Goal: Transaction & Acquisition: Purchase product/service

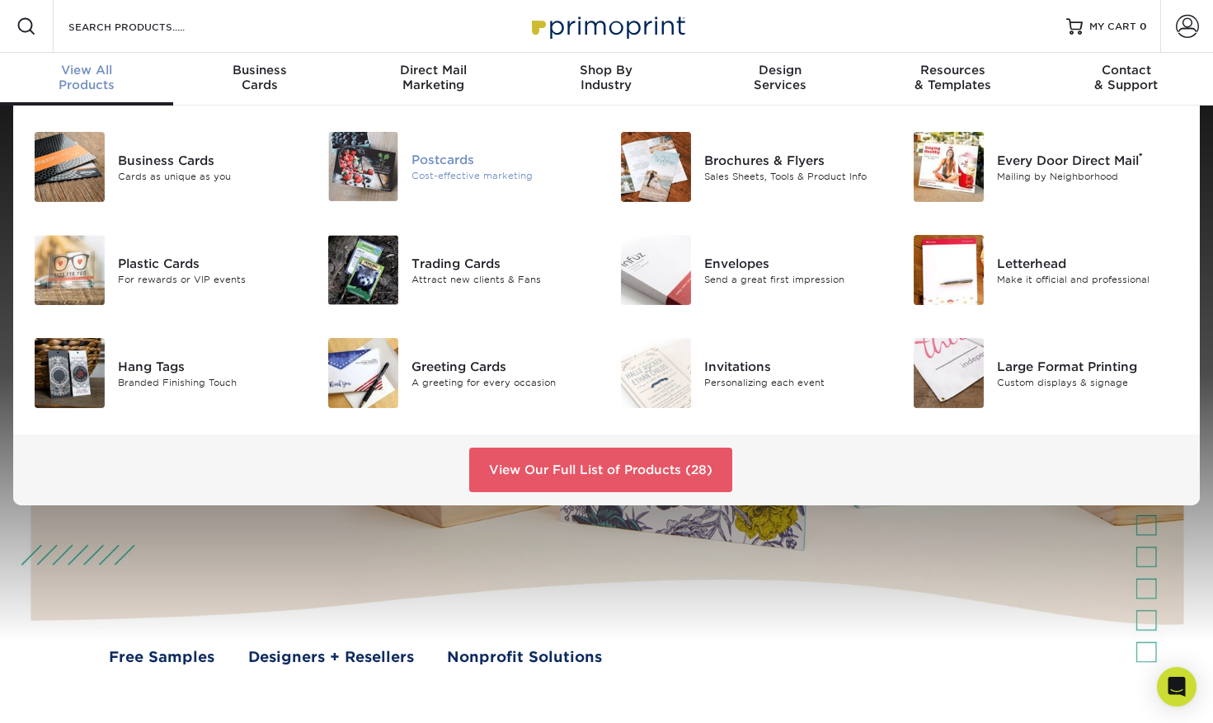
click at [462, 164] on div "Postcards" at bounding box center [503, 159] width 183 height 18
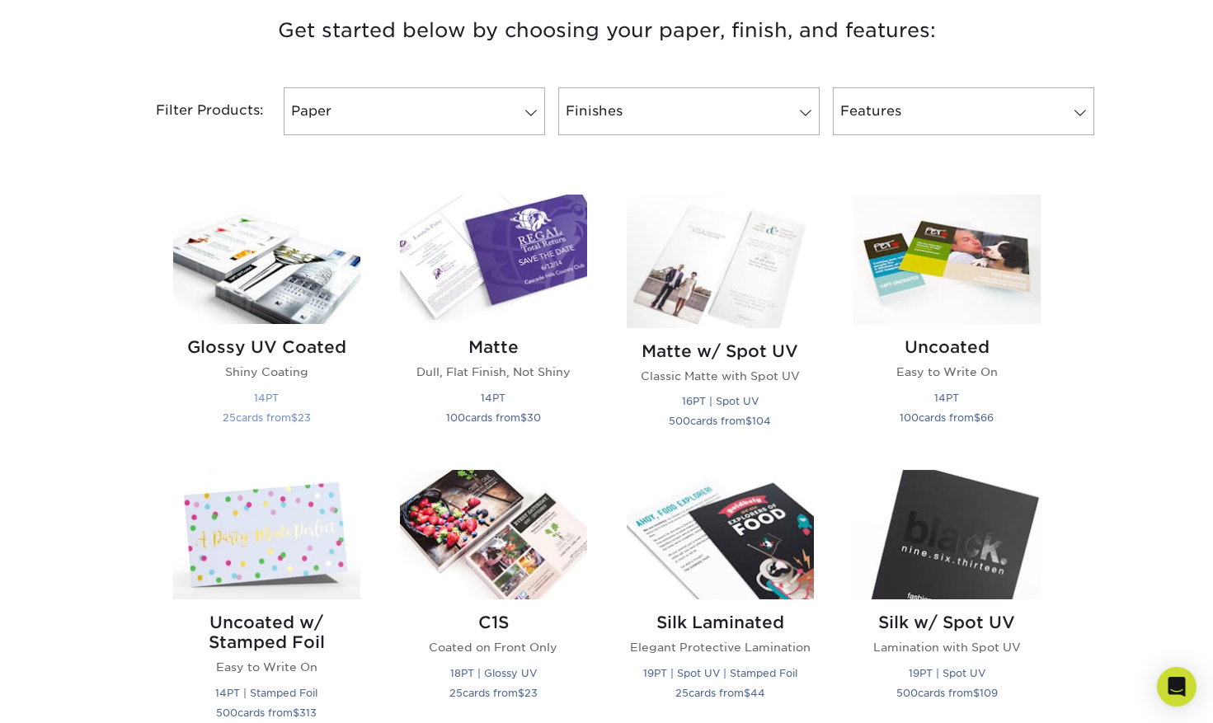
scroll to position [640, 0]
click at [321, 354] on h2 "Glossy UV Coated" at bounding box center [266, 347] width 187 height 20
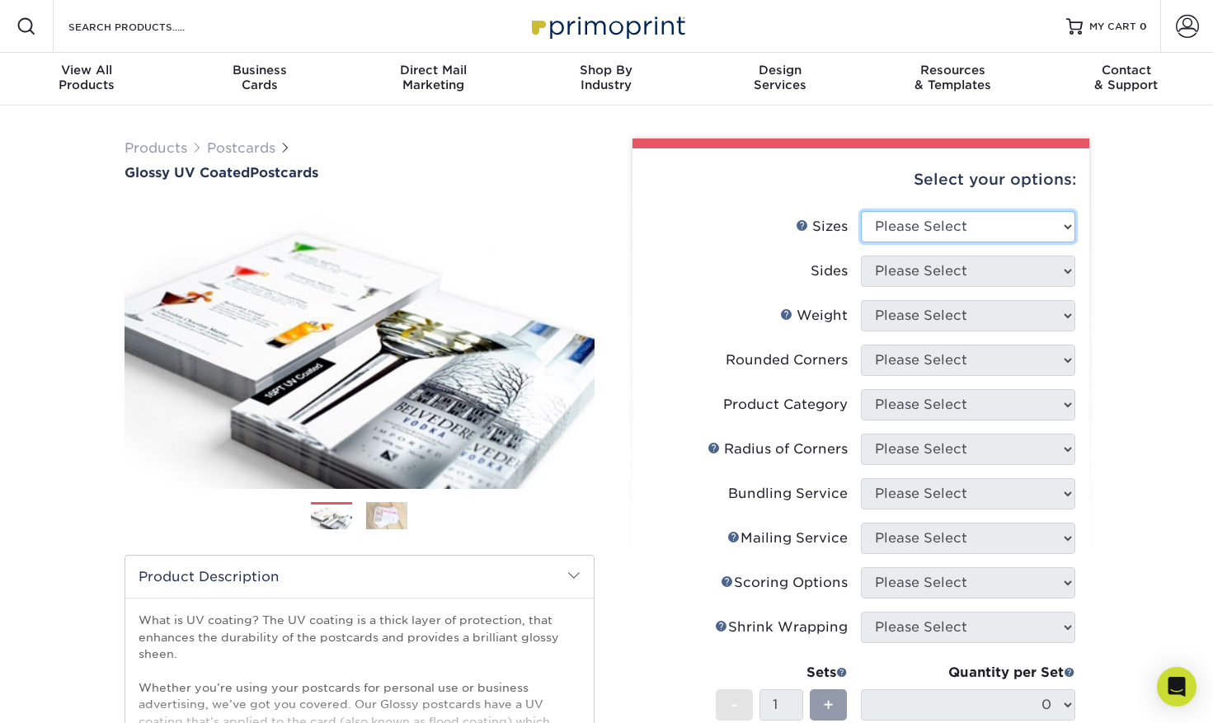
click at [861, 211] on select "Please Select 1.5" x 7" 2" x 4" 2" x 6" 2" x 7" 2" x 8" 2.12" x 5.5" 2.12" x 5.…" at bounding box center [968, 226] width 214 height 31
select select "4.00x6.00"
click option "4" x 6"" at bounding box center [0, 0] width 0 height 0
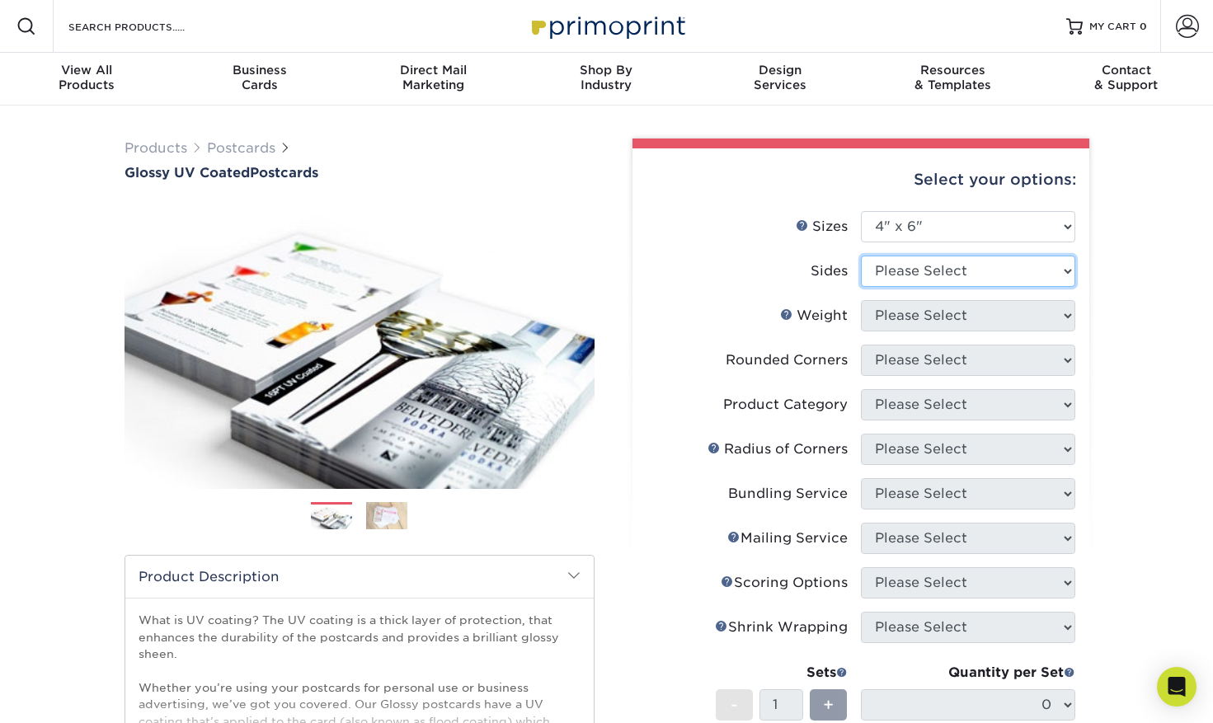
select select "13abbda7-1d64-4f25-8bb2-c179b224825d"
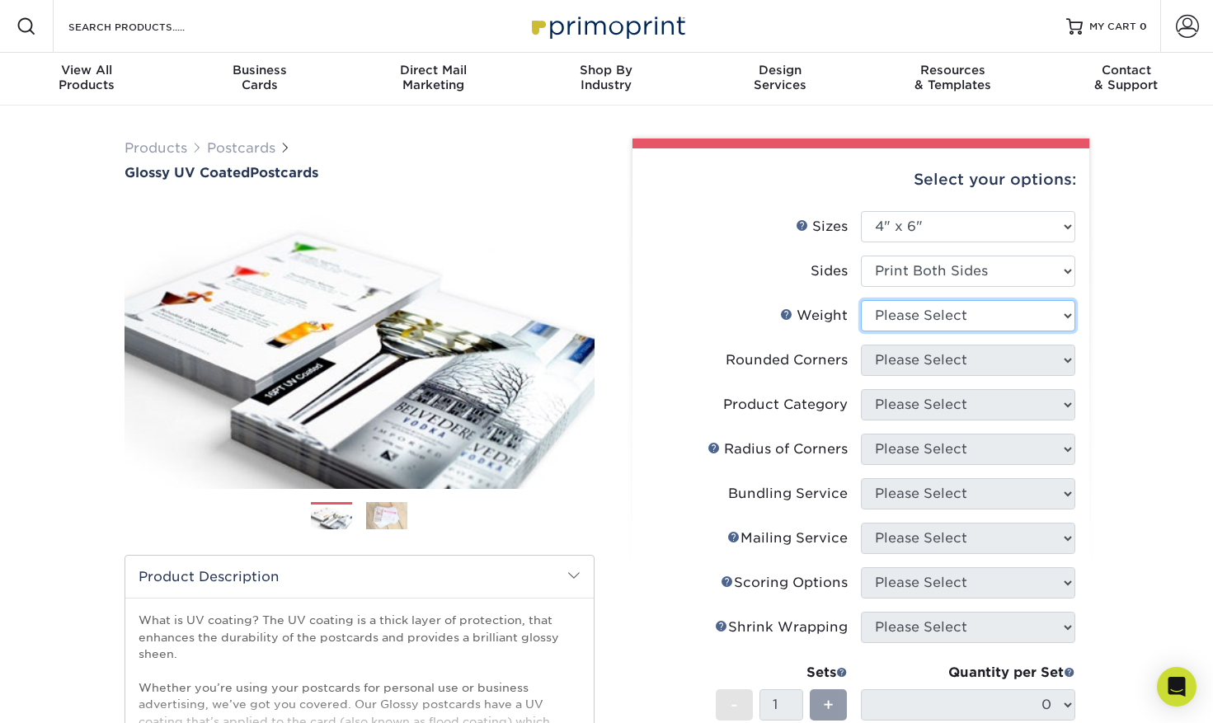
select select "14PT"
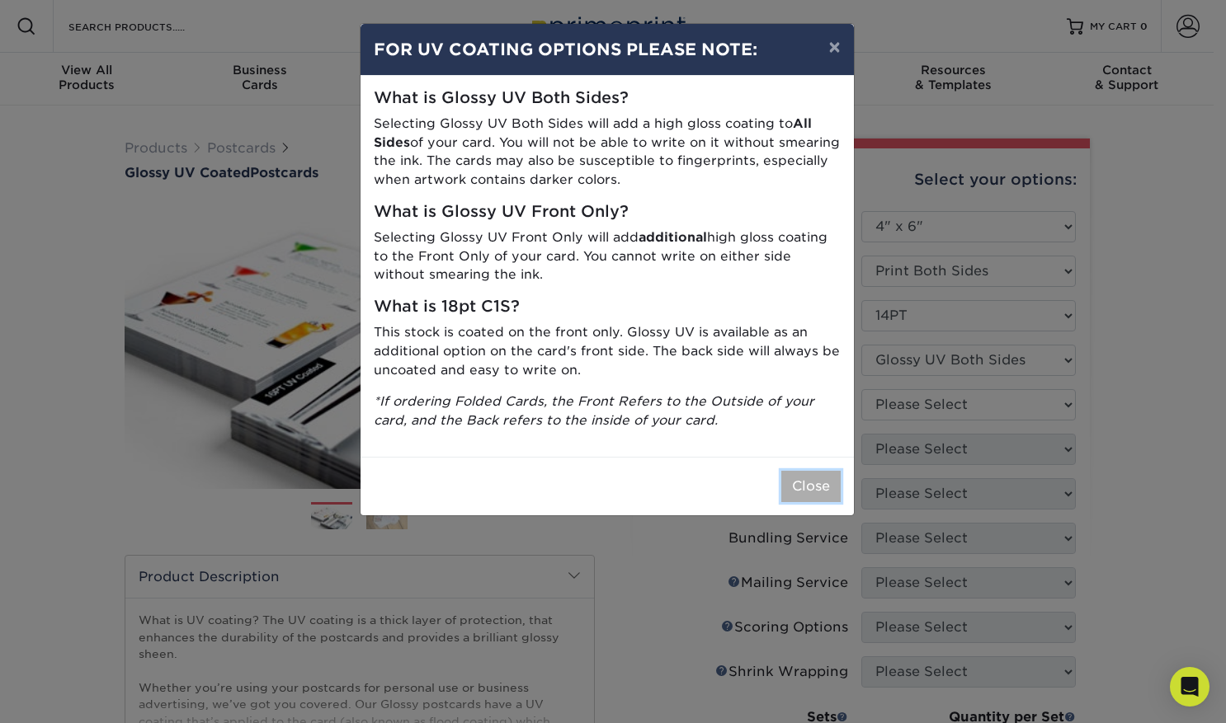
click at [811, 487] on button "Close" at bounding box center [810, 486] width 59 height 31
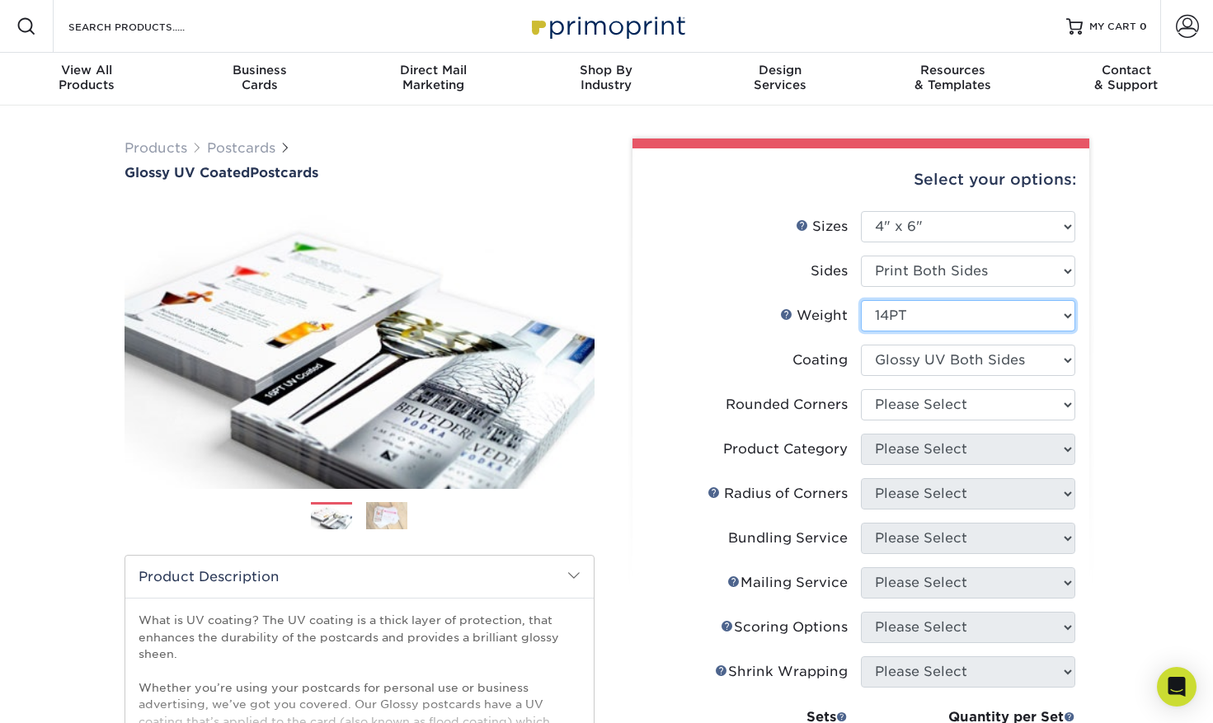
click option "14PT" at bounding box center [0, 0] width 0 height 0
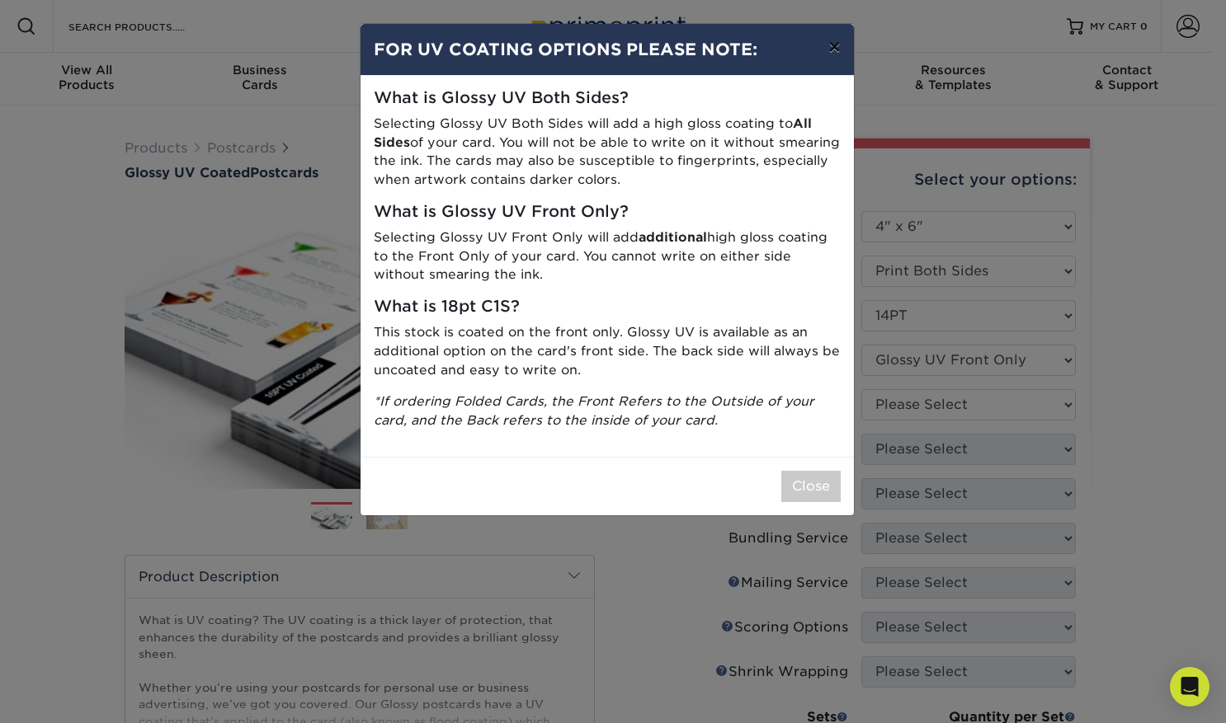
click at [838, 51] on button "×" at bounding box center [834, 47] width 38 height 46
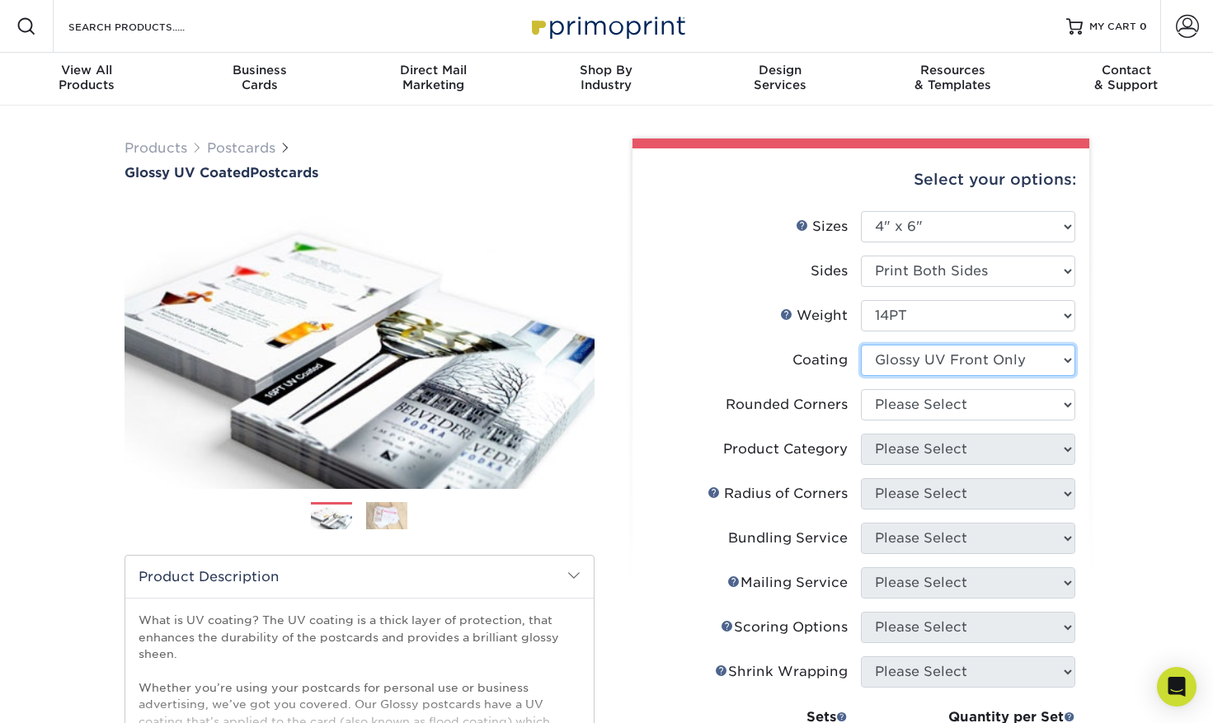
select select "ae367451-b2b8-45df-a344-0f05b6a12993"
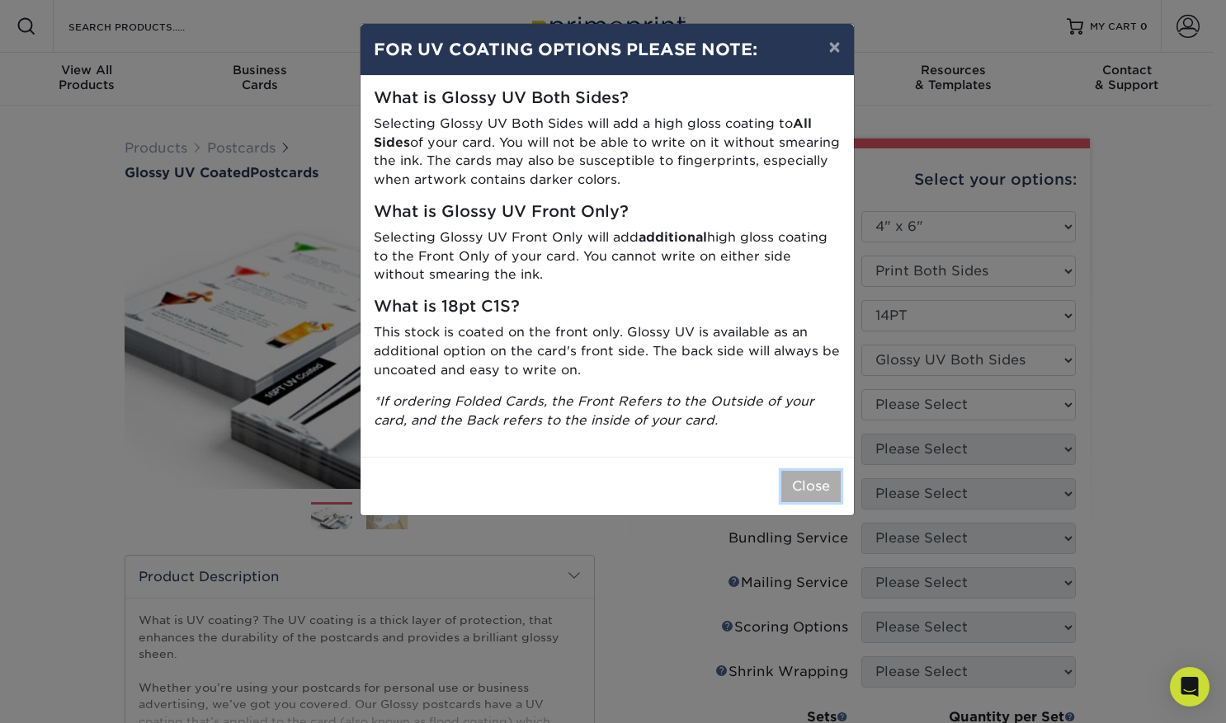
click at [822, 477] on button "Close" at bounding box center [810, 486] width 59 height 31
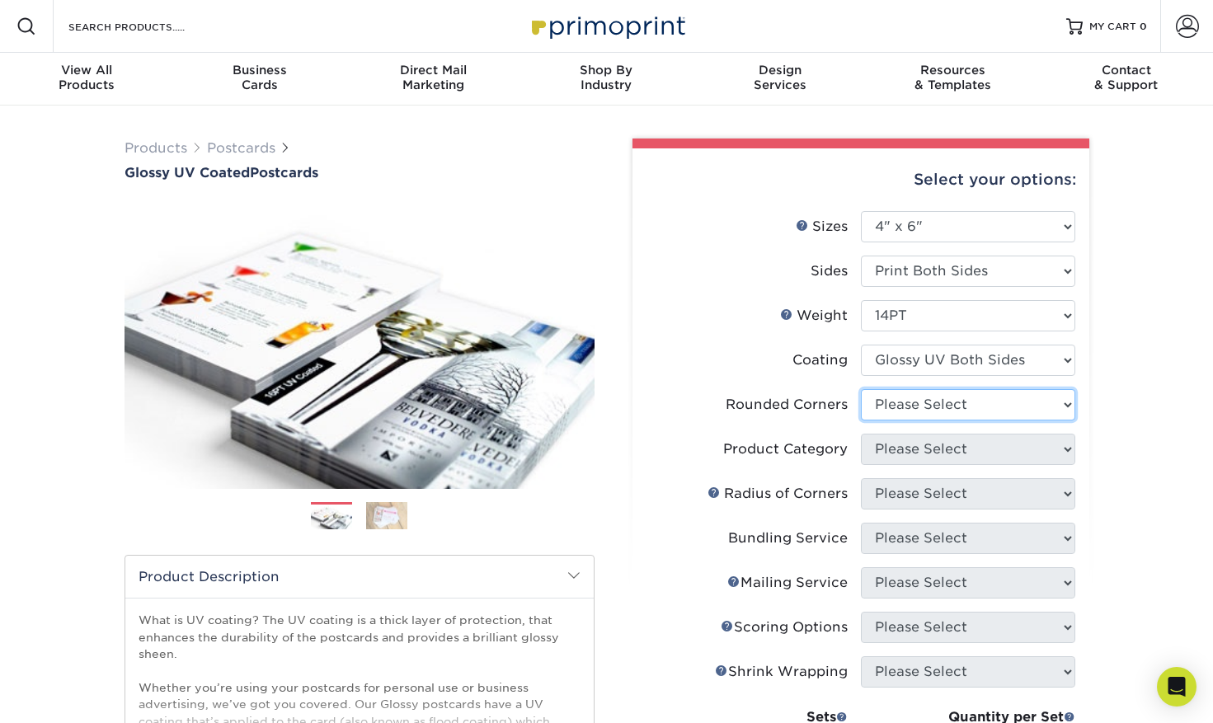
select select "0"
click option "No" at bounding box center [0, 0] width 0 height 0
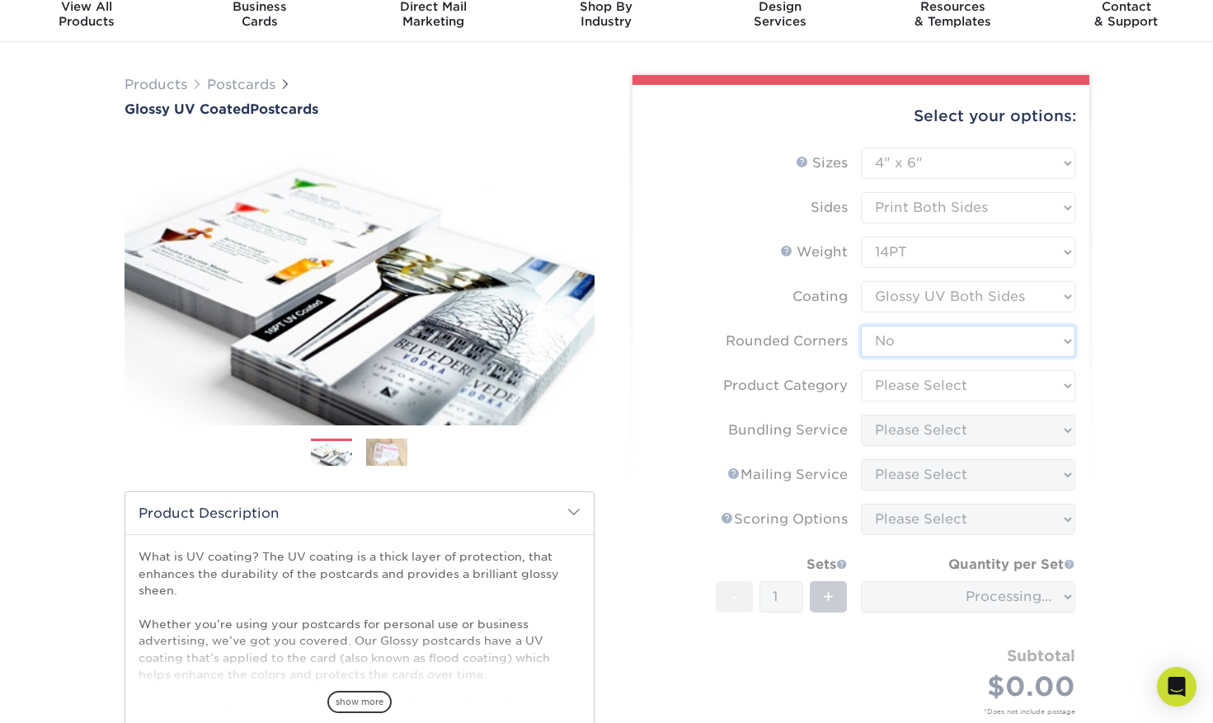
scroll to position [81, 0]
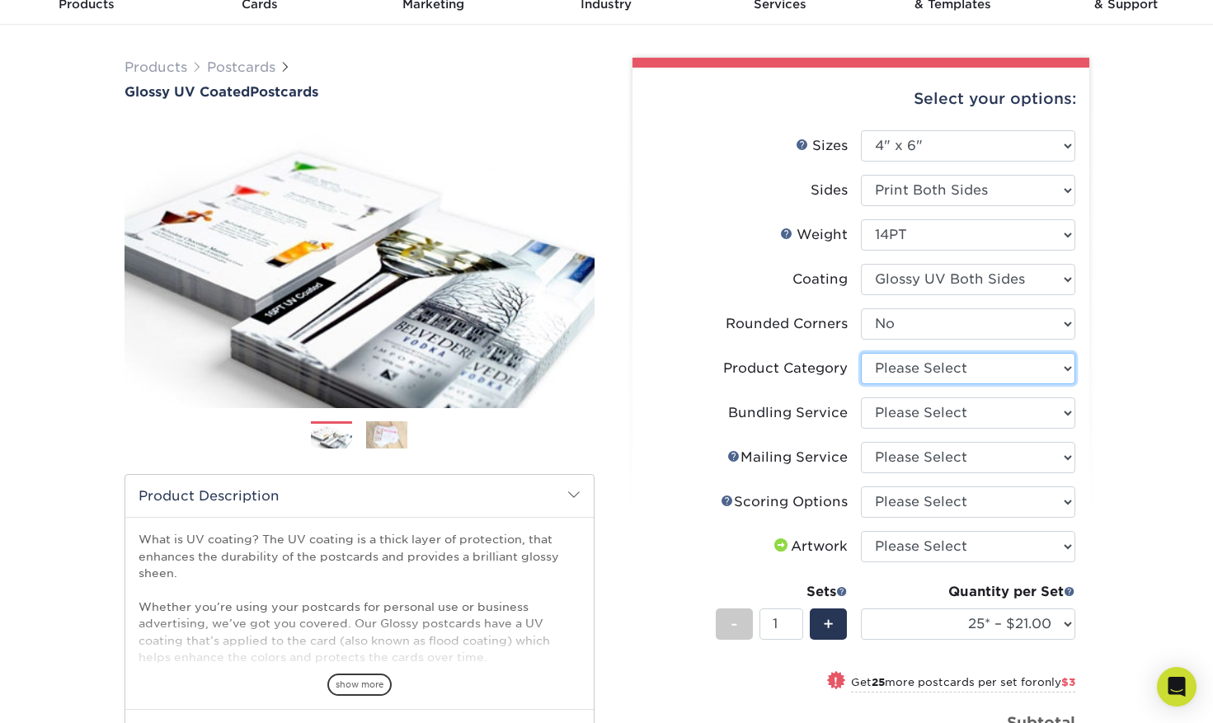
select select "9b7272e0-d6c8-4c3c-8e97-d3a1bcdab858"
click option "Postcards" at bounding box center [0, 0] width 0 height 0
select select "58689abb-25c0-461c-a4c3-a80b627d6649"
click option "No Bundling Services" at bounding box center [0, 0] width 0 height 0
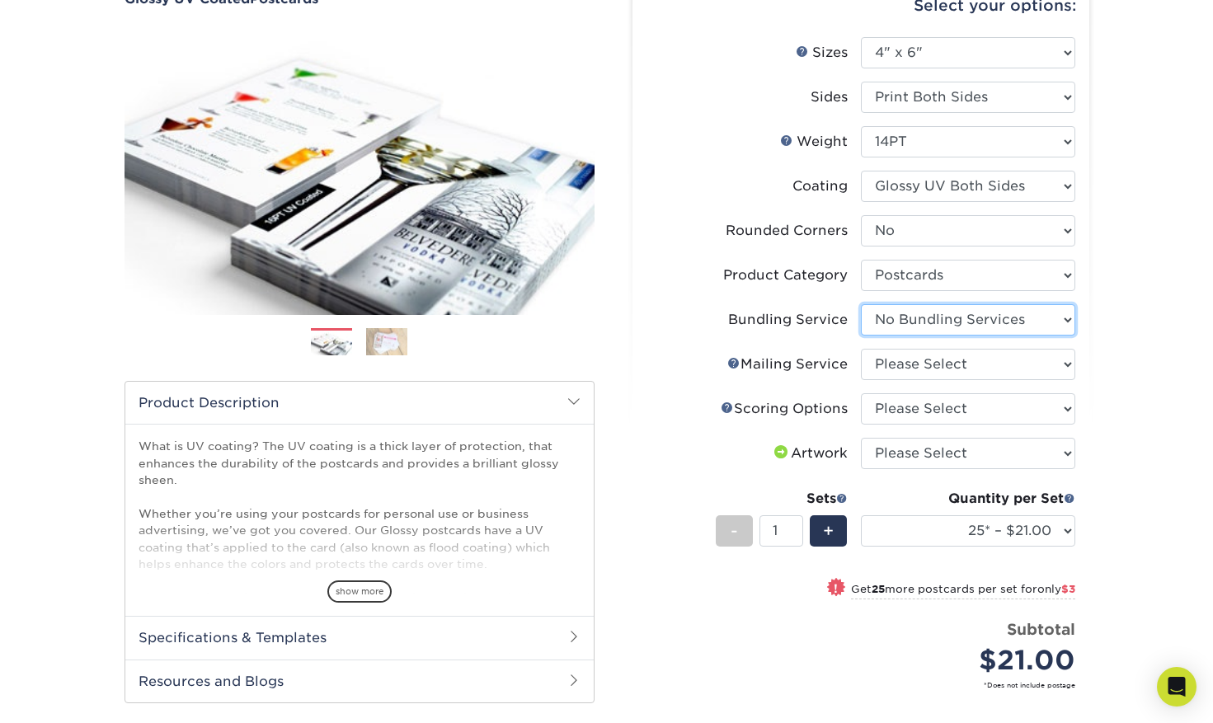
scroll to position [176, 0]
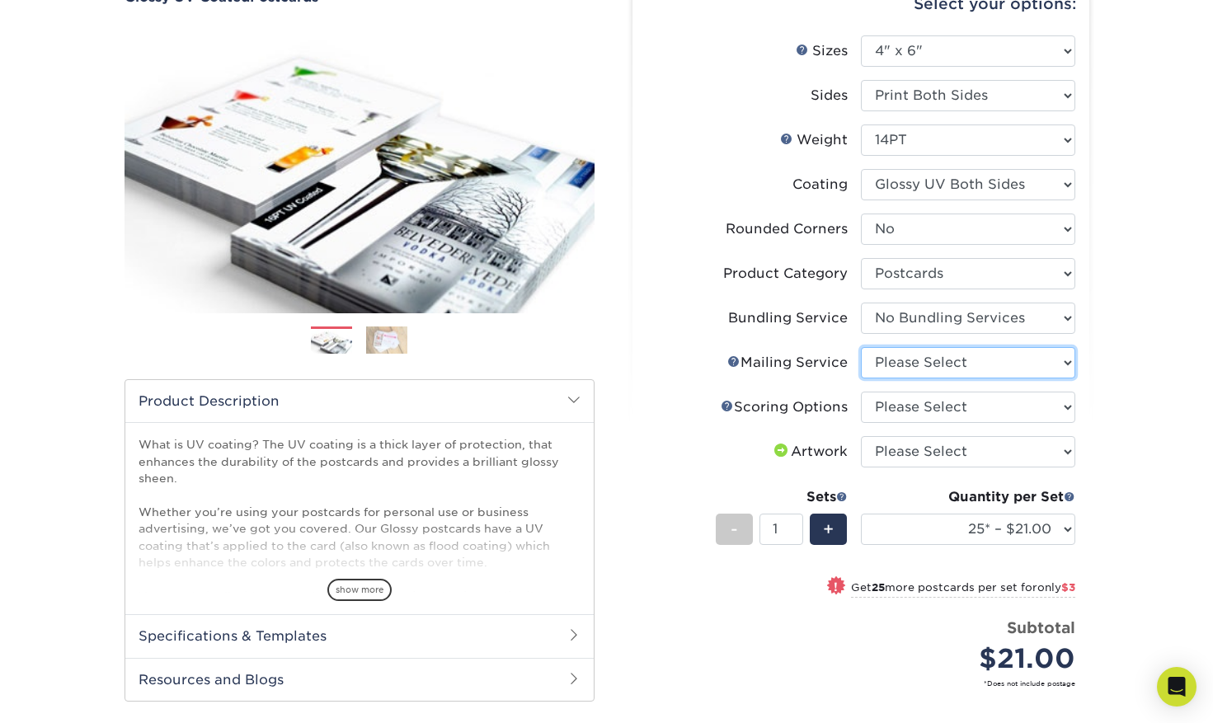
select select "3e5e9bdd-d78a-4c28-a41d-fe1407925ca6"
click option "No Direct Mailing Service" at bounding box center [0, 0] width 0 height 0
select select "16ebe401-5398-422d-8cb0-f3adbb82deb5"
click option "No Scoring" at bounding box center [0, 0] width 0 height 0
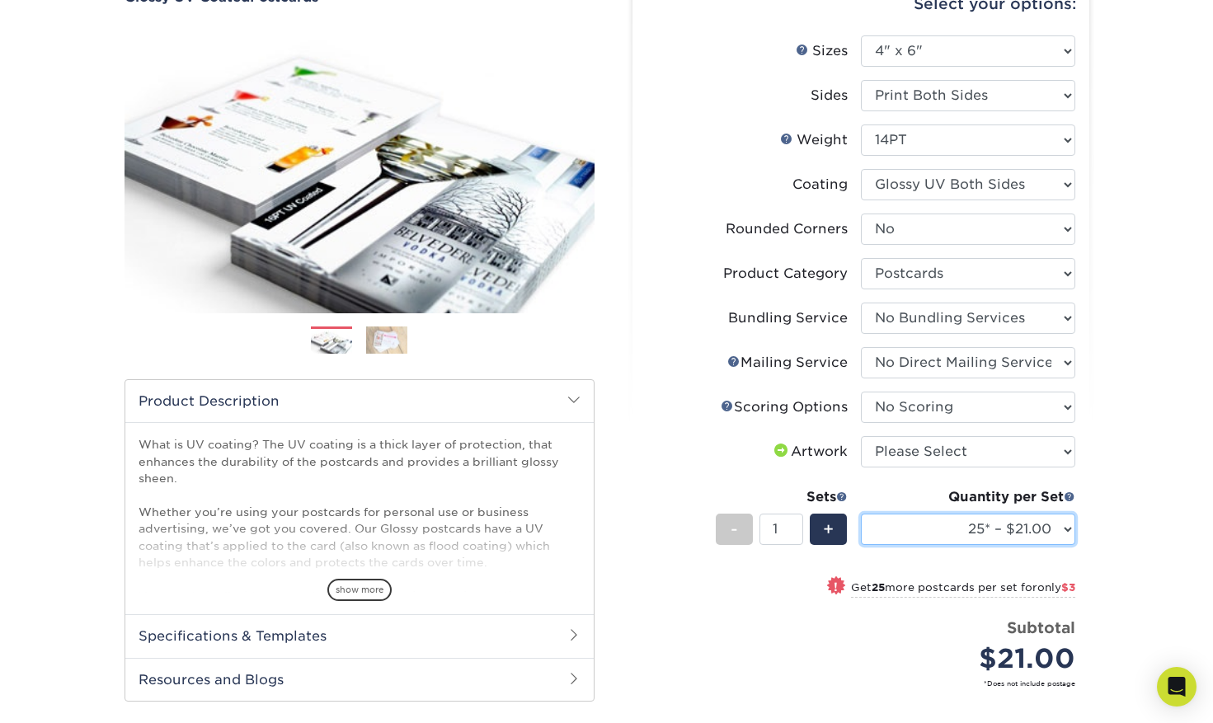
click at [861, 514] on select "25* – $21.00 50* – $24.00 75* – $30.00 100* – $39.00 250* – $62.00 500 – $85.00…" at bounding box center [968, 529] width 214 height 31
select select "50* – $24.00"
click option "50* – $24.00" at bounding box center [0, 0] width 0 height 0
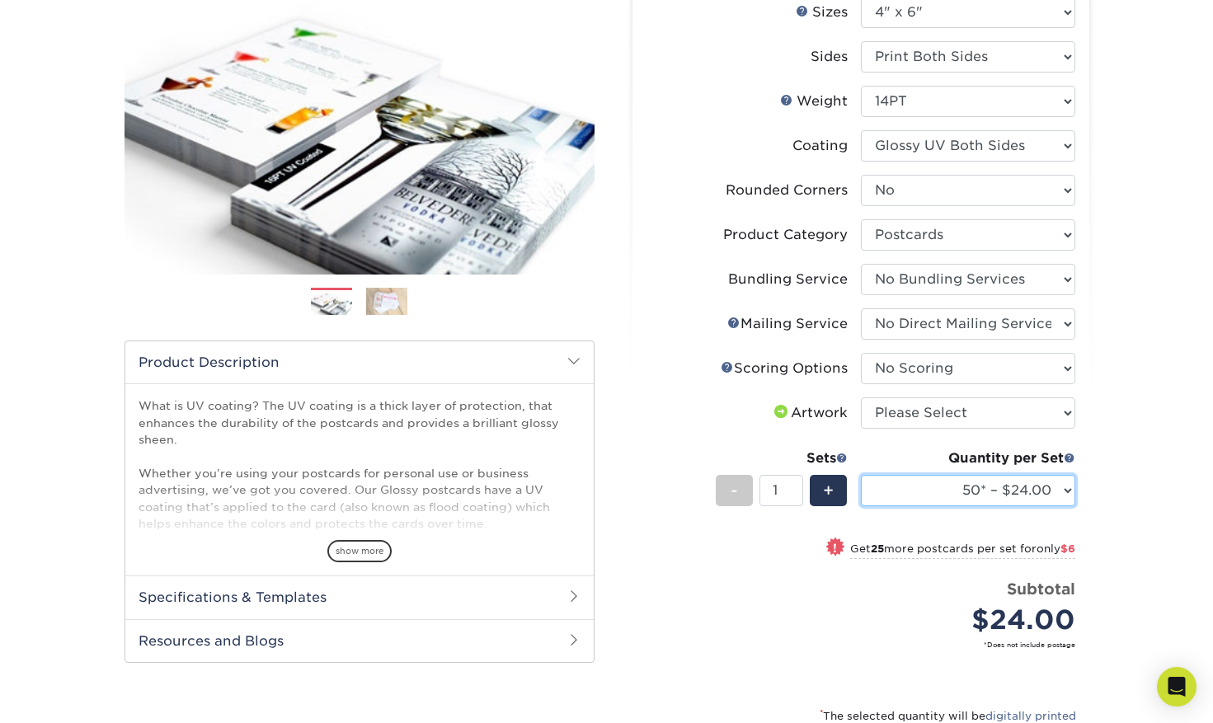
scroll to position [207, 0]
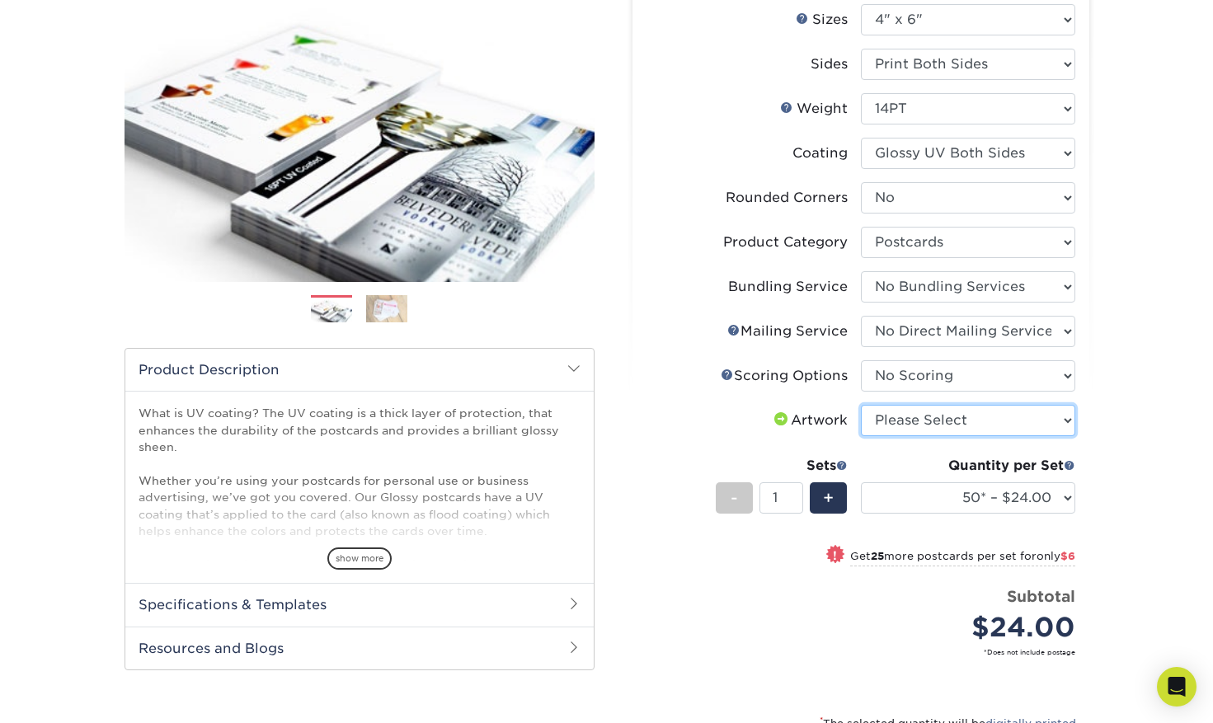
select select "upload"
click option "I will upload files" at bounding box center [0, 0] width 0 height 0
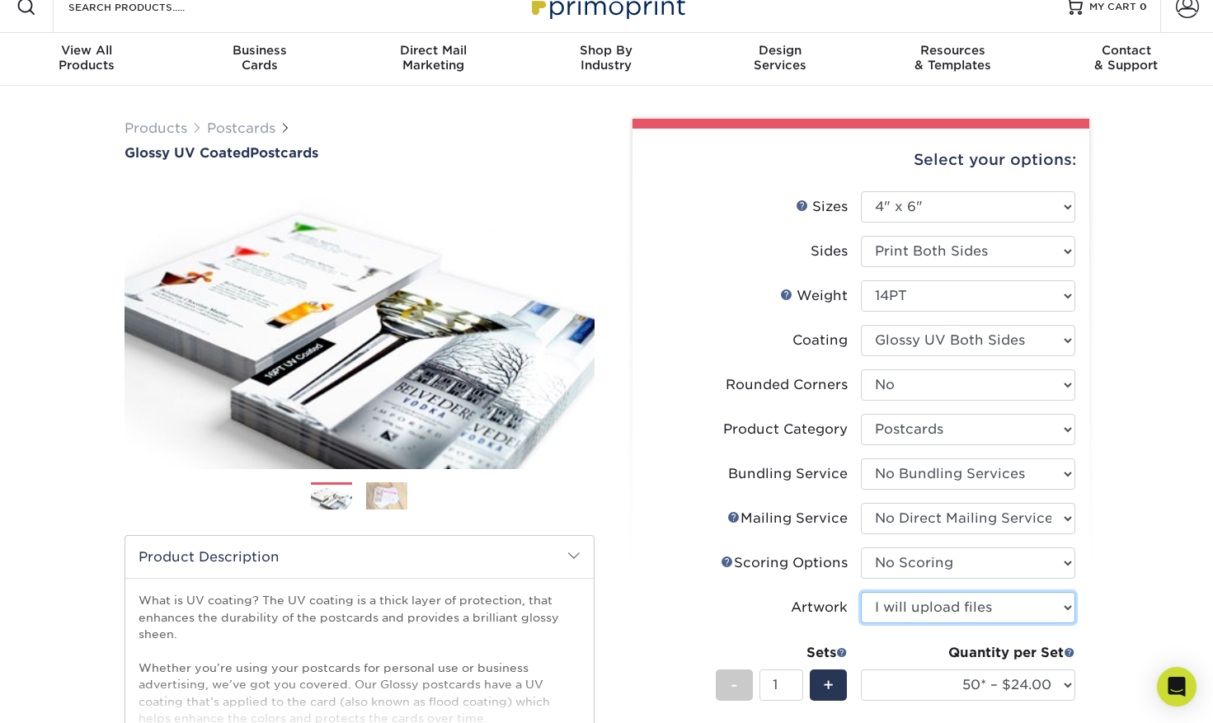
scroll to position [16, 0]
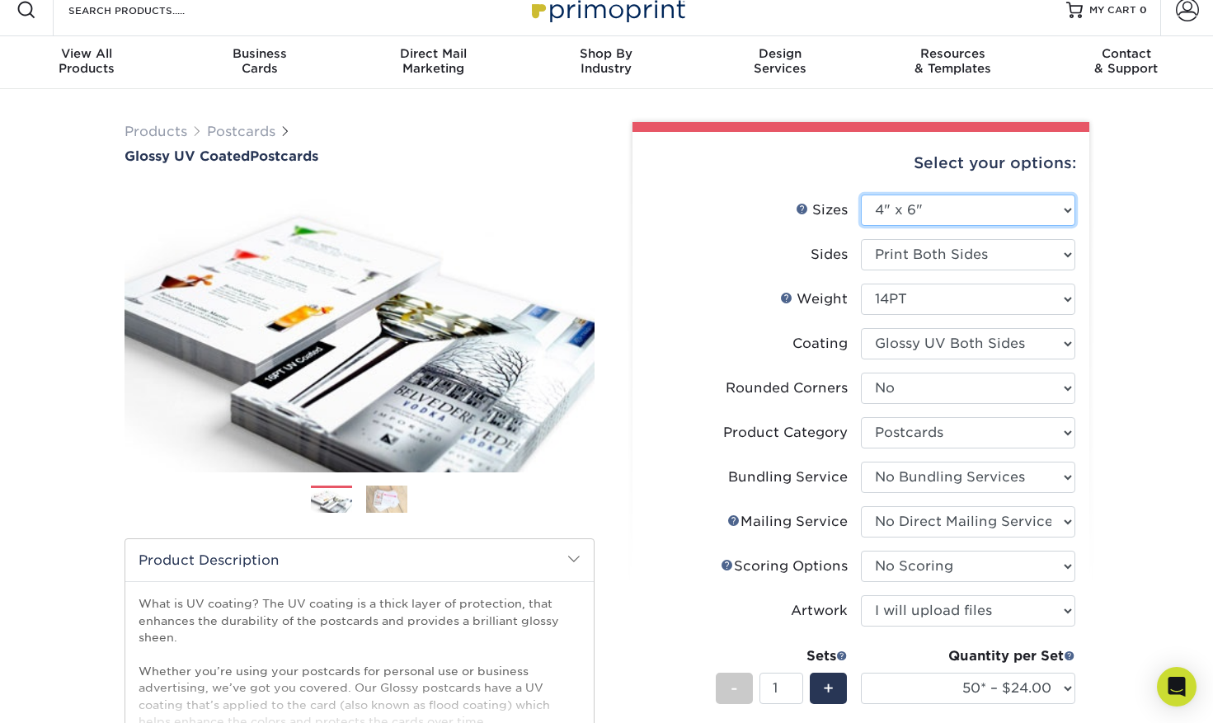
click at [861, 195] on select "Please Select 1.5" x 7" 2" x 4" 2" x 6" 2" x 7" 2" x 8" 2.12" x 5.5" 2.12" x 5.…" at bounding box center [968, 210] width 214 height 31
select select "3.00x4.00"
click option "3" x 4"" at bounding box center [0, 0] width 0 height 0
select select "-1"
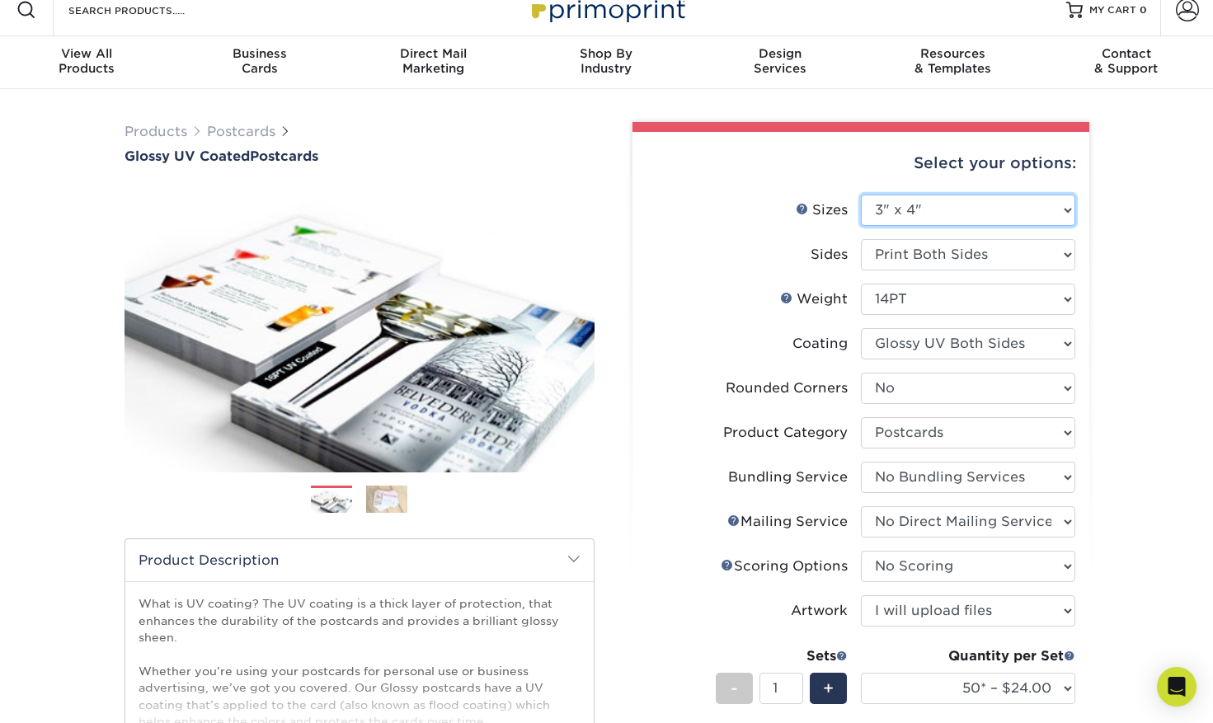
select select "-1"
select select
select select "-1"
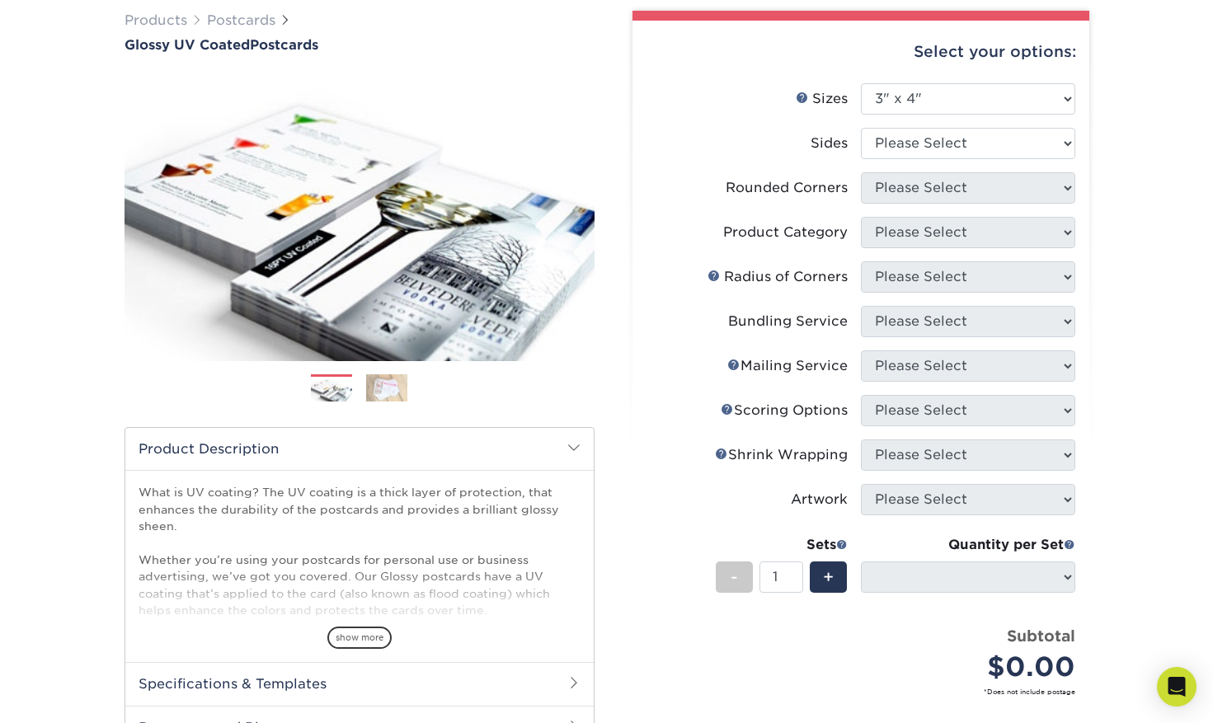
scroll to position [115, 0]
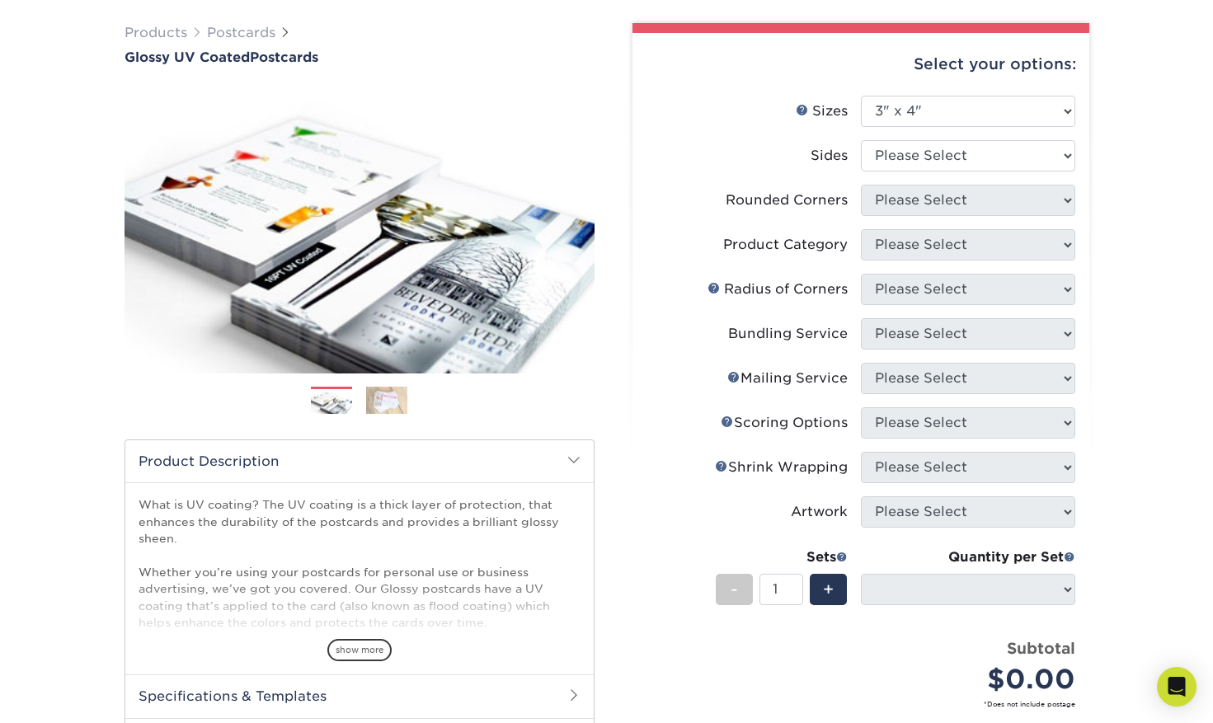
click at [1097, 242] on div "Select your options: Sizes Help Sizes Please Select 1.5" x 7" 2" x 4" No" at bounding box center [854, 483] width 495 height 921
click at [954, 172] on li "Sides Please Select Print Both Sides Print Front Only" at bounding box center [861, 162] width 429 height 45
select select "13abbda7-1d64-4f25-8bb2-c179b224825d"
select select
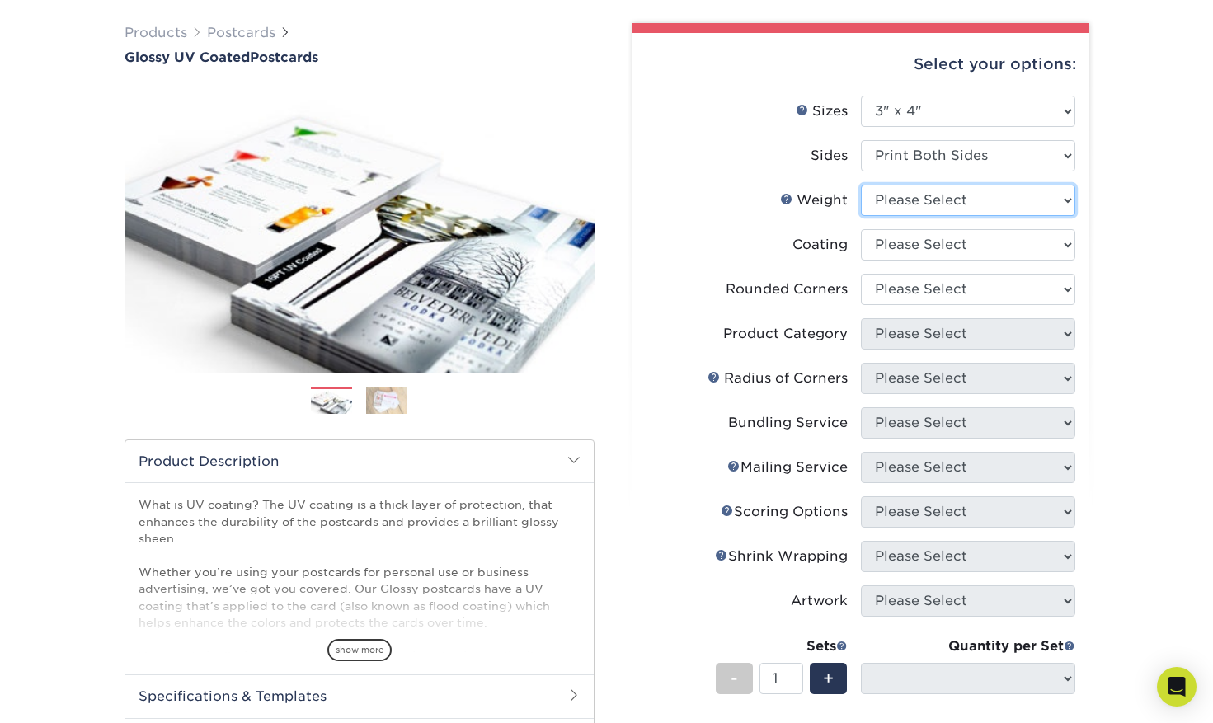
select select "14PT"
select select
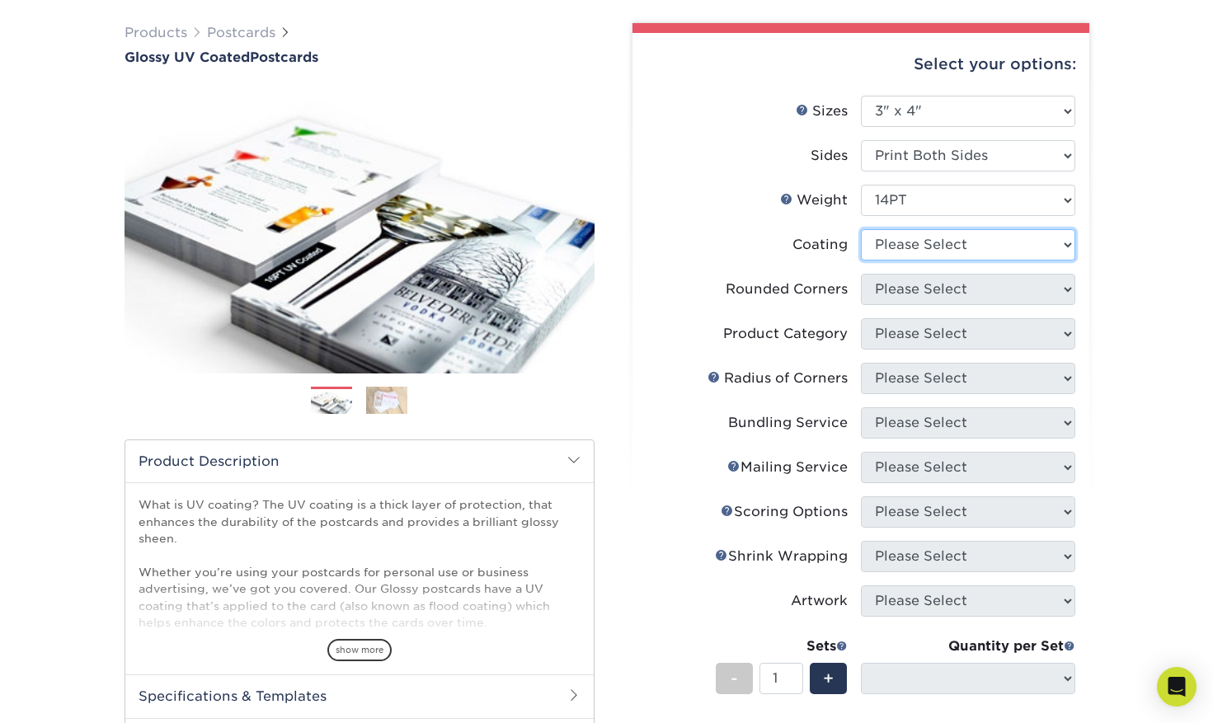
select select "ae367451-b2b8-45df-a344-0f05b6a12993"
select select "-1"
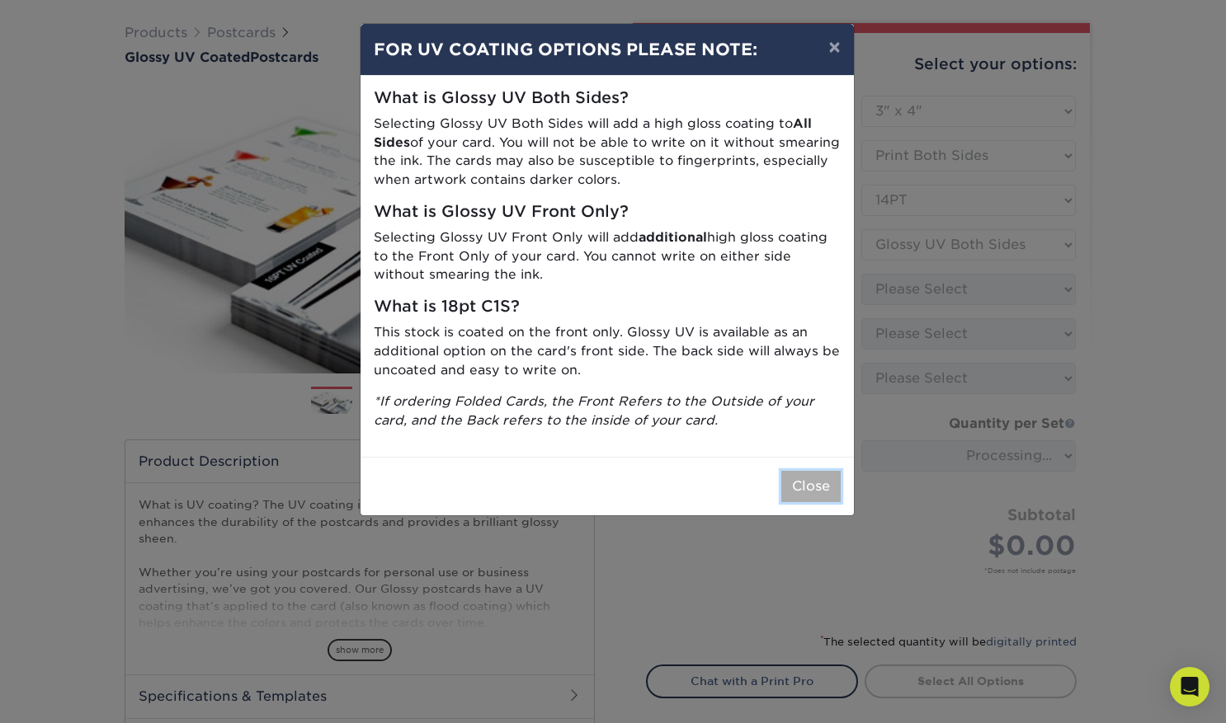
click at [803, 488] on button "Close" at bounding box center [810, 486] width 59 height 31
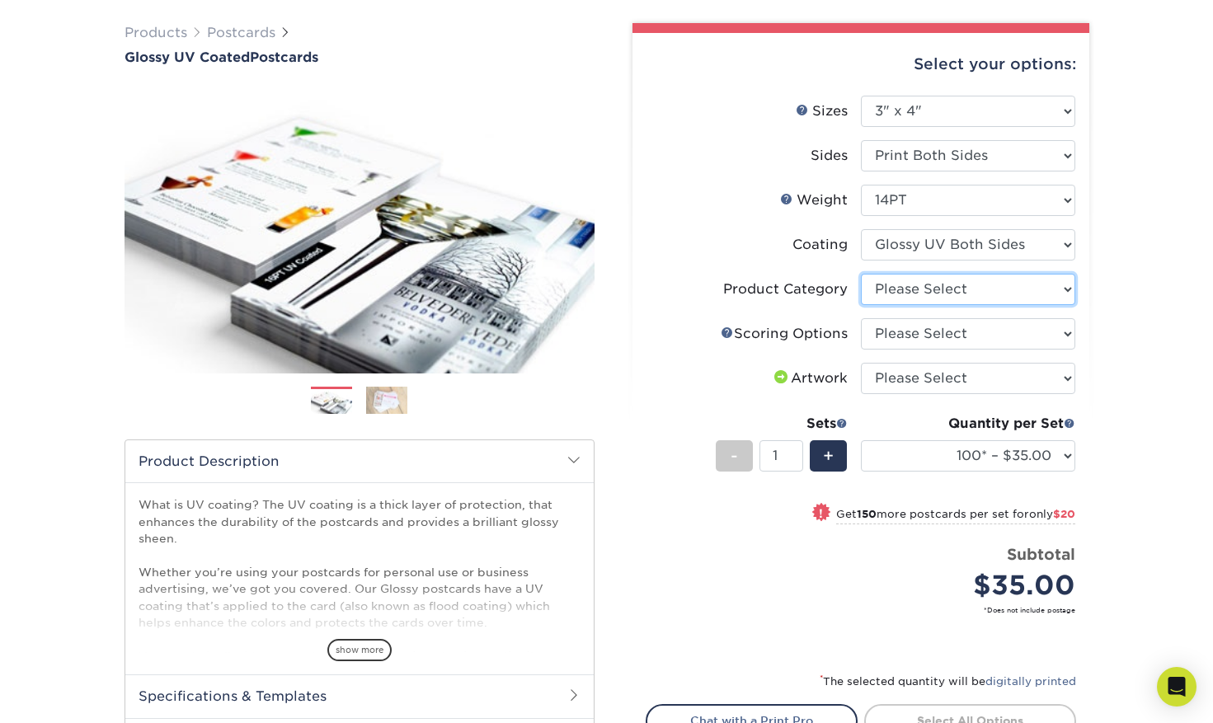
select select "9b7272e0-d6c8-4c3c-8e97-d3a1bcdab858"
click option "Postcards" at bounding box center [0, 0] width 0 height 0
select select "16ebe401-5398-422d-8cb0-f3adbb82deb5"
click option "No Scoring" at bounding box center [0, 0] width 0 height 0
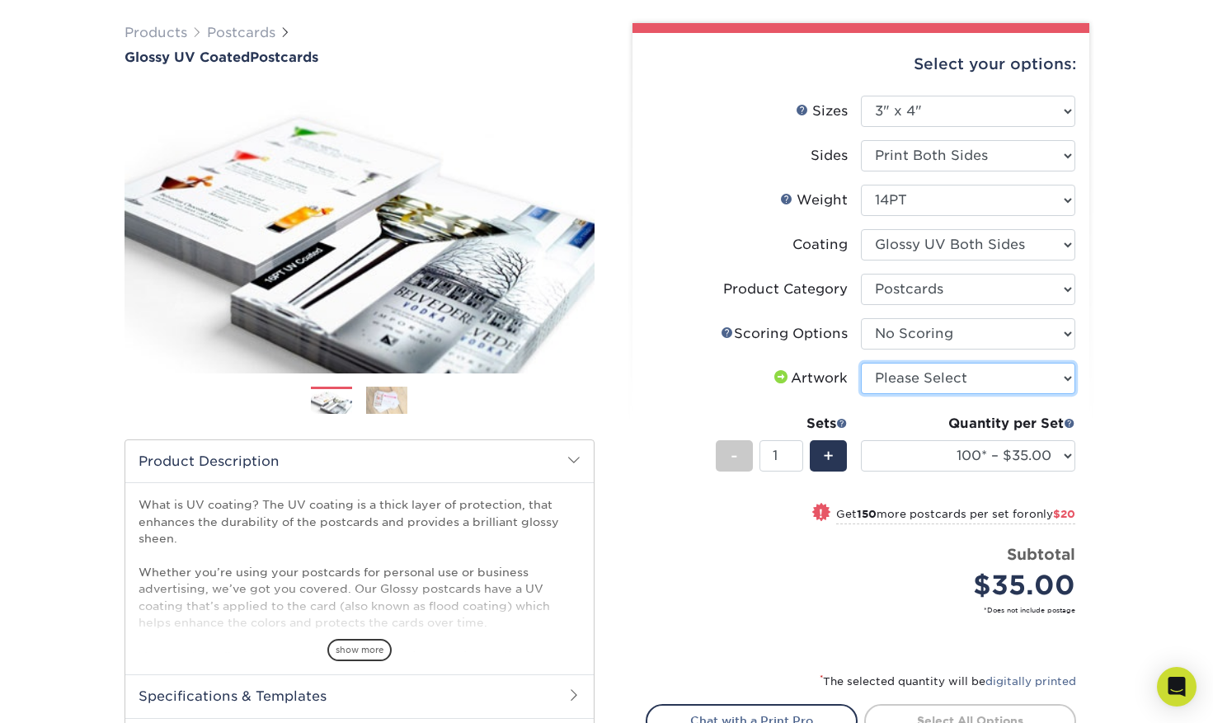
select select "upload"
click option "I will upload files" at bounding box center [0, 0] width 0 height 0
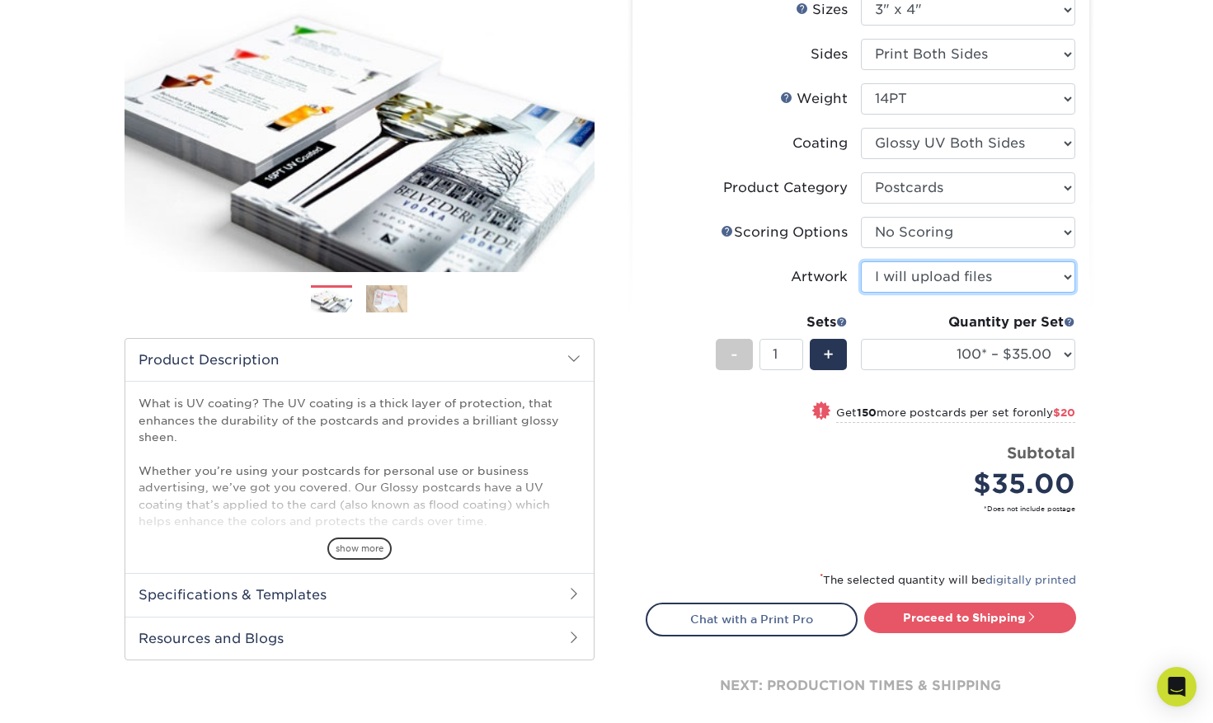
scroll to position [219, 0]
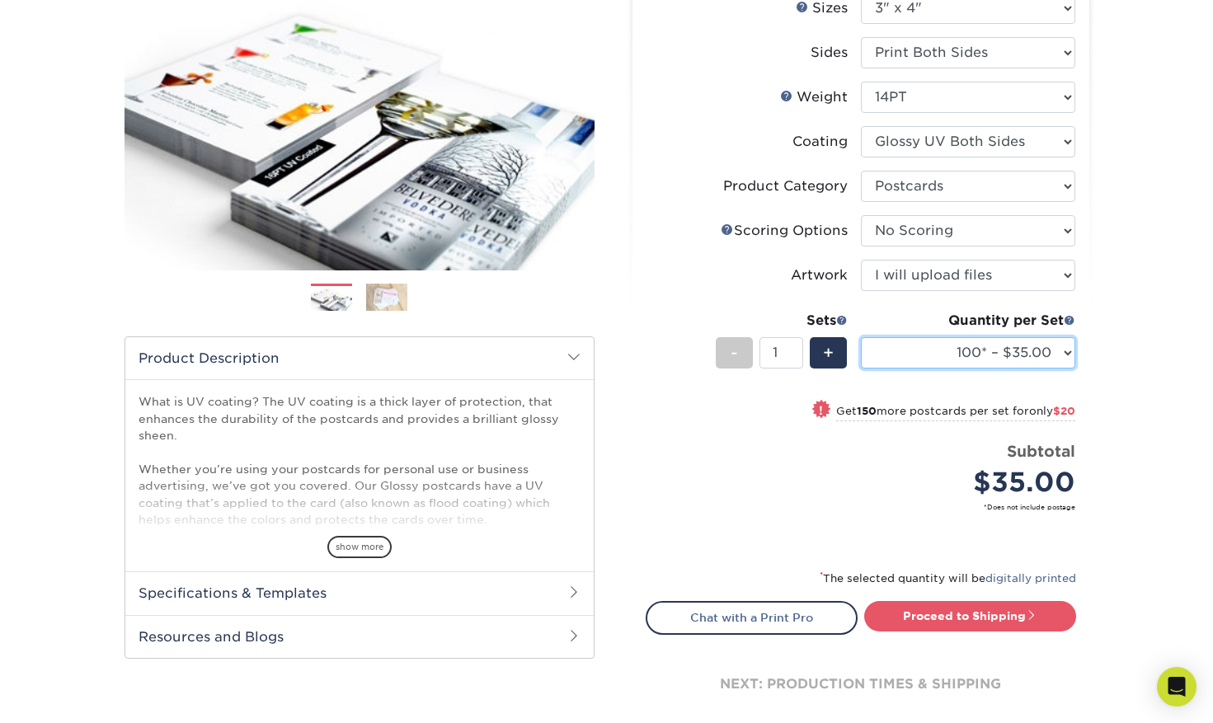
click at [861, 337] on select "100* – $35.00 250* – $55.00 500 – $73.00 1000 – $84.00 2500 – $136.00 5000 – $2…" at bounding box center [968, 352] width 214 height 31
click option "100* – $35.00" at bounding box center [0, 0] width 0 height 0
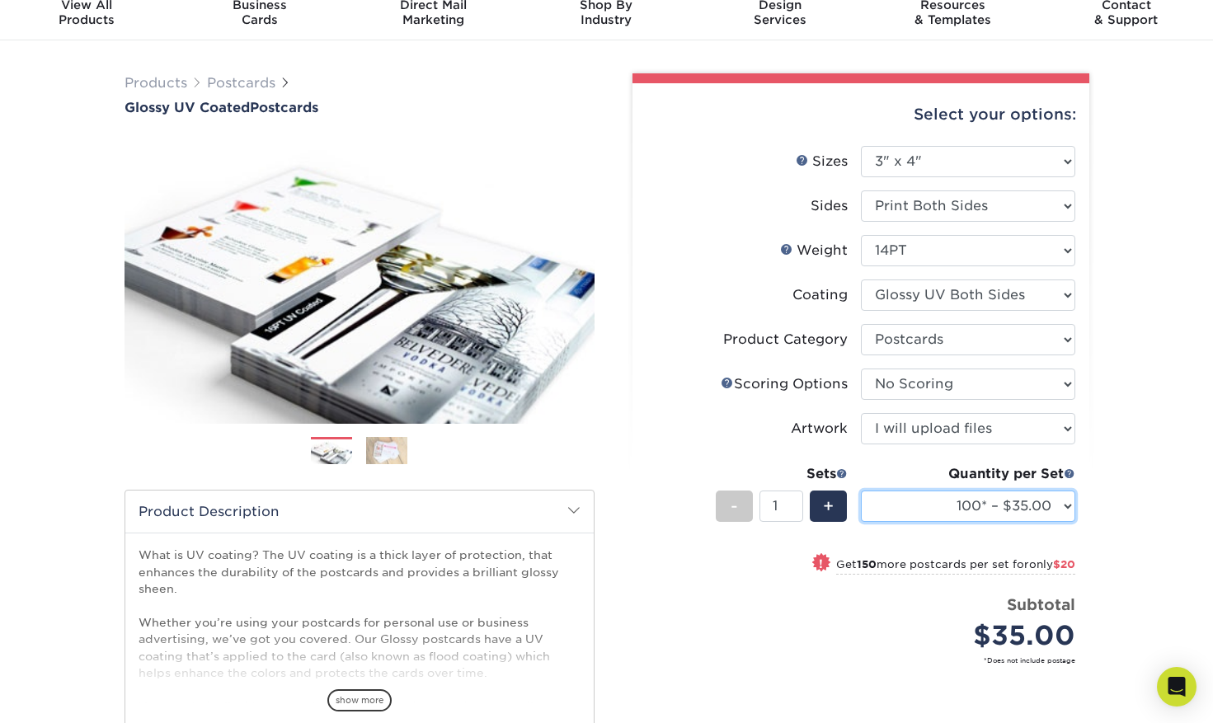
scroll to position [60, 0]
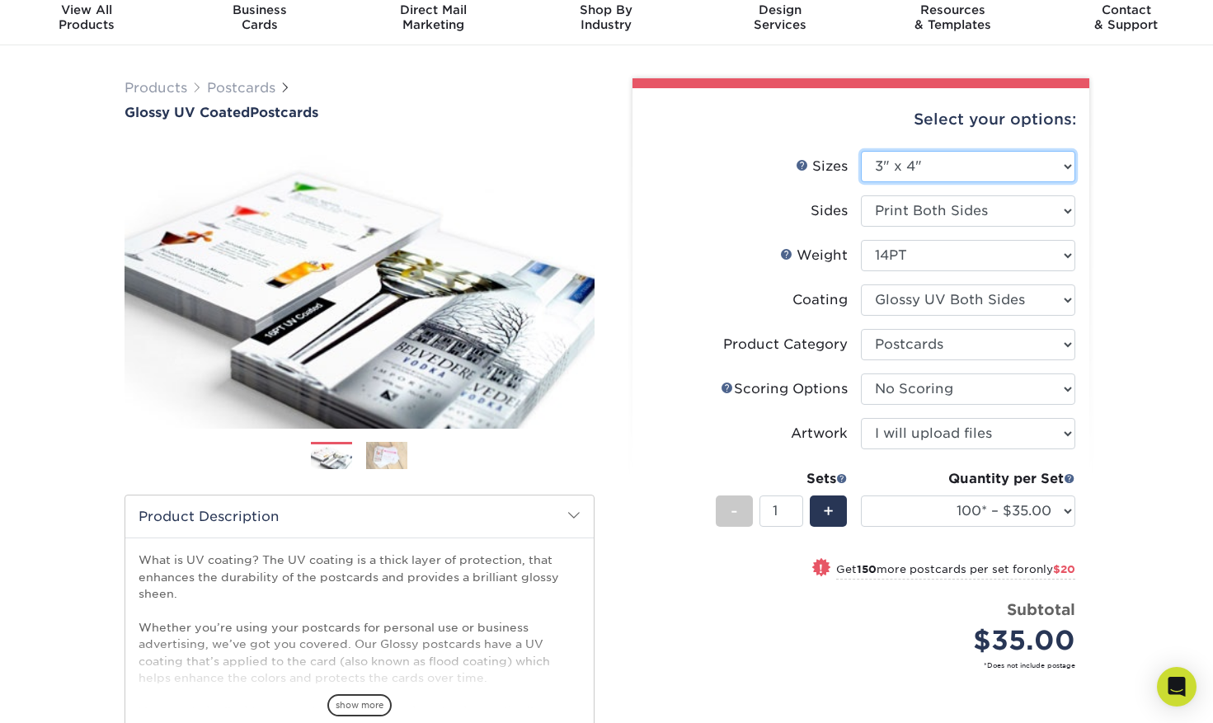
click at [861, 151] on select "Please Select 1.5" x 7" 2" x 4" 2" x 6" 2" x 7" 2" x 8" 2.12" x 5.5" 2.12" x 5.…" at bounding box center [968, 166] width 214 height 31
select select "3.00x5.00"
click option "3" x 5"" at bounding box center [0, 0] width 0 height 0
select select "-1"
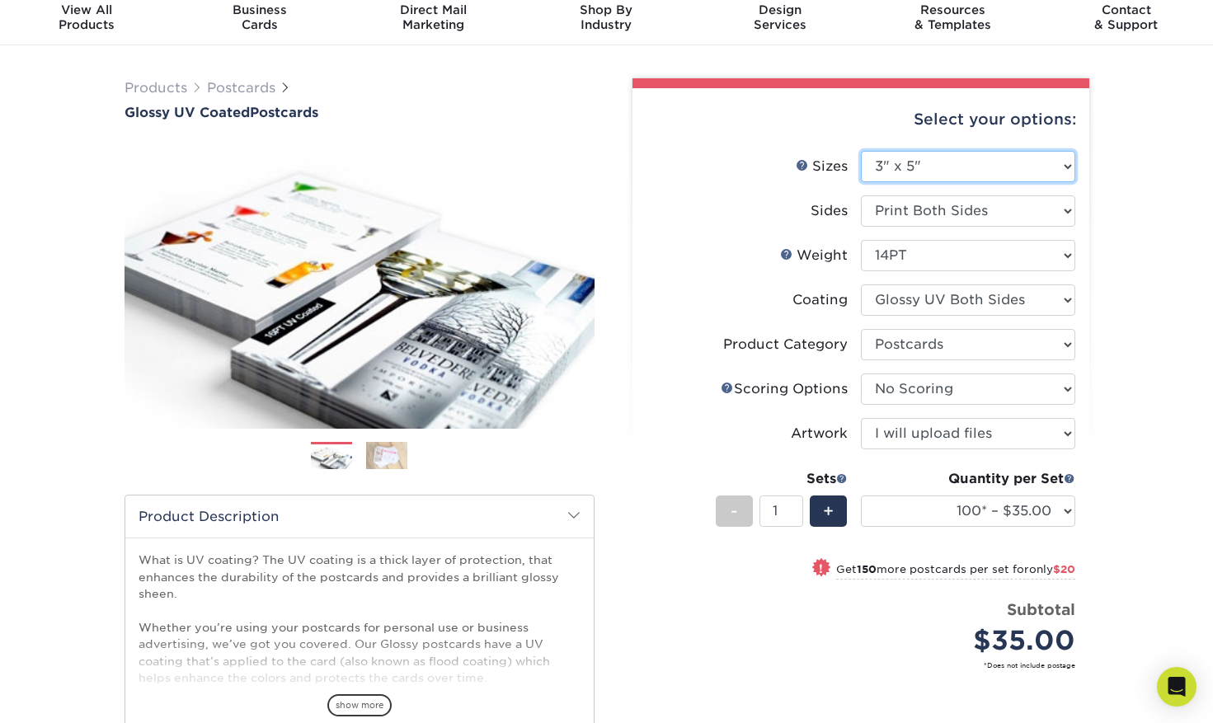
select select
select select "-1"
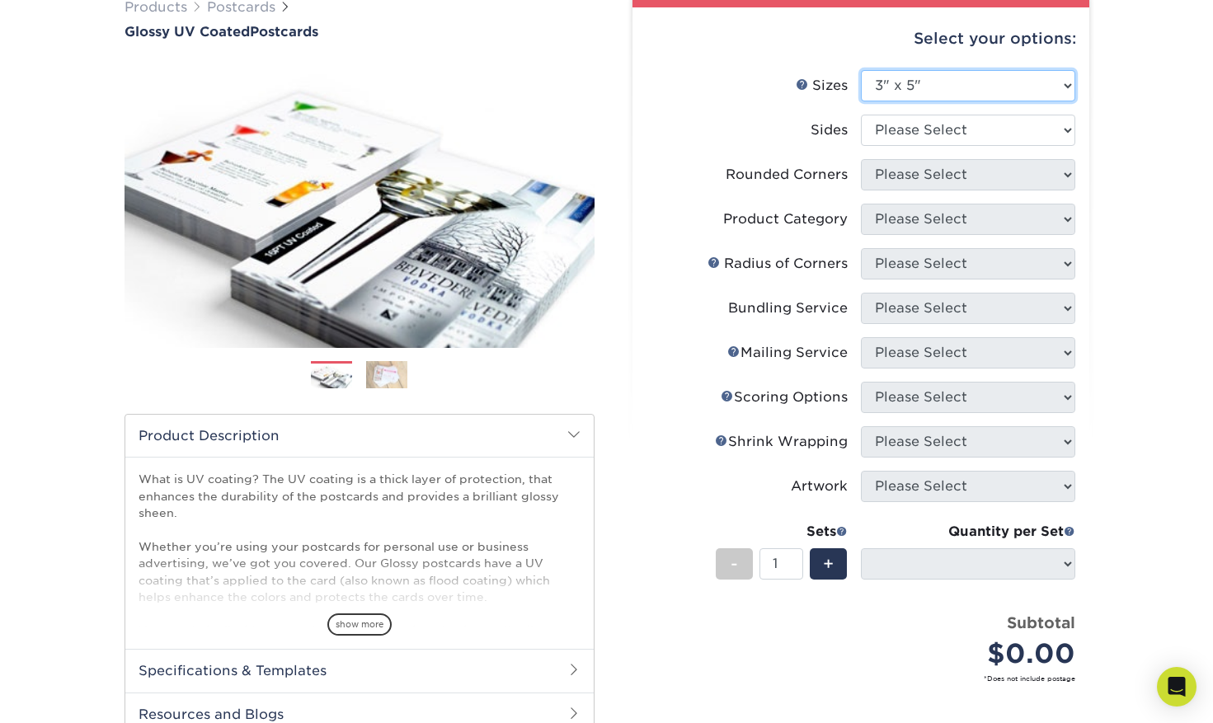
scroll to position [154, 0]
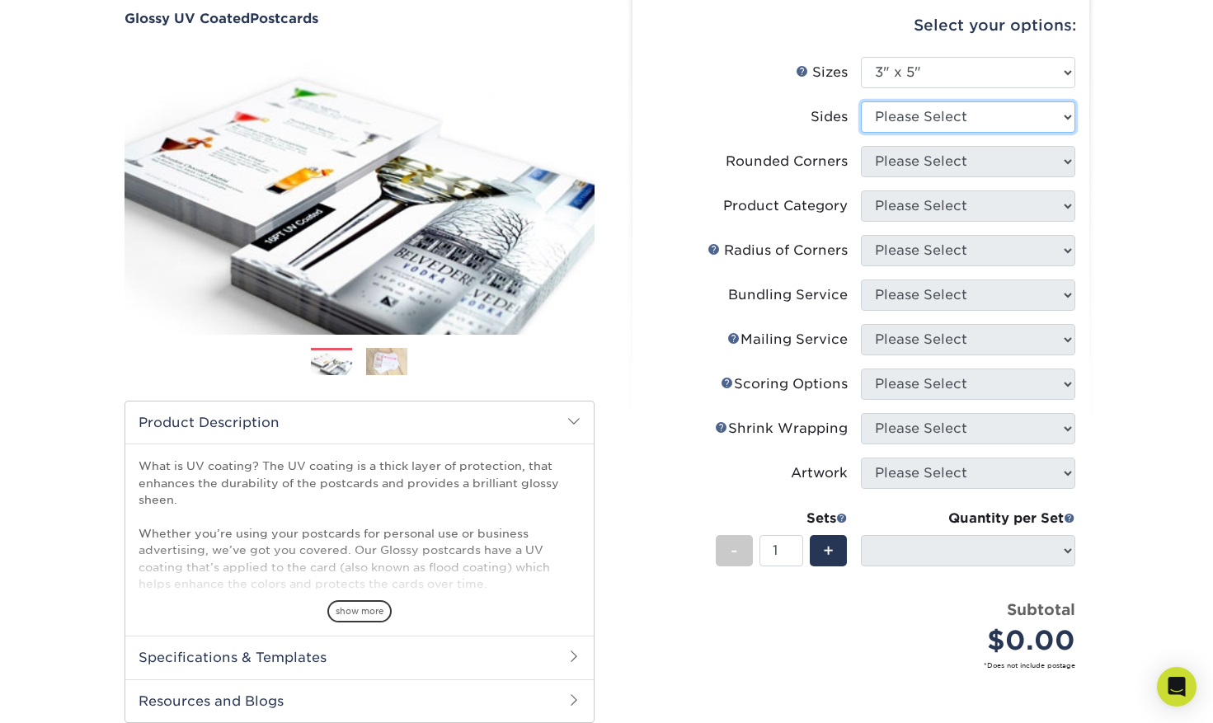
select select "13abbda7-1d64-4f25-8bb2-c179b224825d"
select select
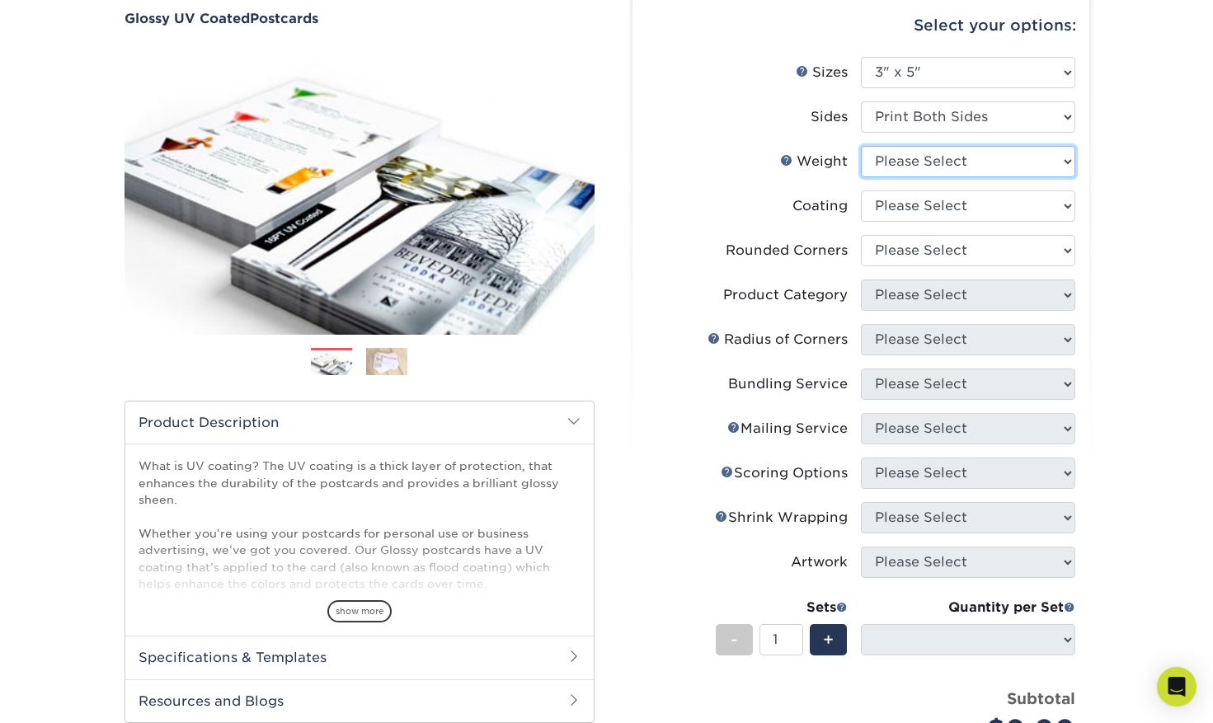
select select "14PT"
select select
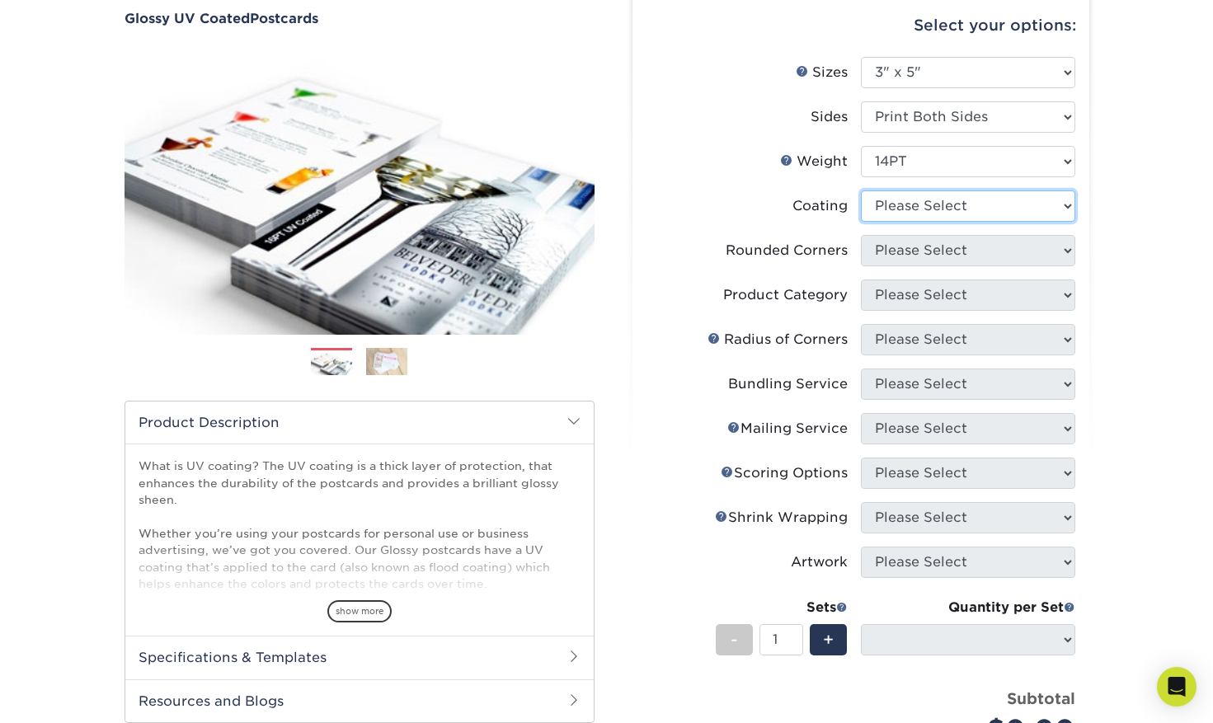
select select "ae367451-b2b8-45df-a344-0f05b6a12993"
select select "-1"
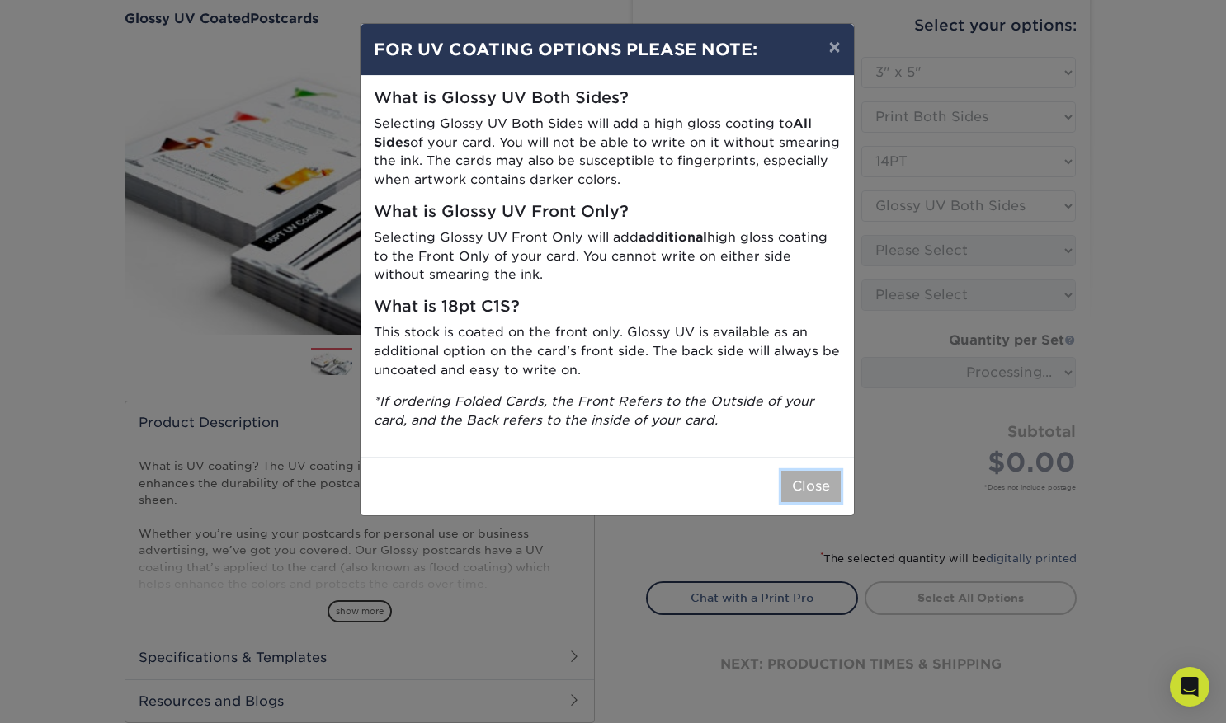
click at [808, 485] on button "Close" at bounding box center [810, 486] width 59 height 31
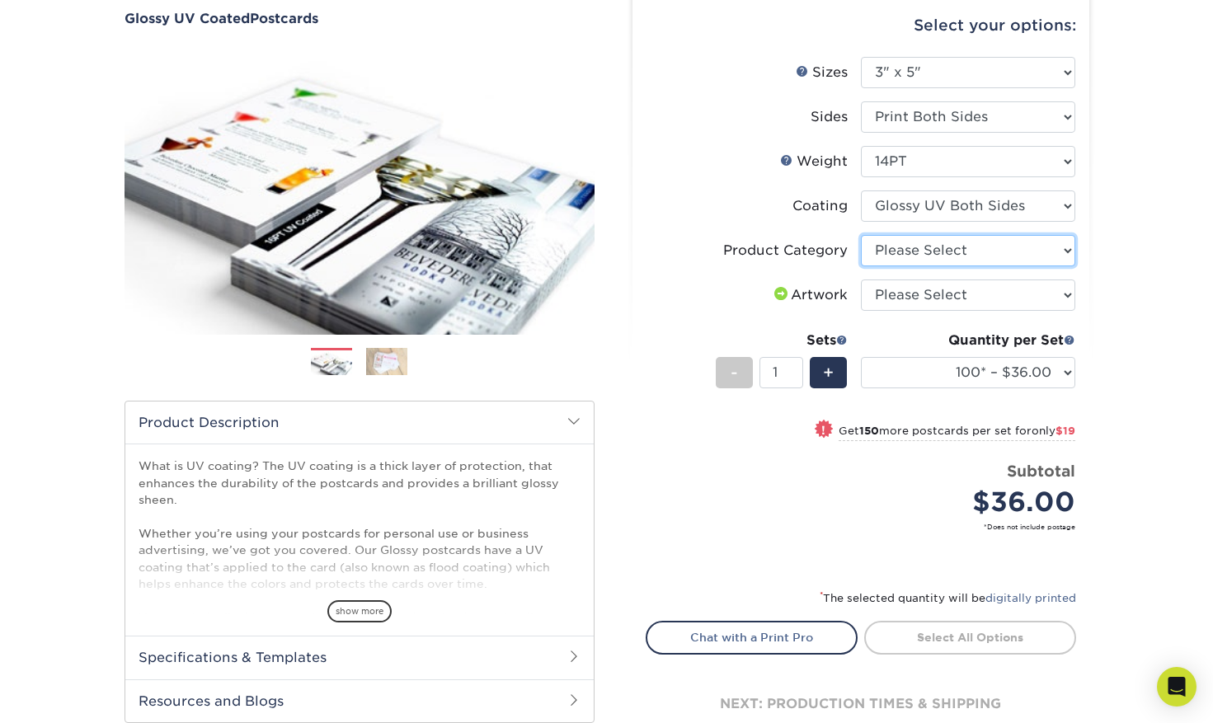
select select "9b7272e0-d6c8-4c3c-8e97-d3a1bcdab858"
click option "Postcards" at bounding box center [0, 0] width 0 height 0
select select "upload"
click option "I will upload files" at bounding box center [0, 0] width 0 height 0
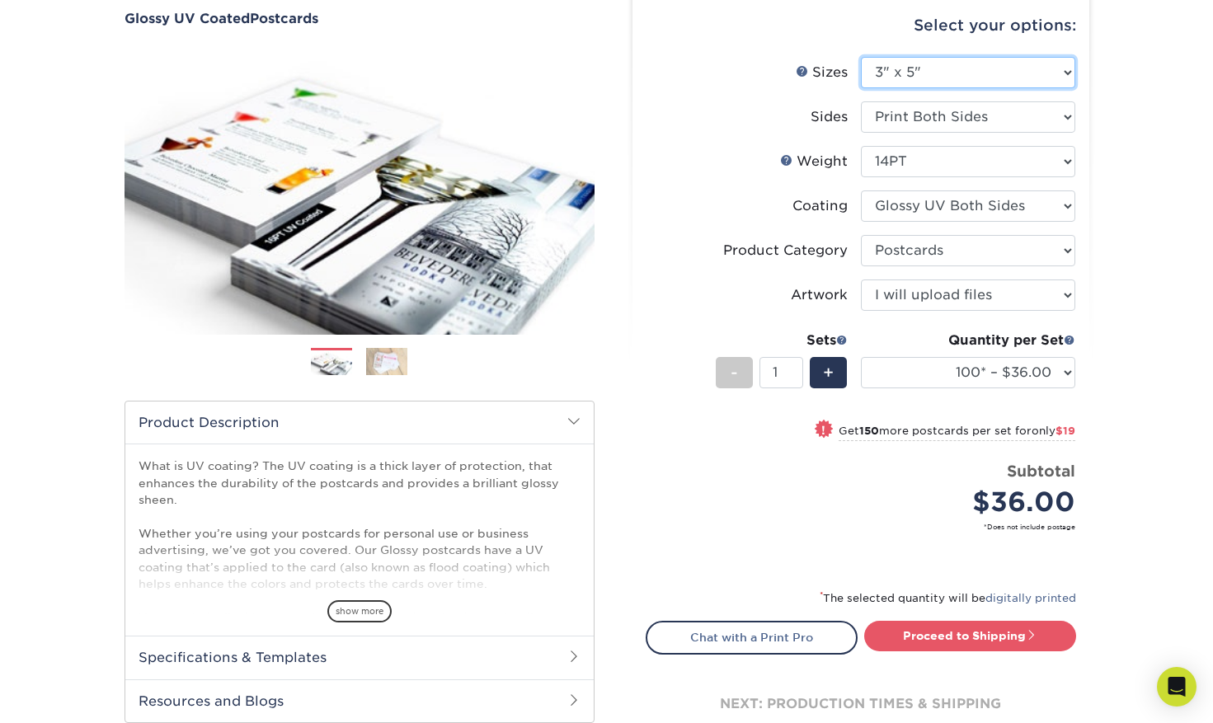
click at [861, 57] on select "Please Select 1.5" x 7" 2" x 4" 2" x 6" 2" x 7" 2" x 8" 2.12" x 5.5" 2.12" x 5.…" at bounding box center [968, 72] width 214 height 31
select select "3.00x4.00"
click option "3" x 4"" at bounding box center [0, 0] width 0 height 0
select select "-1"
select select
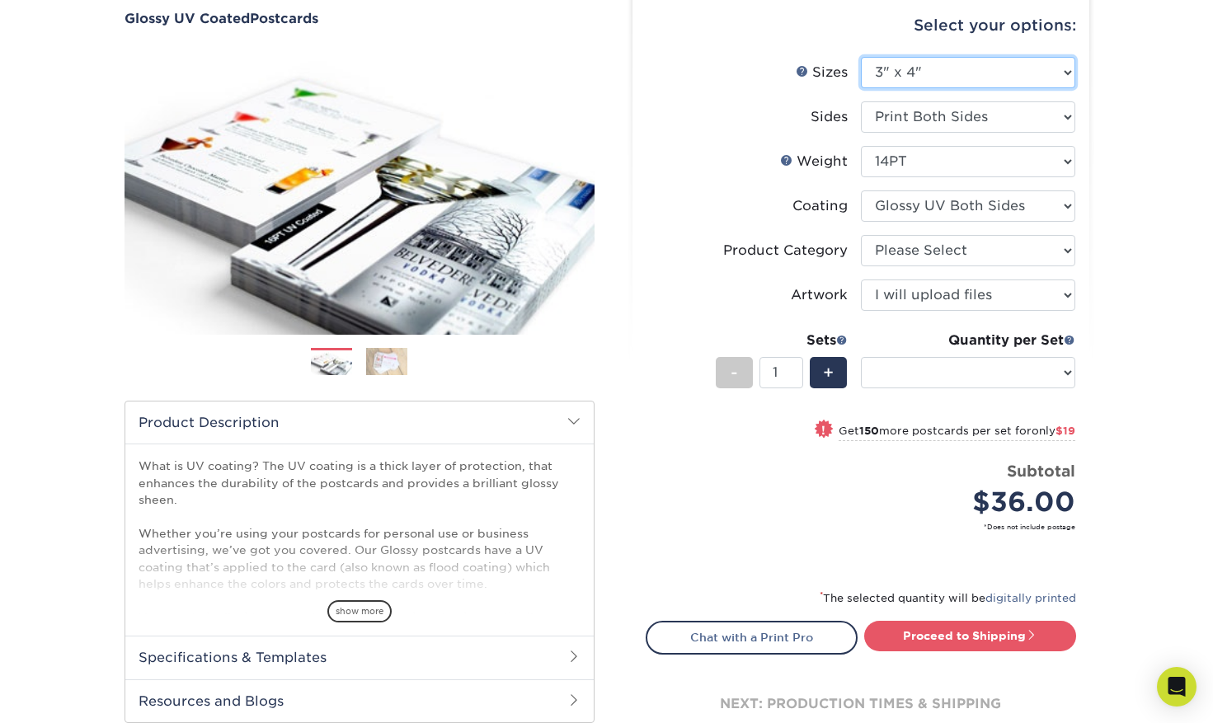
select select "-1"
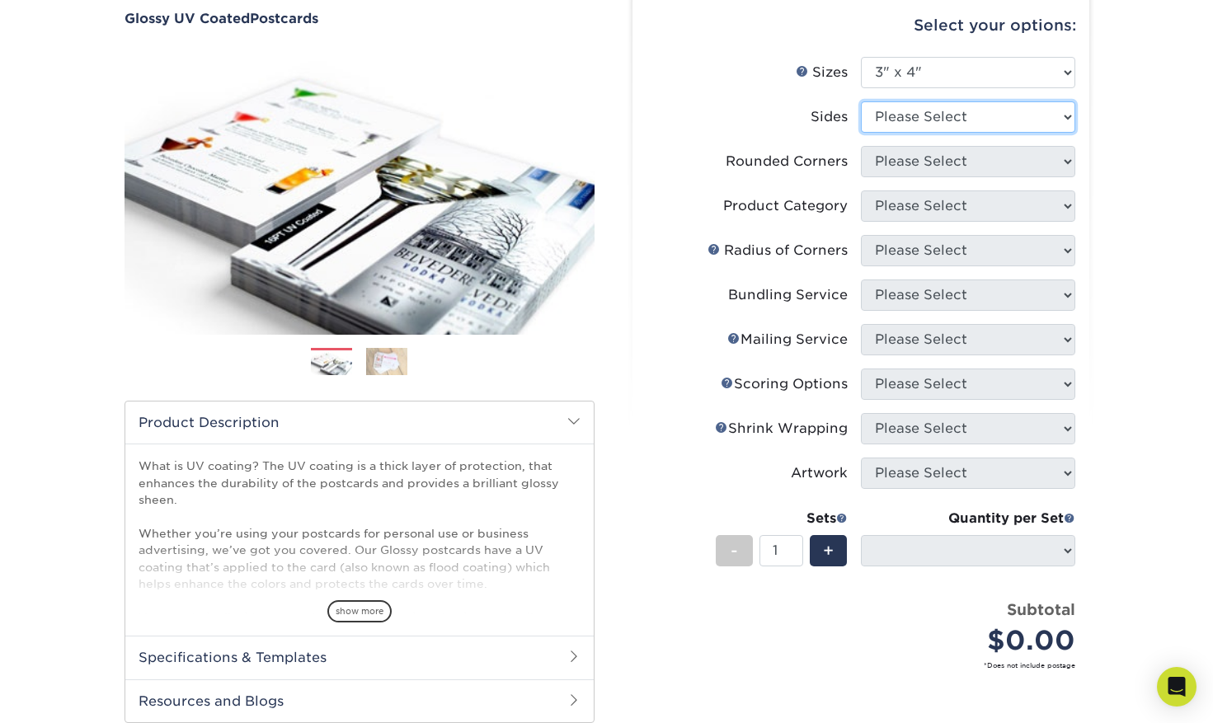
select select "13abbda7-1d64-4f25-8bb2-c179b224825d"
select select
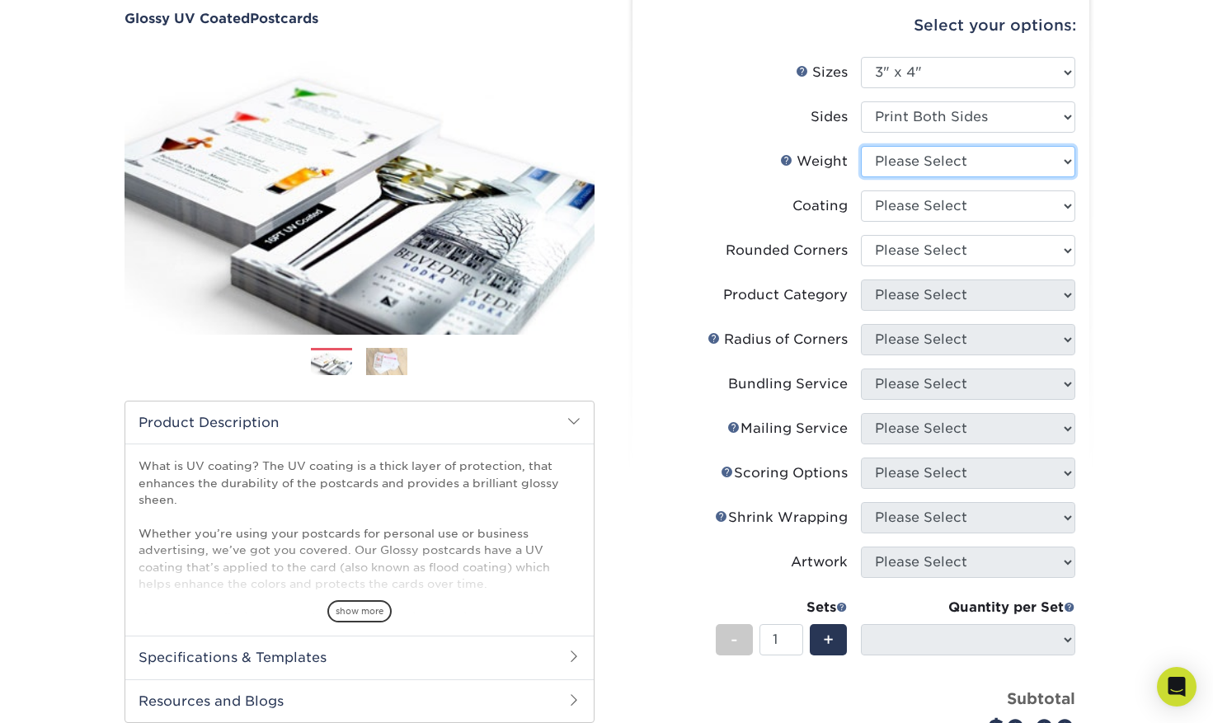
select select "14PT"
select select
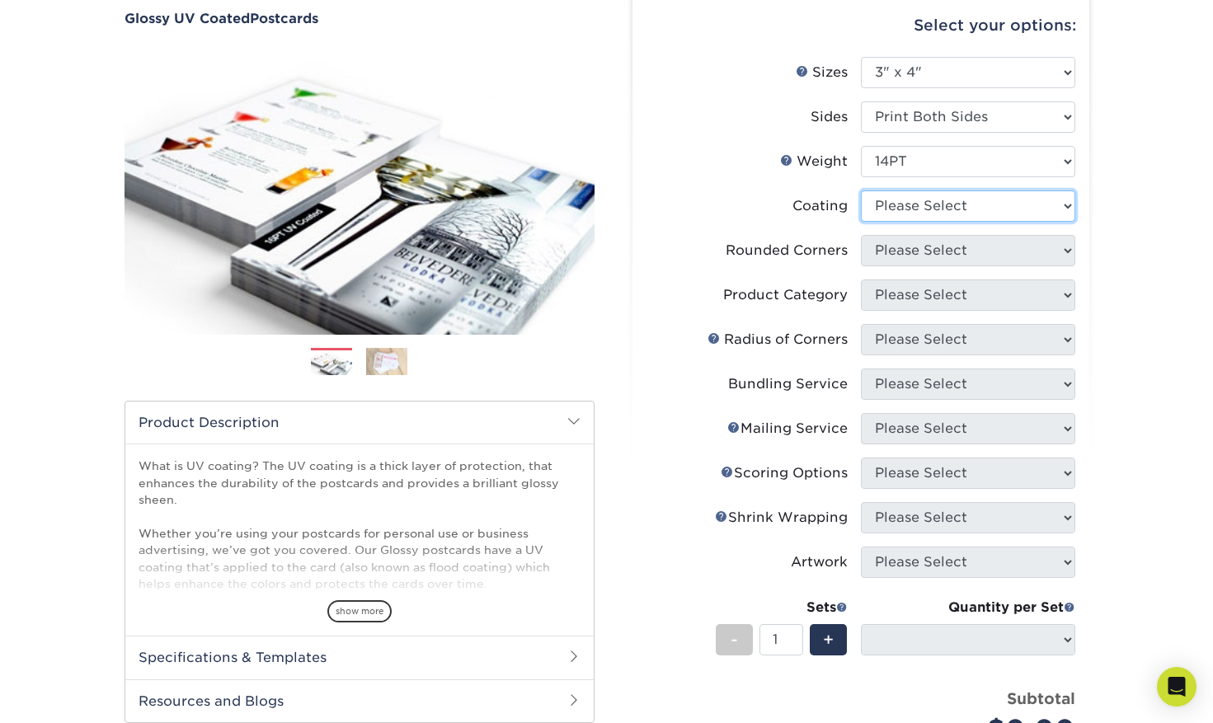
select select "1e8116af-acfc-44b1-83dc-8181aa338834"
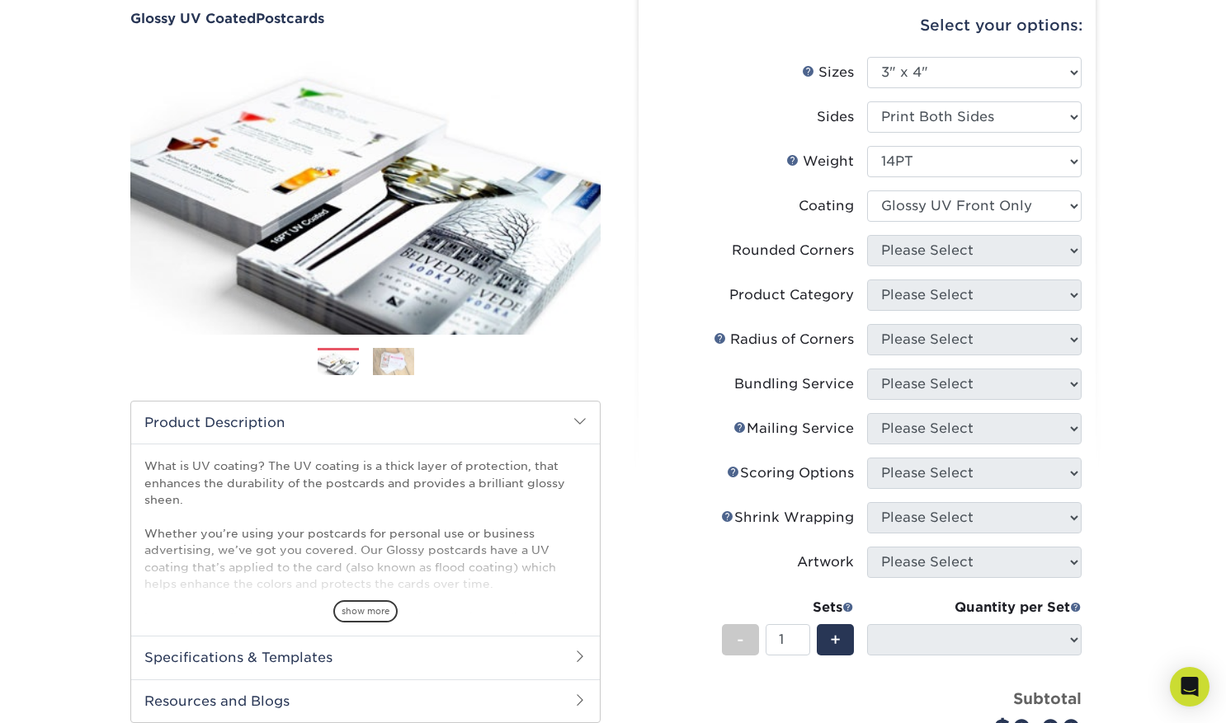
select select "-1"
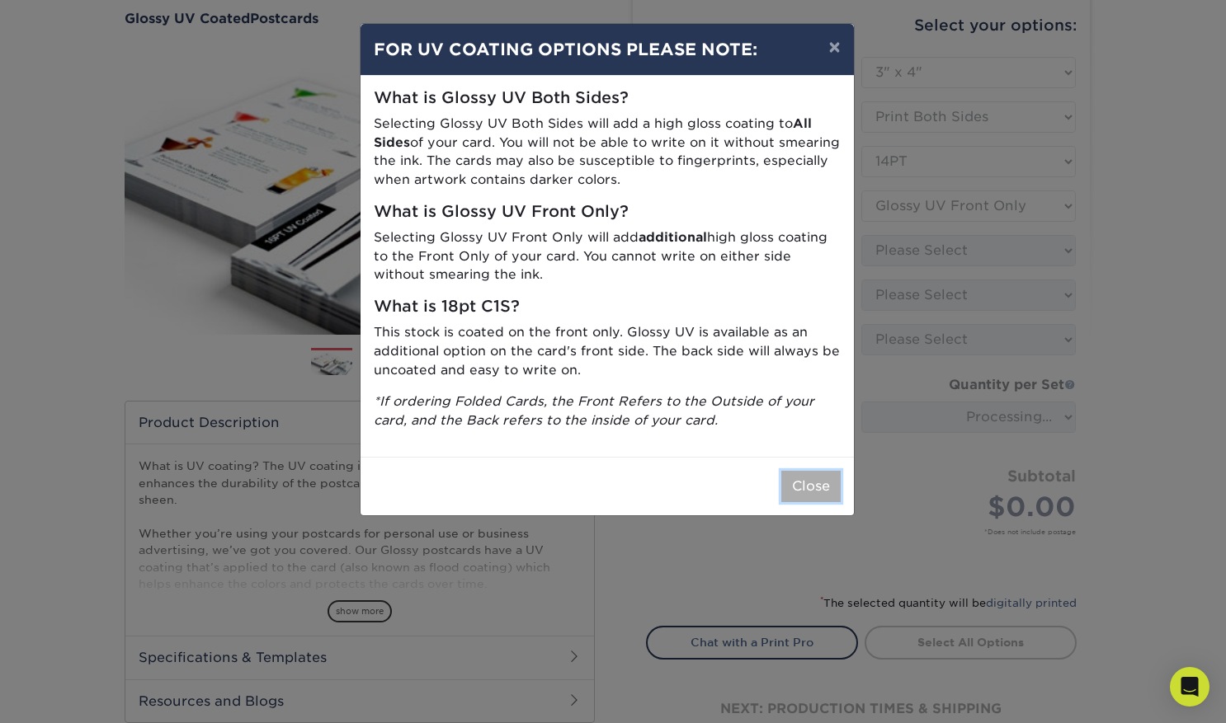
drag, startPoint x: 813, startPoint y: 479, endPoint x: 828, endPoint y: 466, distance: 19.9
click at [813, 479] on button "Close" at bounding box center [810, 486] width 59 height 31
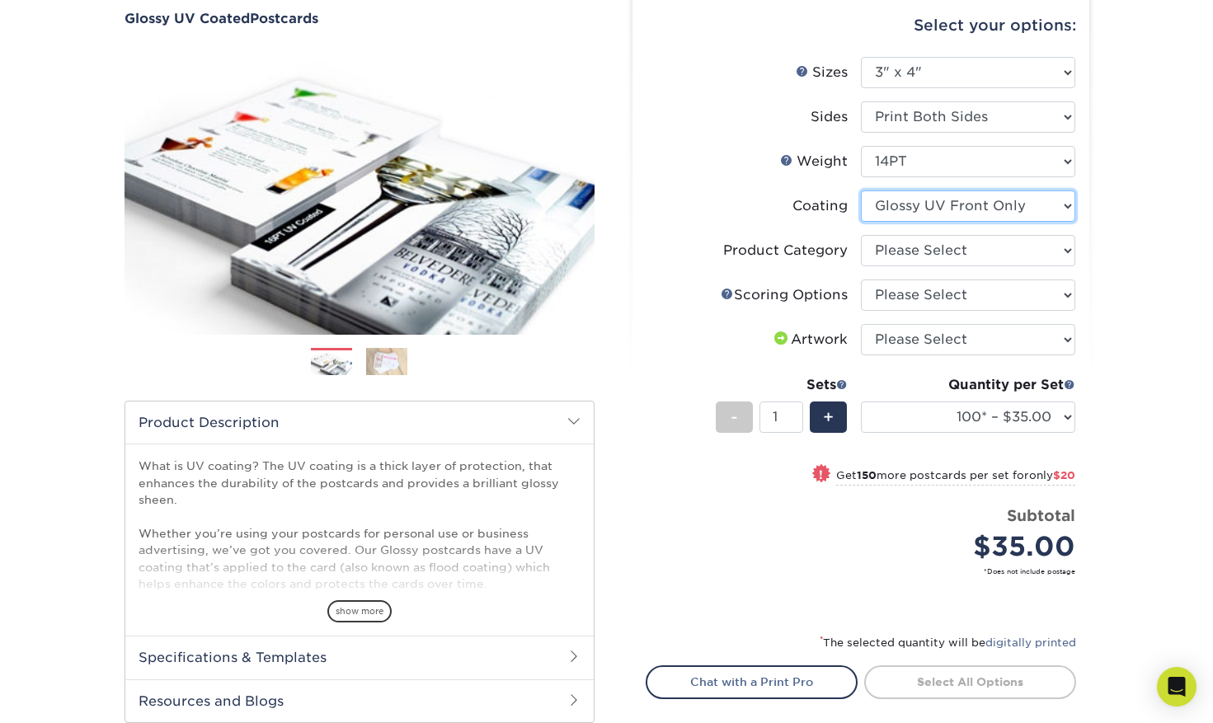
select select "ae367451-b2b8-45df-a344-0f05b6a12993"
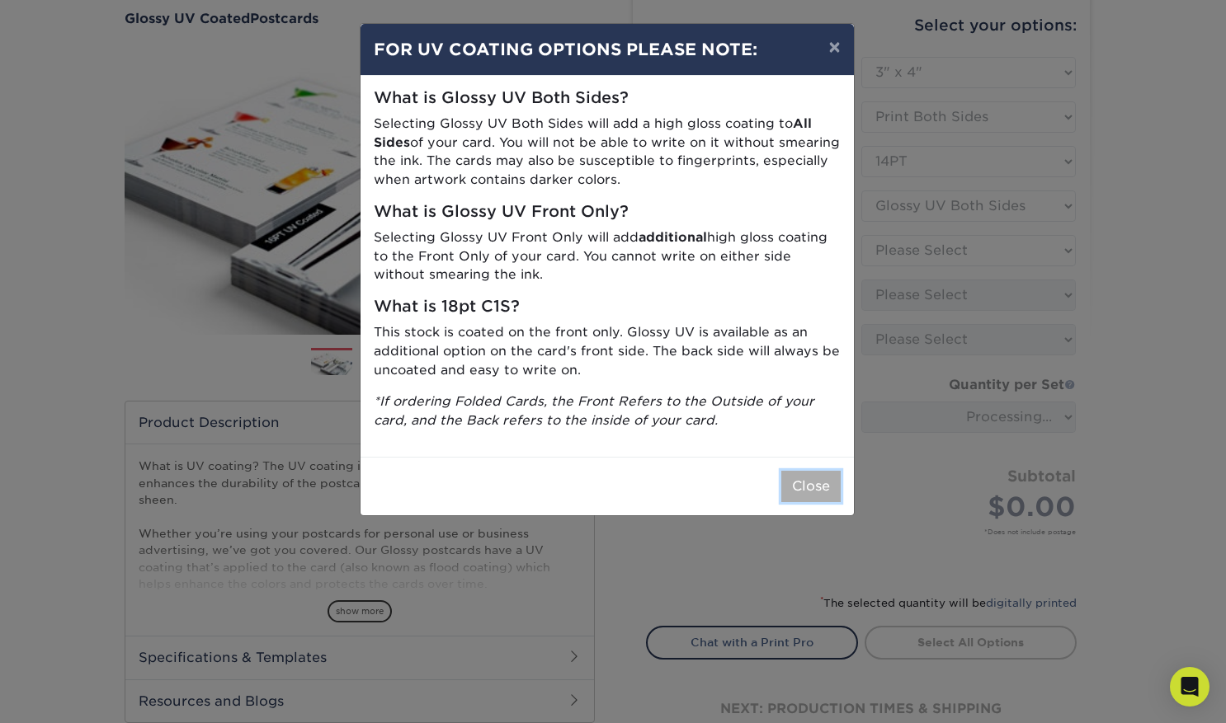
click at [798, 484] on button "Close" at bounding box center [810, 486] width 59 height 31
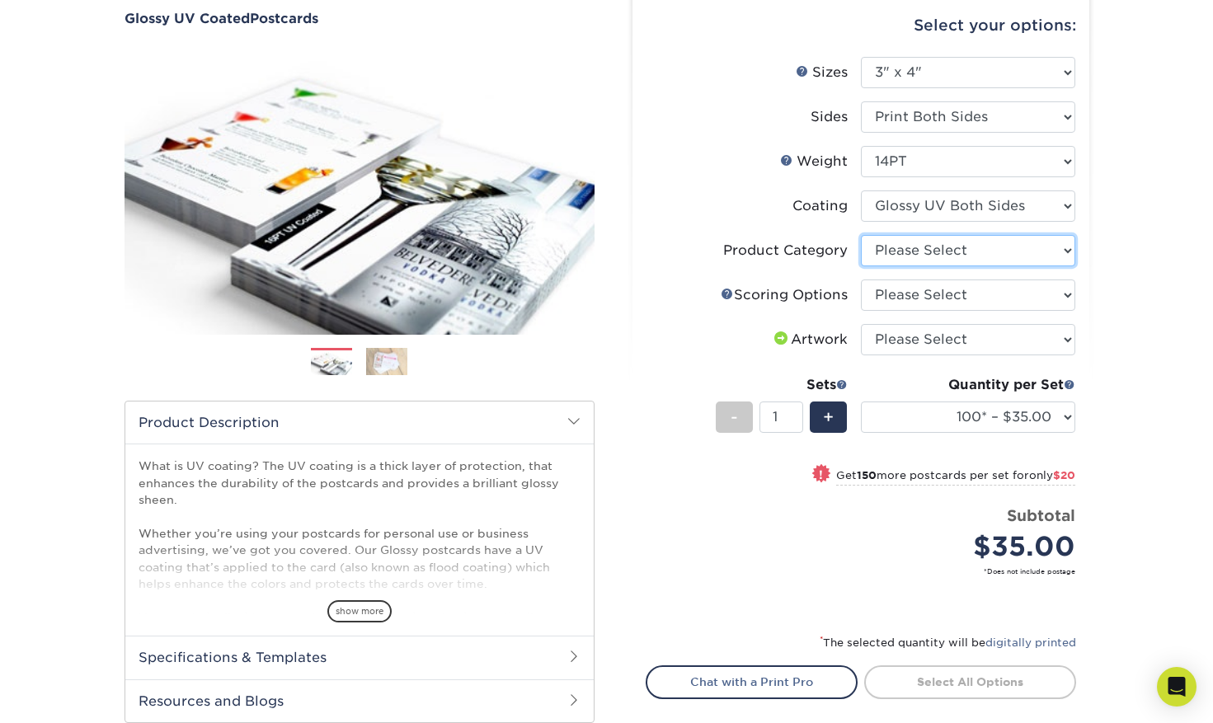
select select "9b7272e0-d6c8-4c3c-8e97-d3a1bcdab858"
click option "Postcards" at bounding box center [0, 0] width 0 height 0
select select "16ebe401-5398-422d-8cb0-f3adbb82deb5"
click option "No Scoring" at bounding box center [0, 0] width 0 height 0
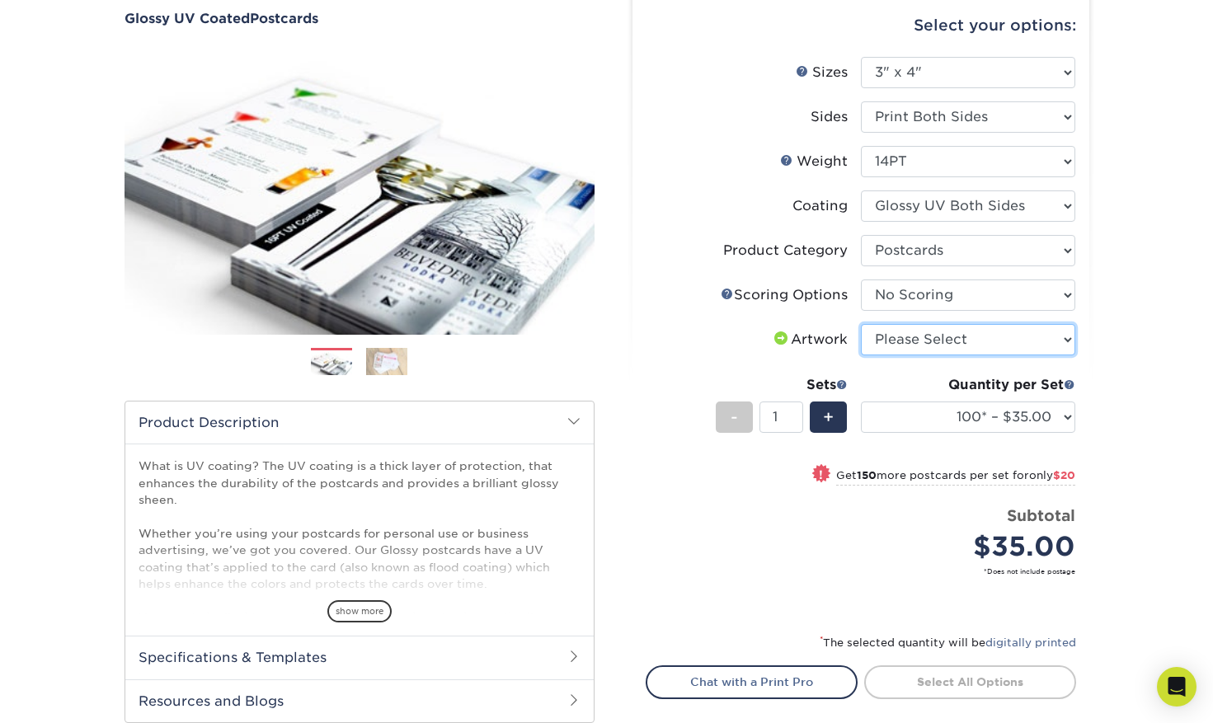
select select "upload"
click option "I will upload files" at bounding box center [0, 0] width 0 height 0
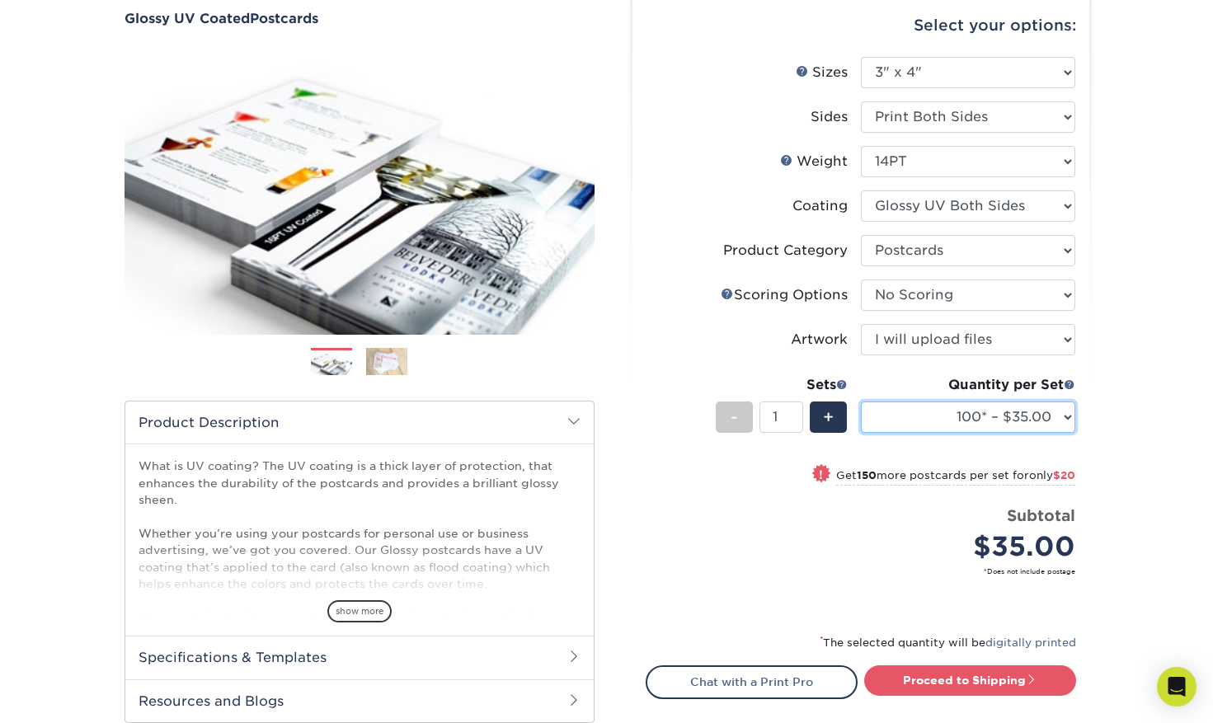
click at [861, 402] on select "100* – $35.00 250* – $55.00 500 – $73.00 1000 – $84.00 2500 – $136.00 5000 – $2…" at bounding box center [968, 417] width 214 height 31
click option "100* – $35.00" at bounding box center [0, 0] width 0 height 0
click at [1115, 57] on div "Products Postcards Glossy UV Coated Postcards Previous Next show more 25" at bounding box center [606, 404] width 1213 height 907
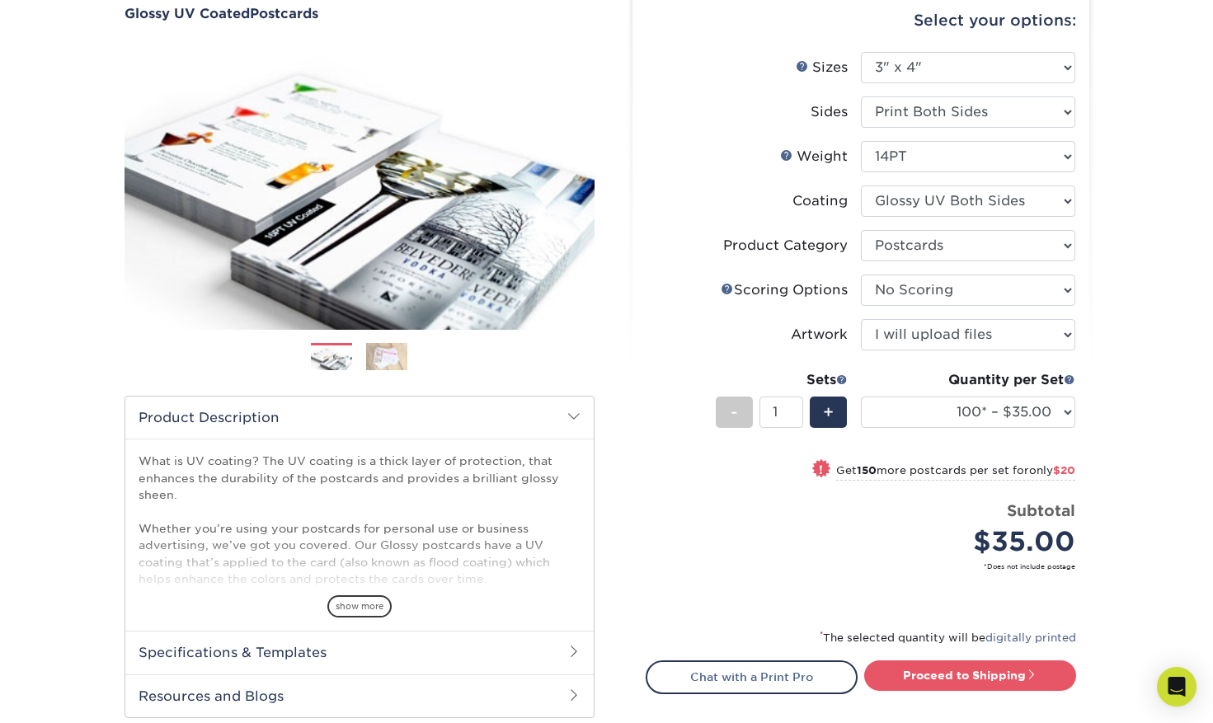
scroll to position [0, 0]
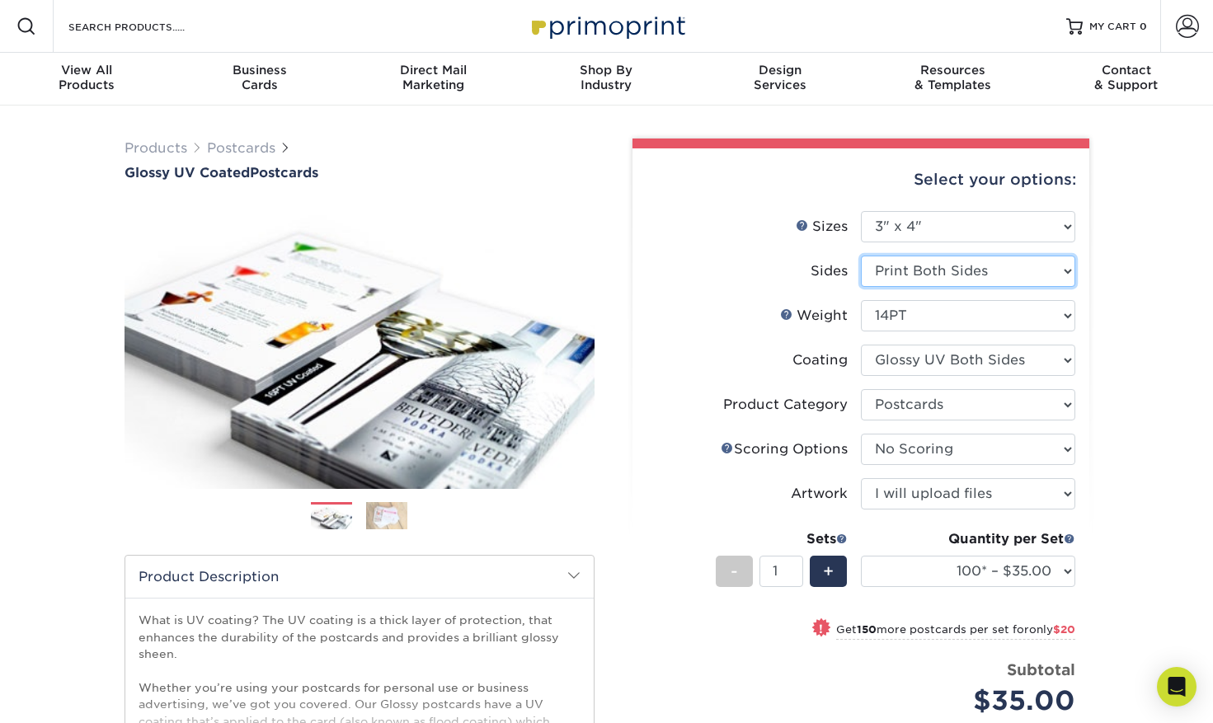
click option "Print Both Sides" at bounding box center [0, 0] width 0 height 0
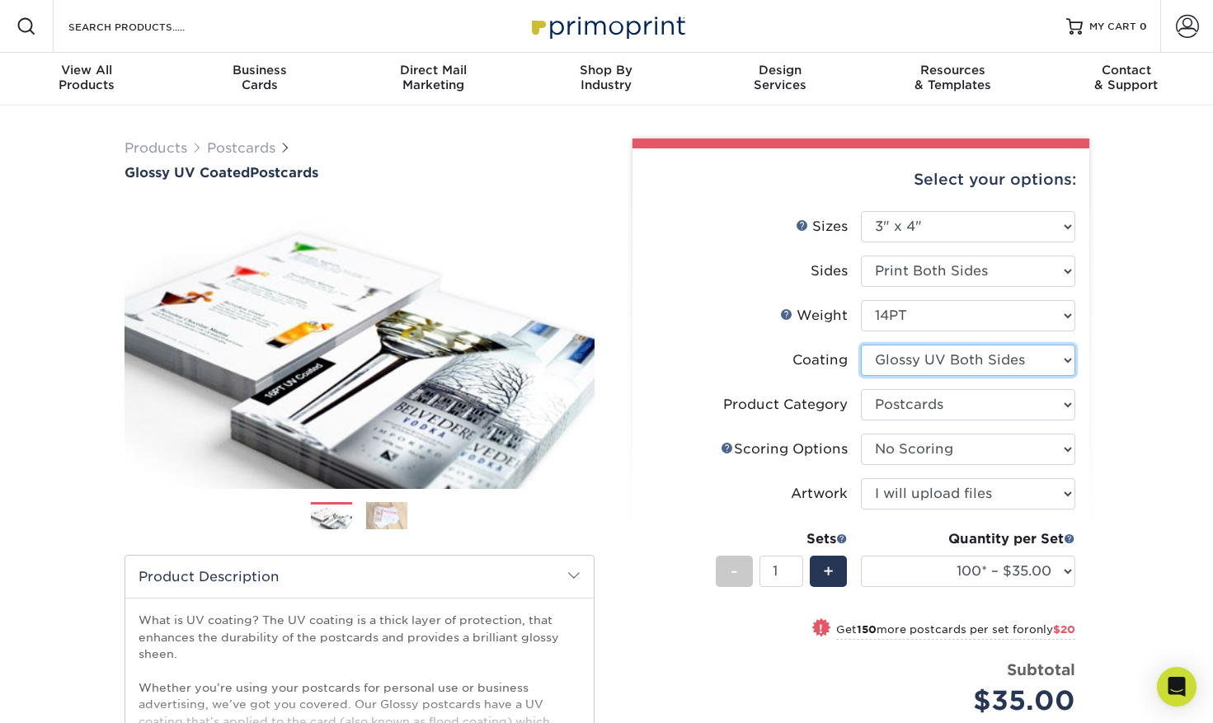
select select "1e8116af-acfc-44b1-83dc-8181aa338834"
select select "-1"
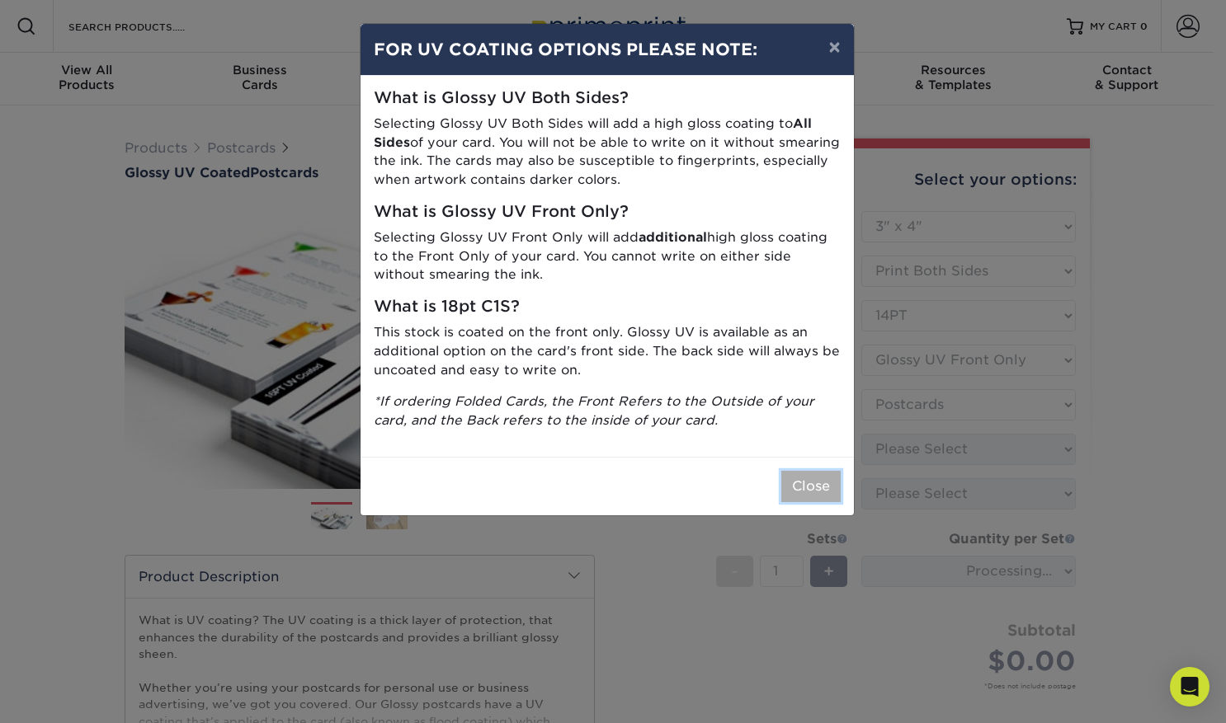
click at [808, 482] on button "Close" at bounding box center [810, 486] width 59 height 31
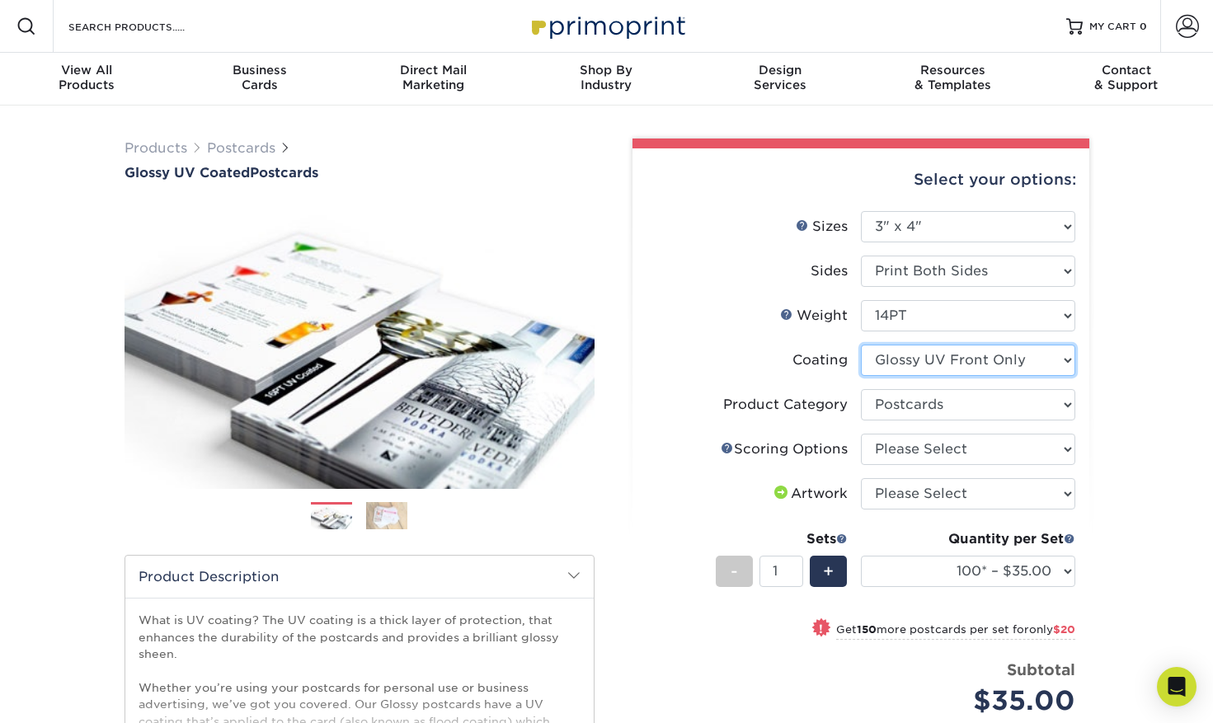
select select "ae367451-b2b8-45df-a344-0f05b6a12993"
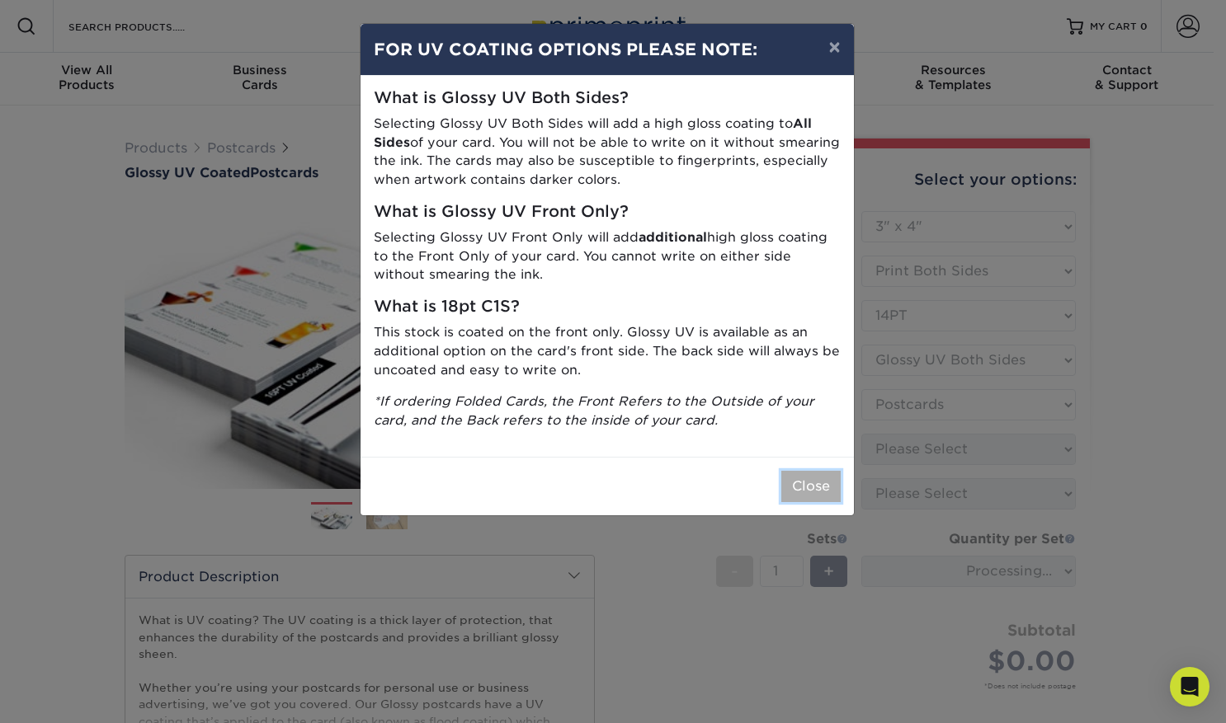
click at [801, 483] on button "Close" at bounding box center [810, 486] width 59 height 31
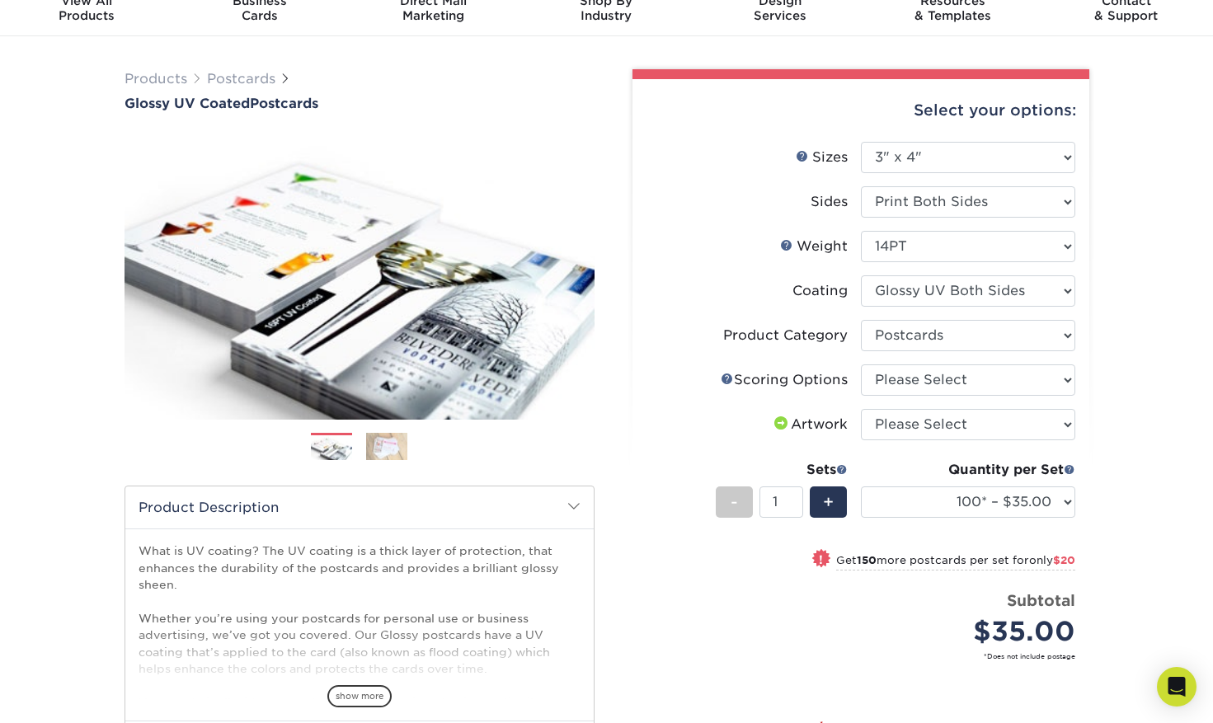
scroll to position [73, 0]
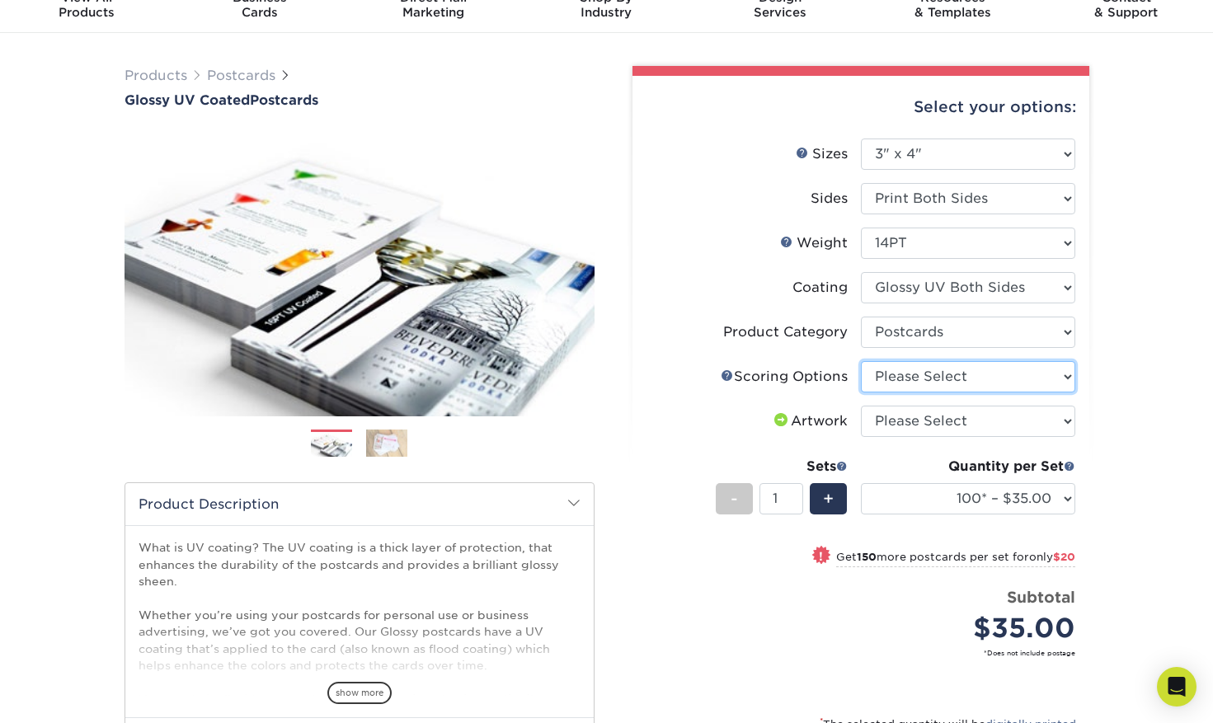
select select "16ebe401-5398-422d-8cb0-f3adbb82deb5"
click option "No Scoring" at bounding box center [0, 0] width 0 height 0
select select "upload"
click option "I will upload files" at bounding box center [0, 0] width 0 height 0
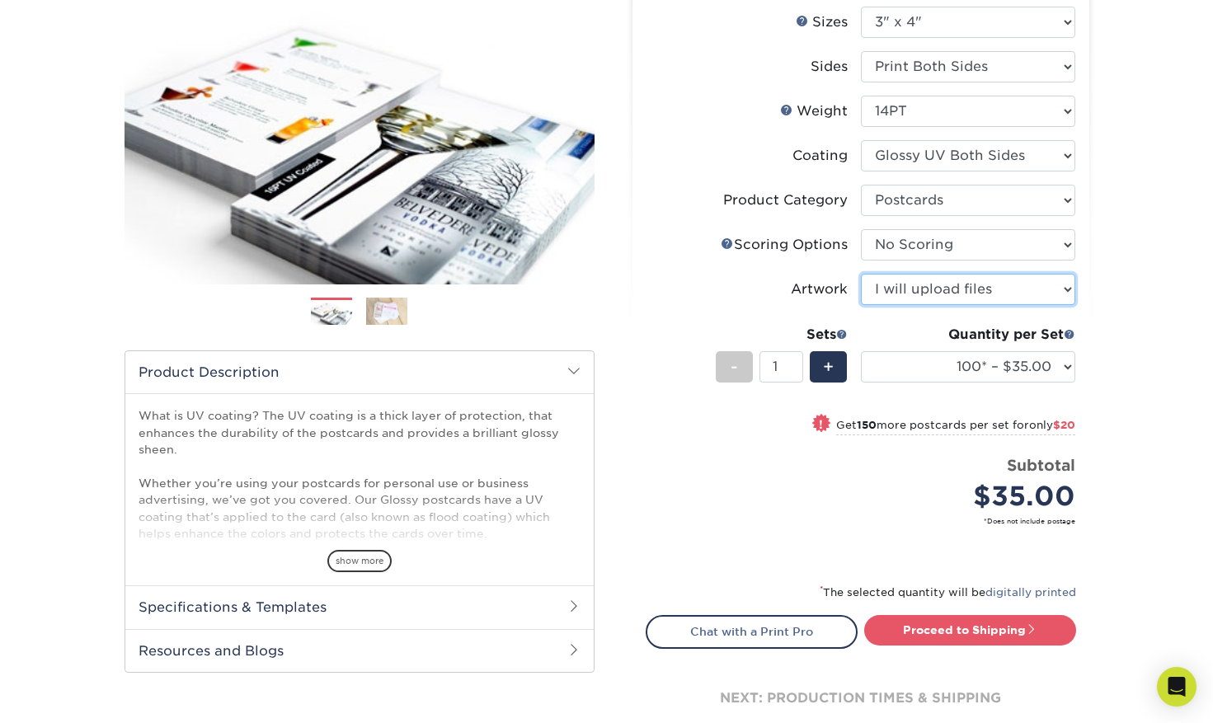
scroll to position [205, 0]
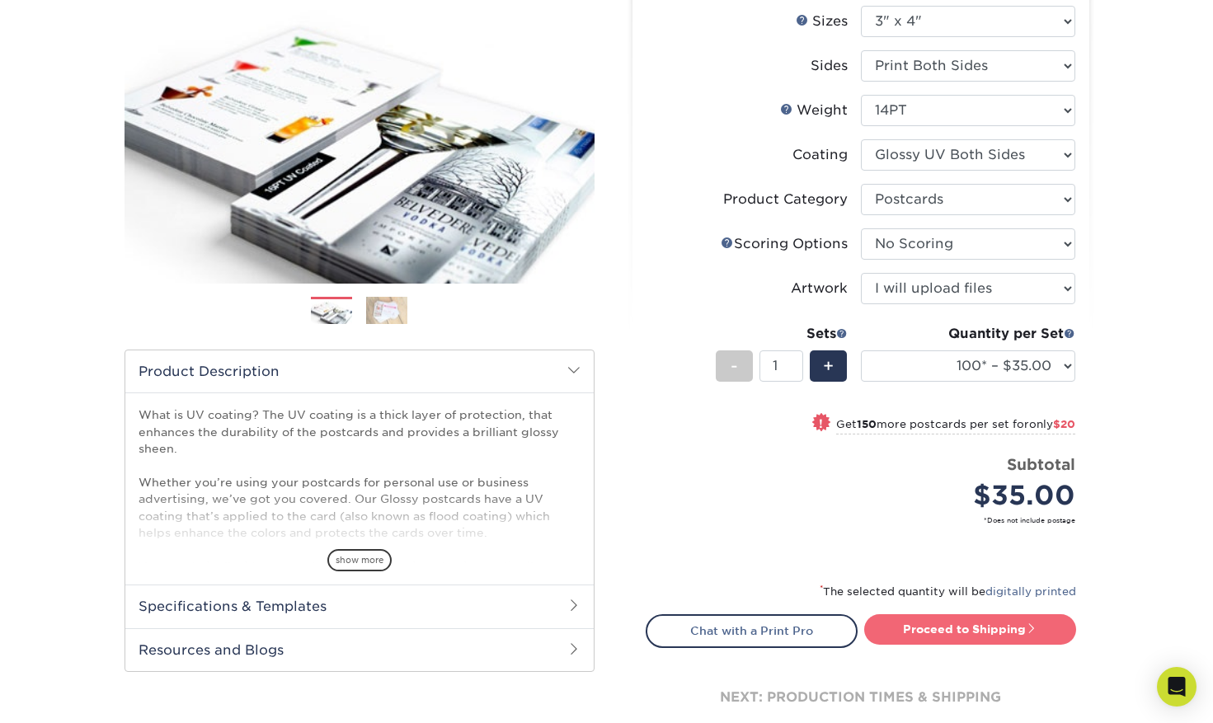
click at [930, 628] on link "Proceed to Shipping" at bounding box center [971, 630] width 212 height 30
type input "Set 1"
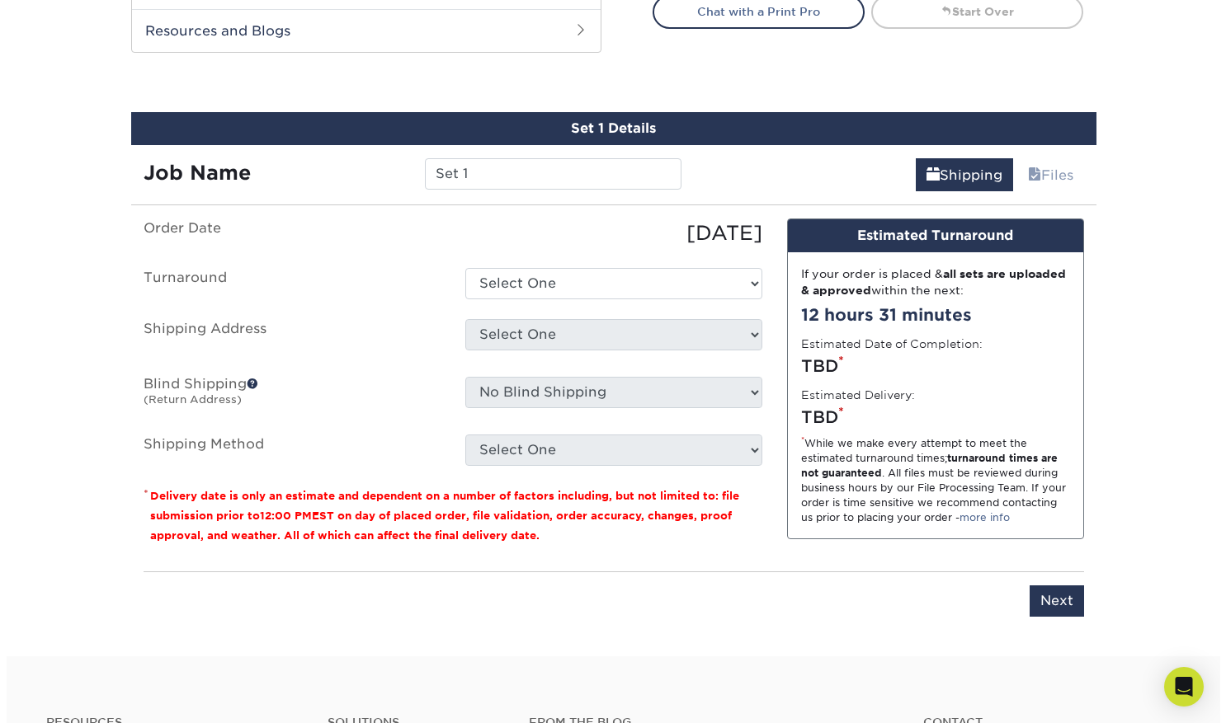
scroll to position [865, 0]
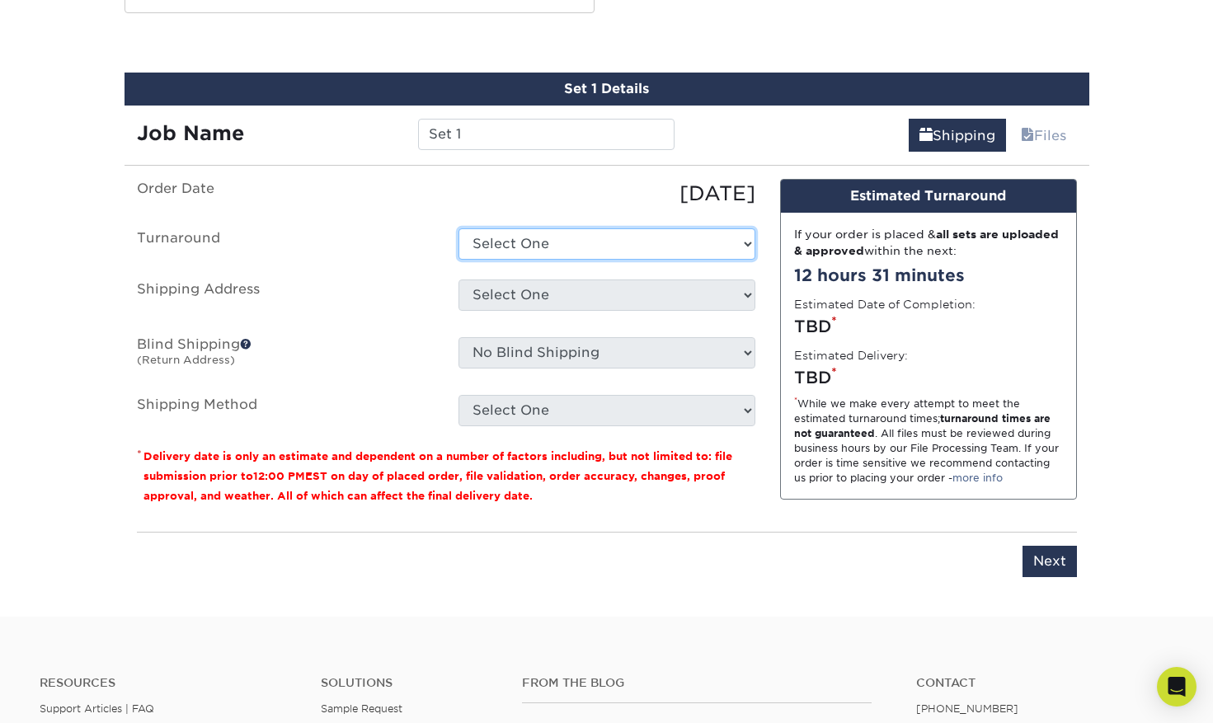
select select "ca58934f-6131-4659-b18c-18888f1929c4"
click option "2-4 Business Days" at bounding box center [0, 0] width 0 height 0
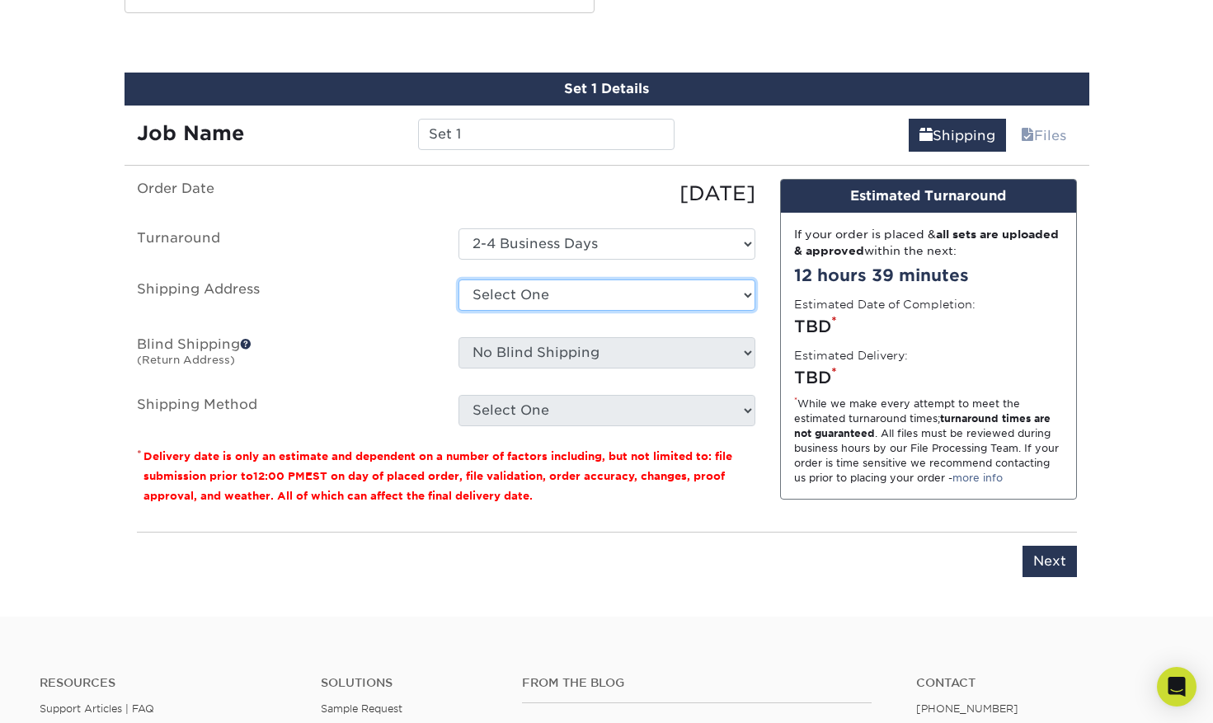
select select "newaddress"
click option "+ Add New Address" at bounding box center [0, 0] width 0 height 0
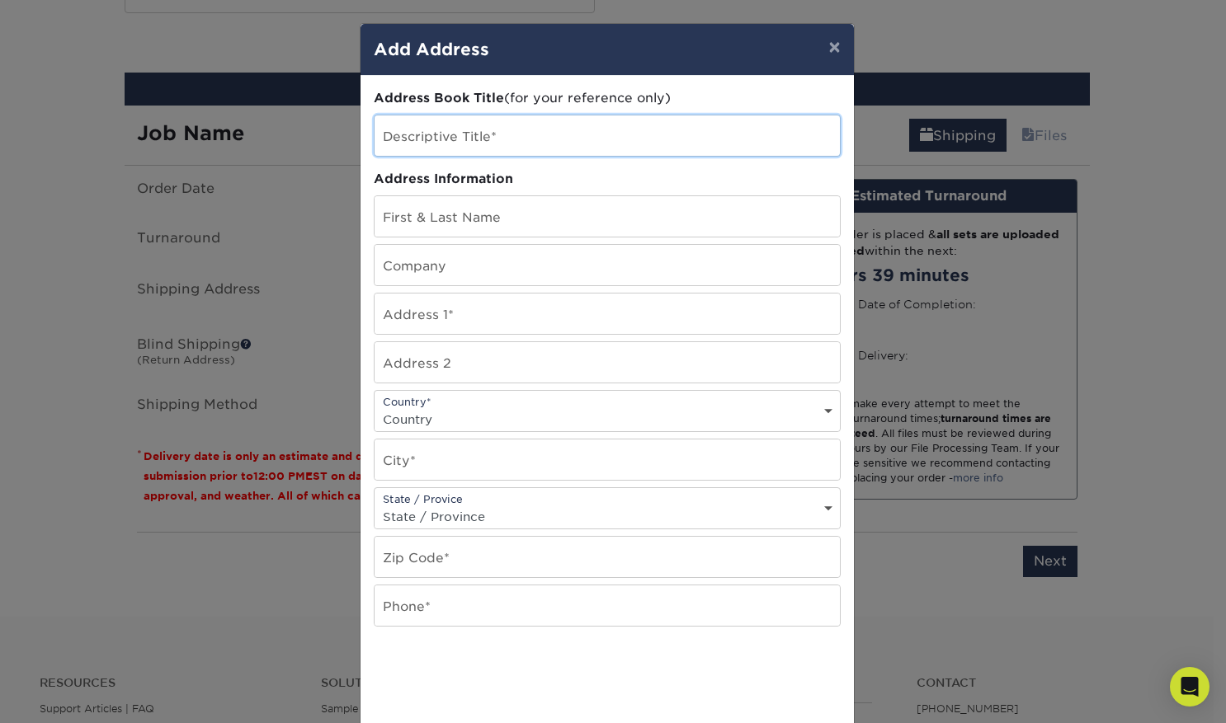
click at [464, 142] on input "text" at bounding box center [607, 135] width 465 height 40
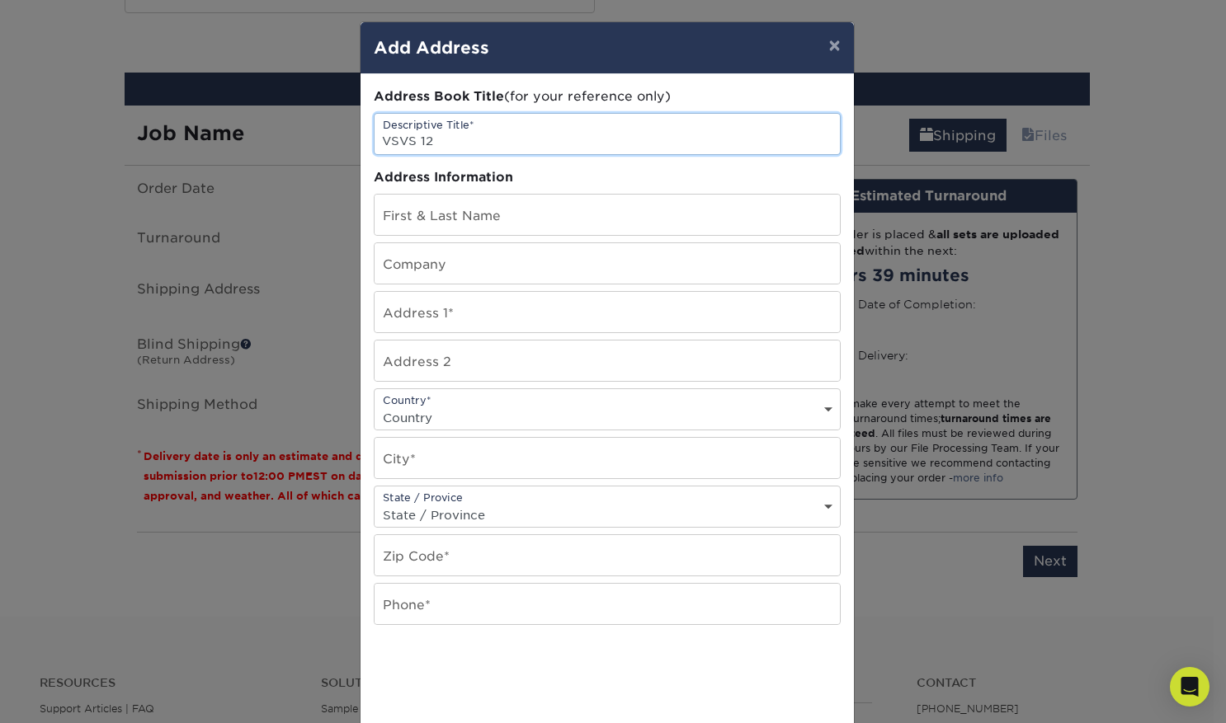
type input "VSVS 12"
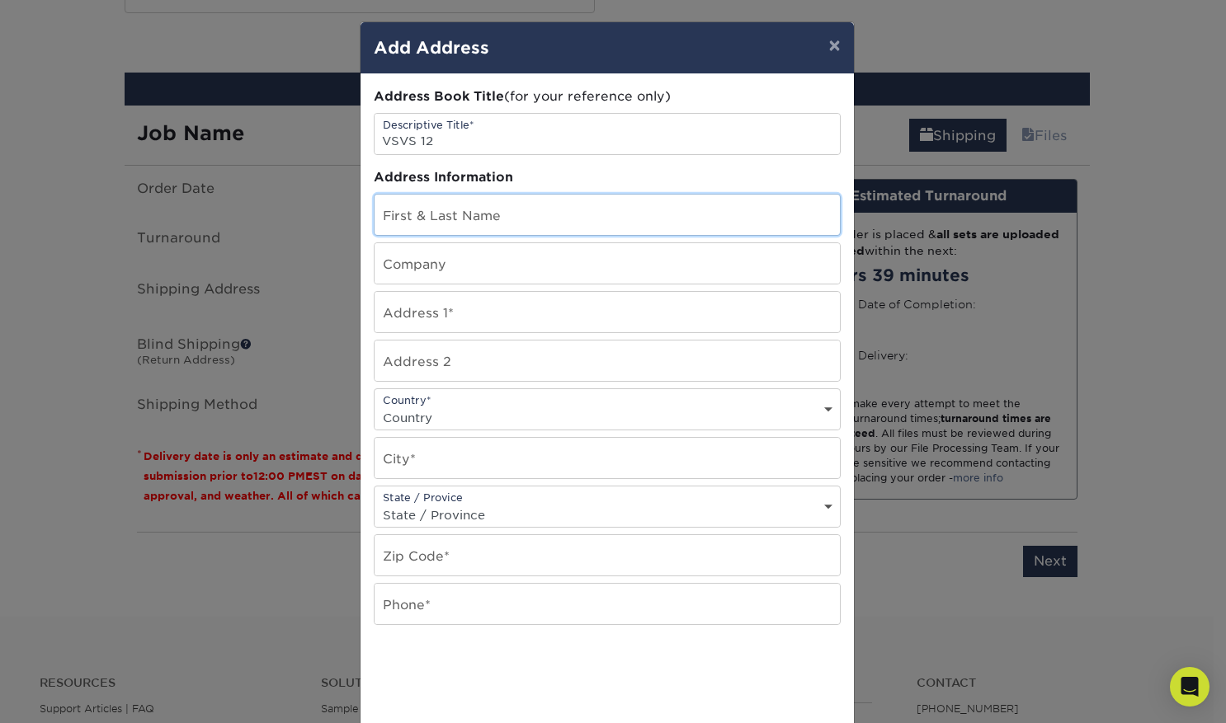
click at [447, 219] on input "text" at bounding box center [607, 215] width 465 height 40
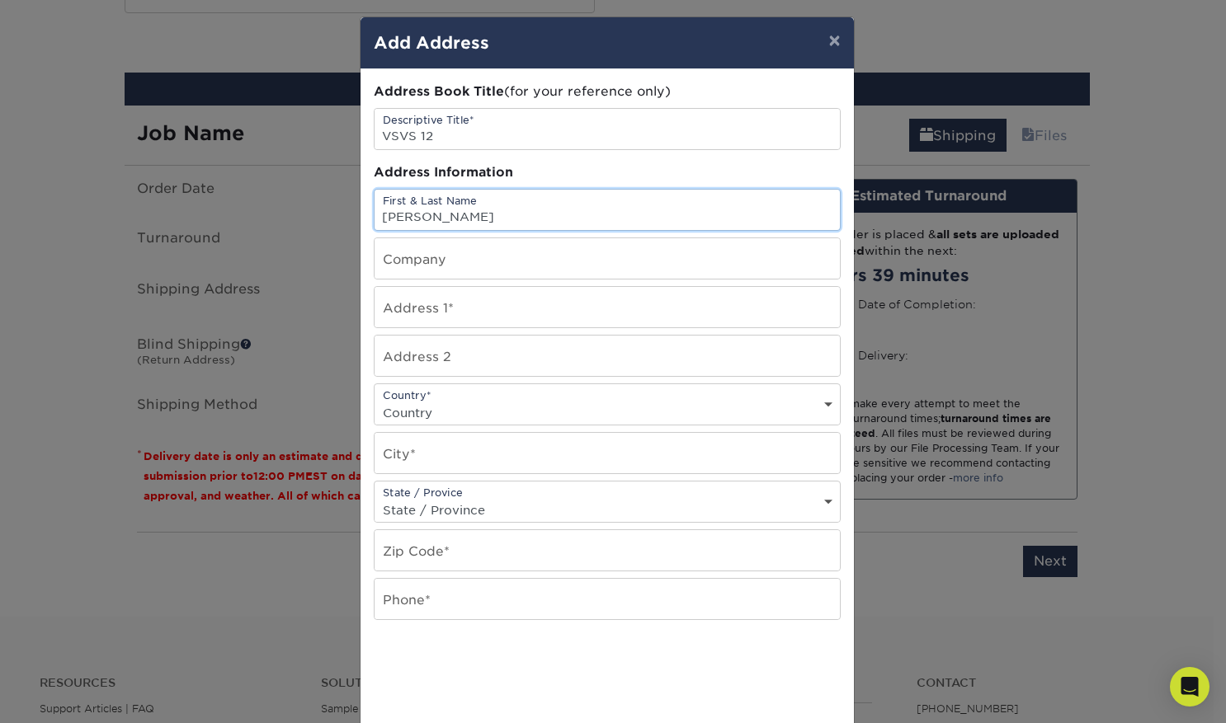
scroll to position [5, 0]
drag, startPoint x: 451, startPoint y: 220, endPoint x: 433, endPoint y: 220, distance: 18.1
click at [433, 220] on input "Jill Vinitsly" at bounding box center [607, 211] width 465 height 40
type input "Jill Vinitsky"
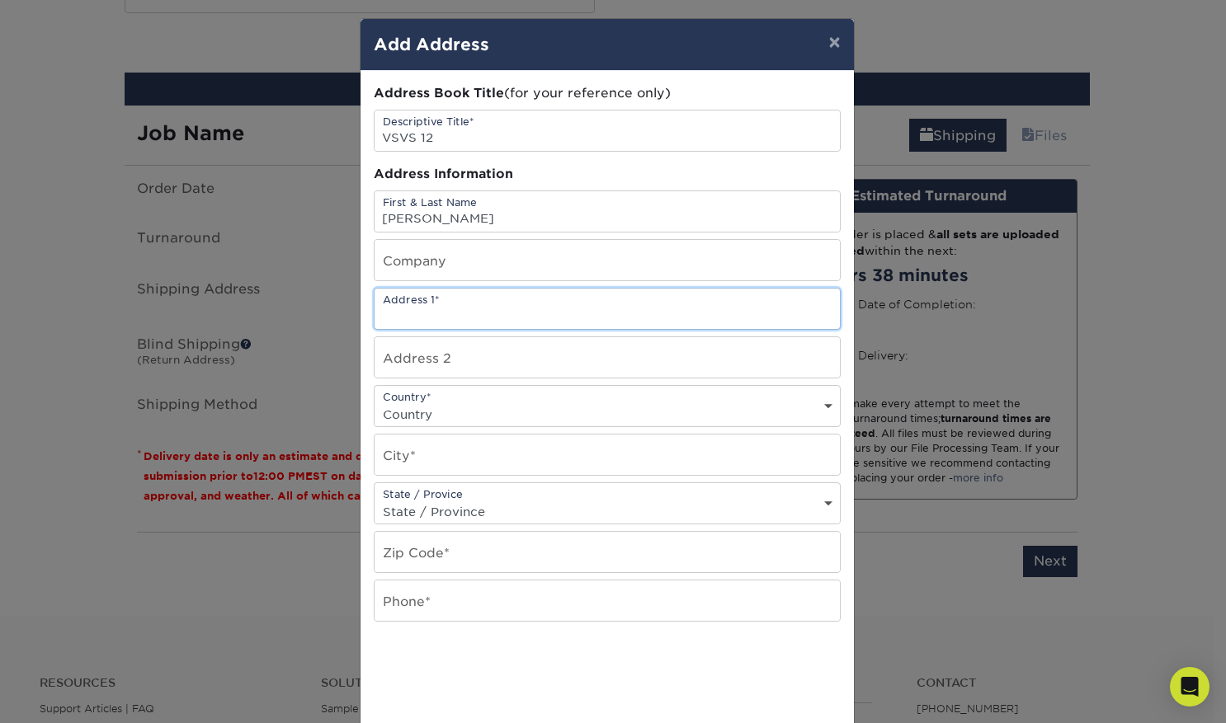
click at [436, 312] on input "text" at bounding box center [607, 309] width 465 height 40
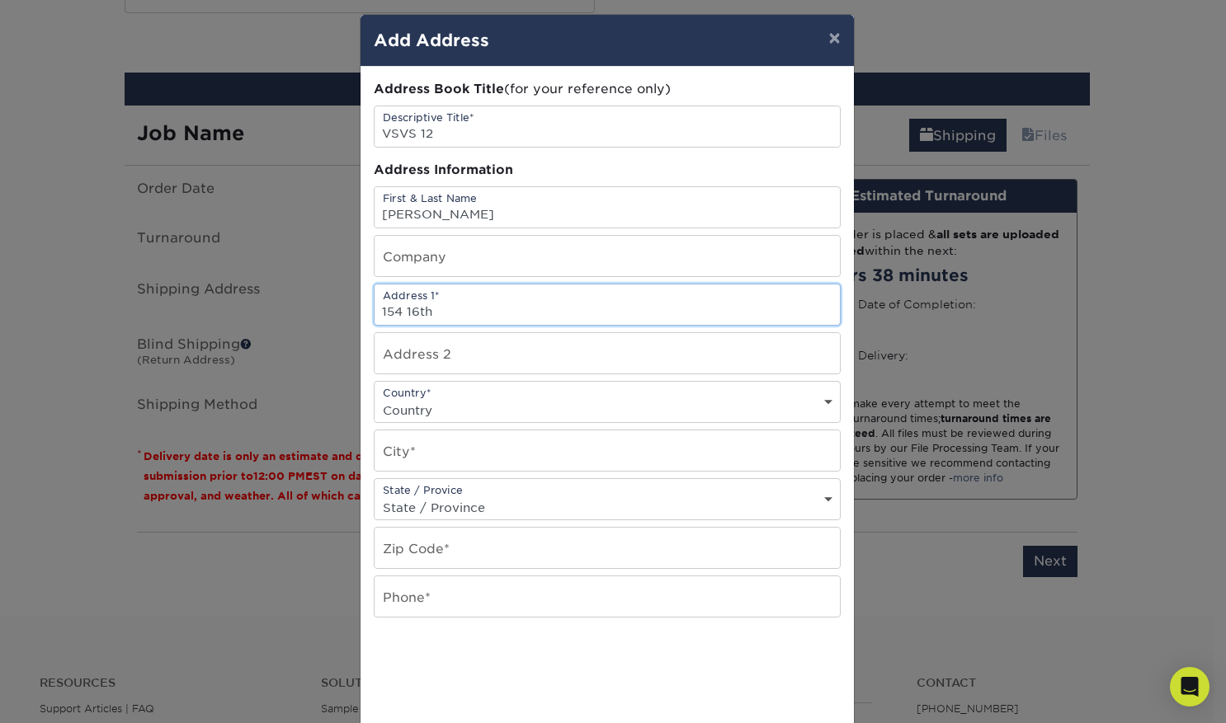
click at [452, 322] on input "154 16th" at bounding box center [607, 305] width 465 height 40
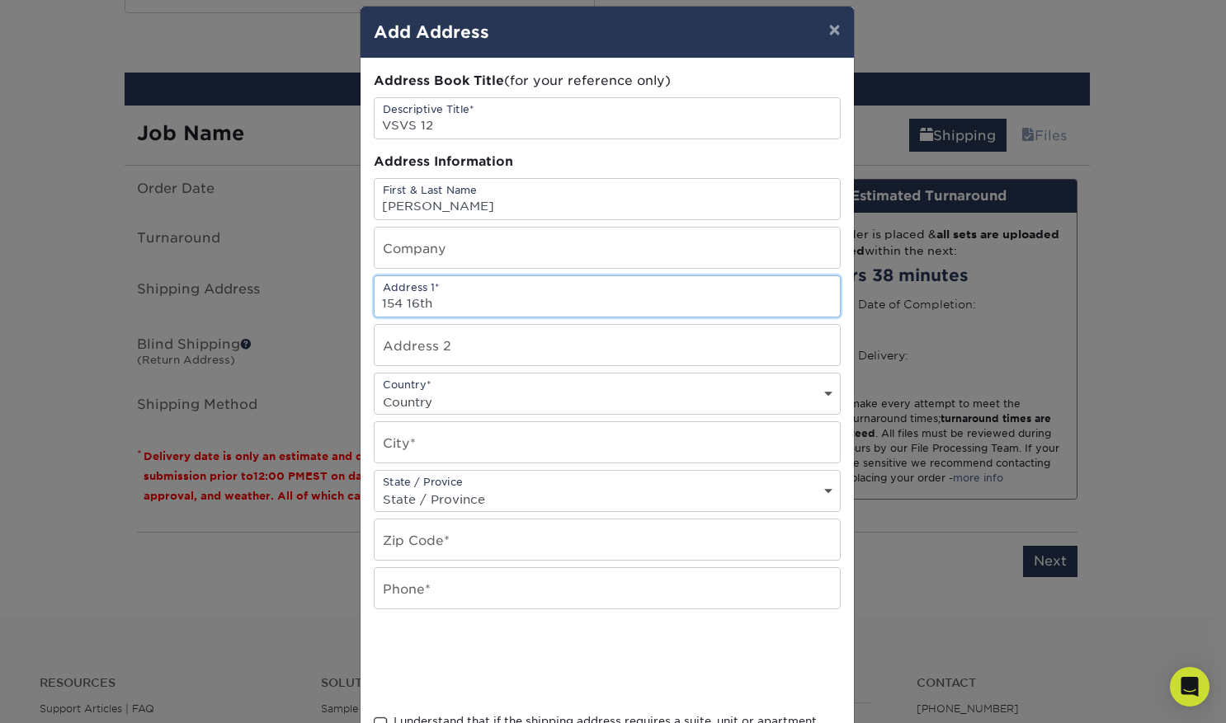
click at [452, 317] on input "154 16th" at bounding box center [607, 296] width 465 height 40
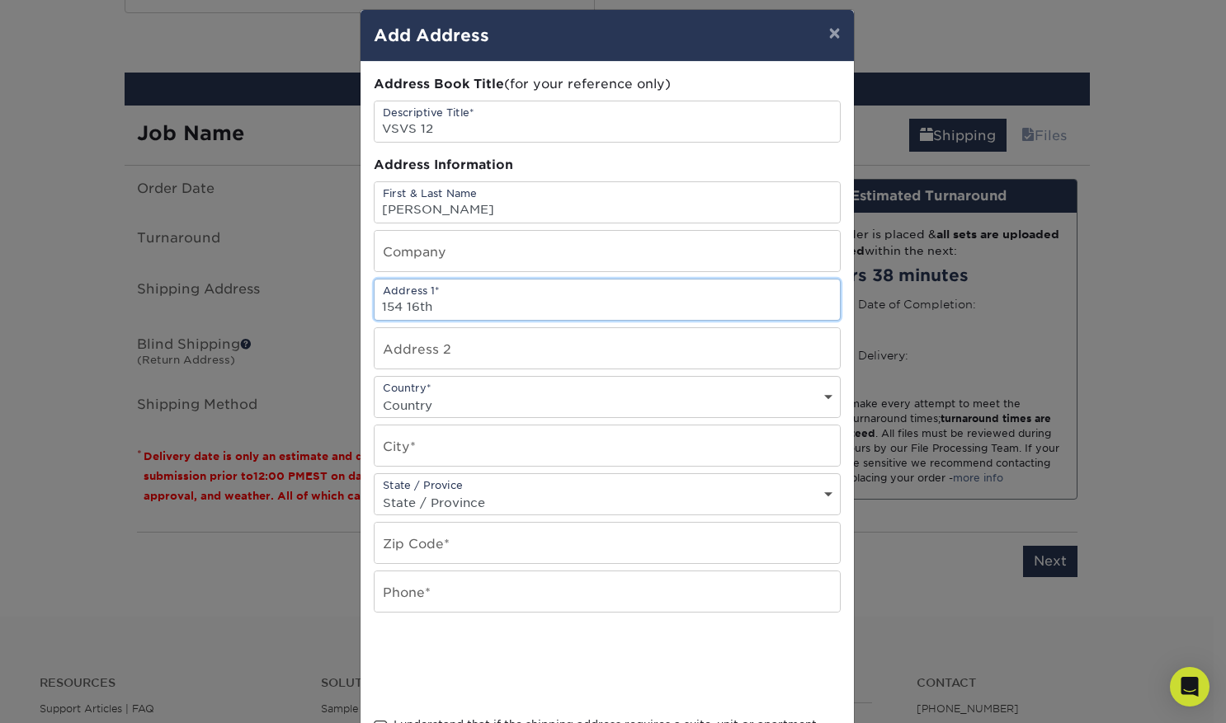
click at [453, 317] on input "154 16th" at bounding box center [607, 300] width 465 height 40
click at [446, 313] on input "154 16th" at bounding box center [607, 300] width 465 height 40
type input "154 16th"
type input "SJI Associates"
type input "154 16TH ST"
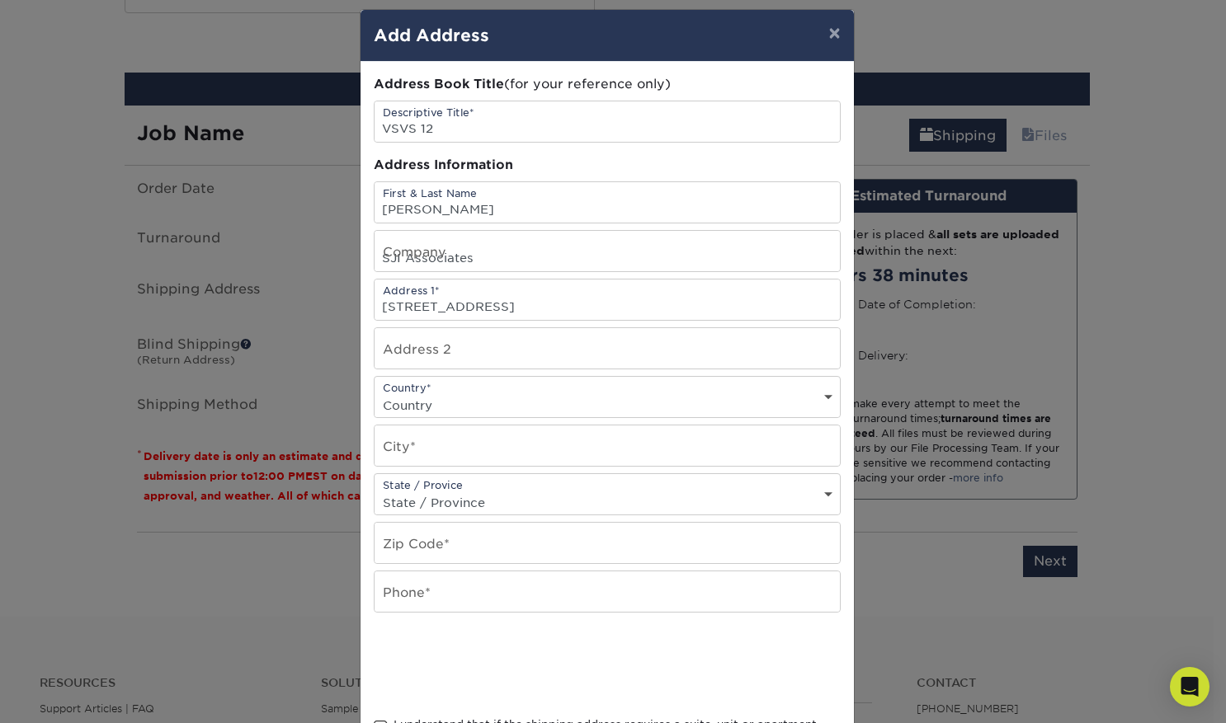
select select "US"
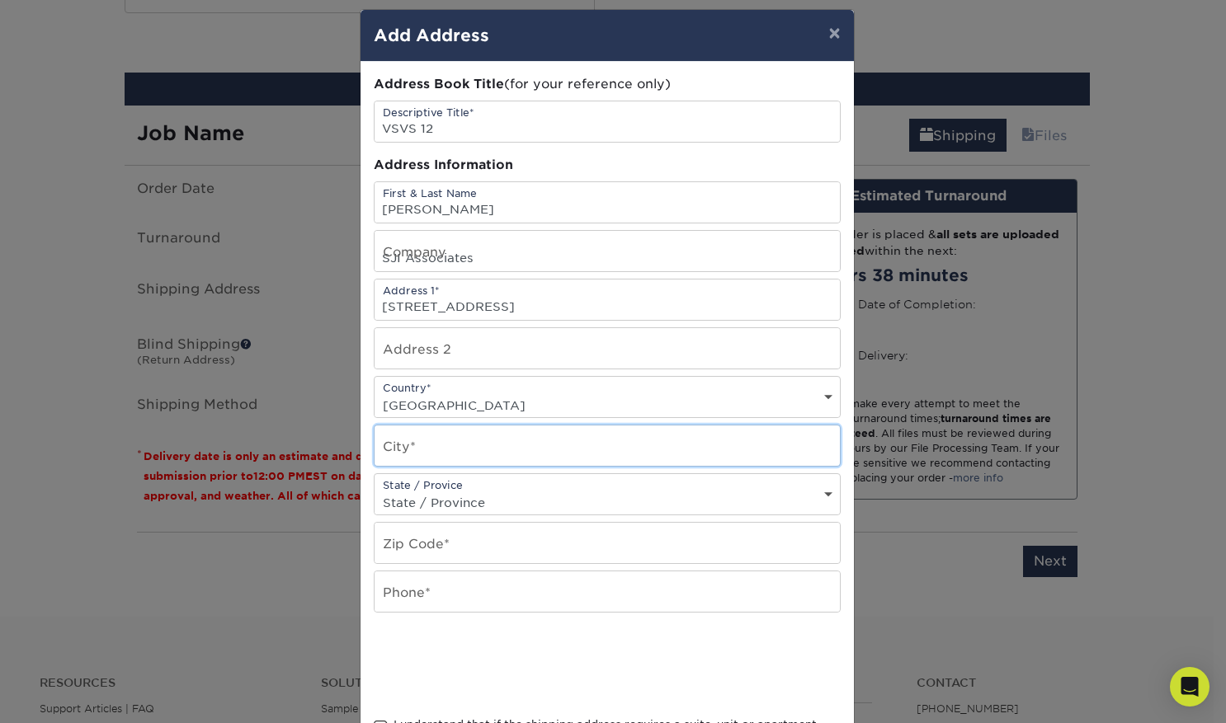
type input "BROOKLYN"
select select "NY"
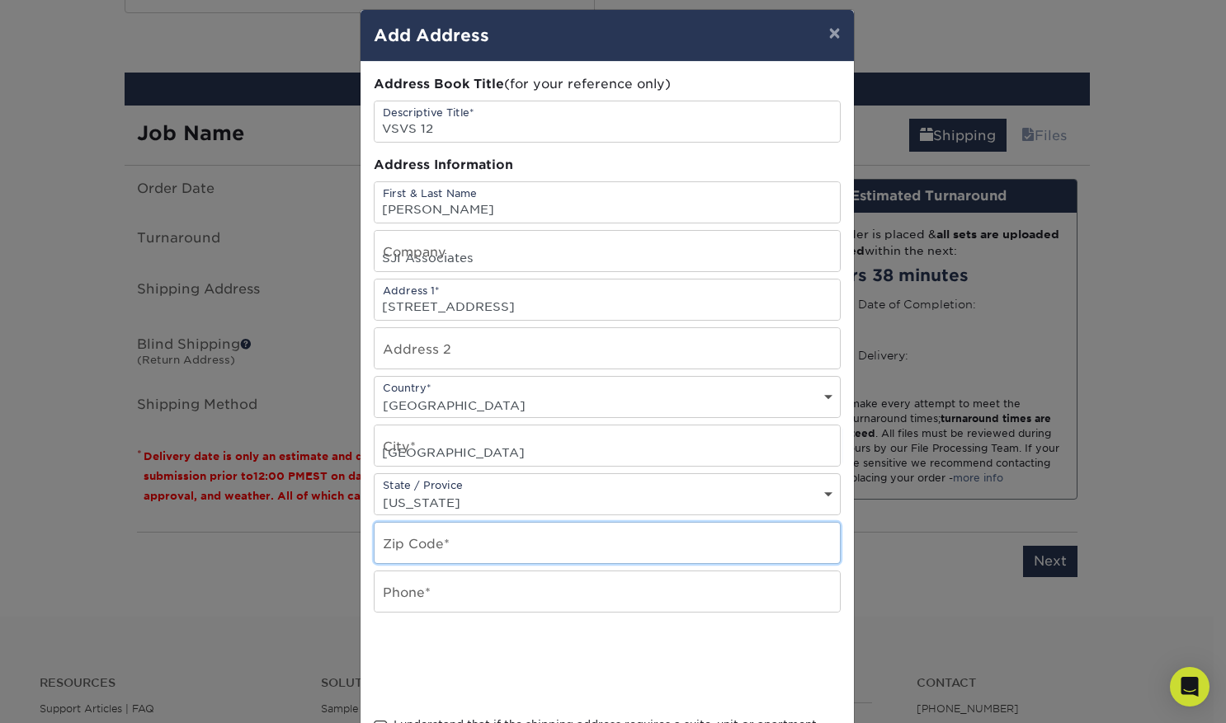
type input "11215"
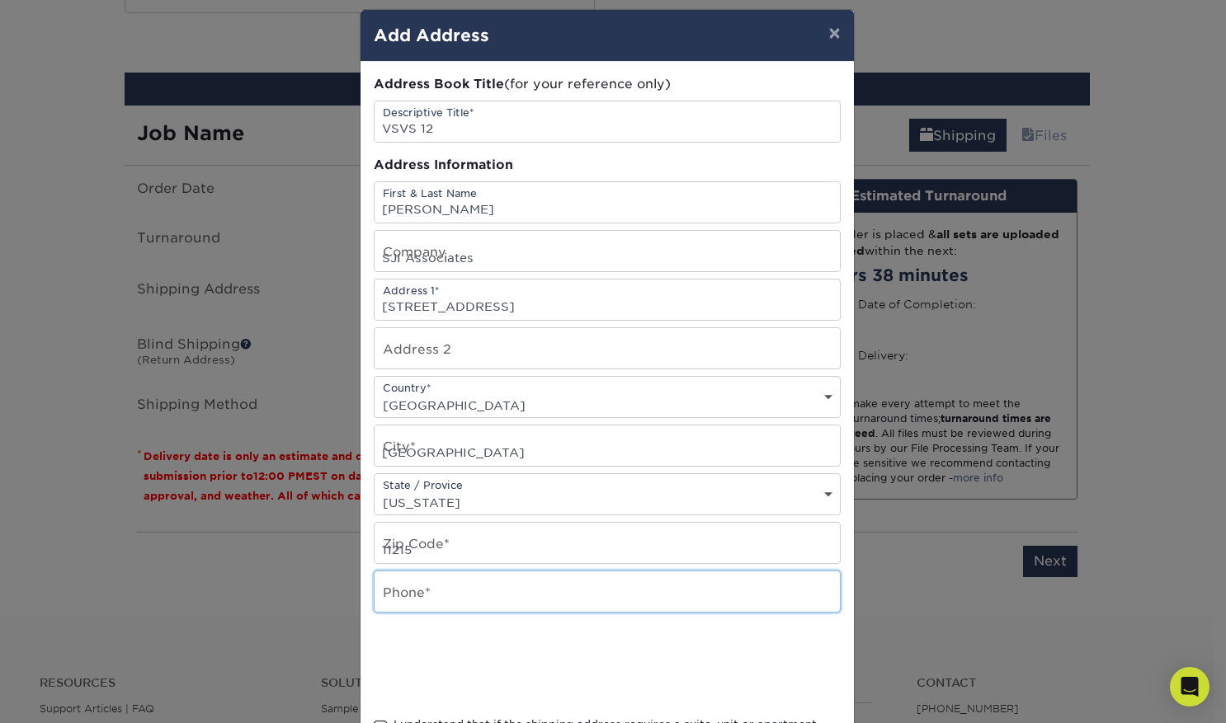
type input "9173635802"
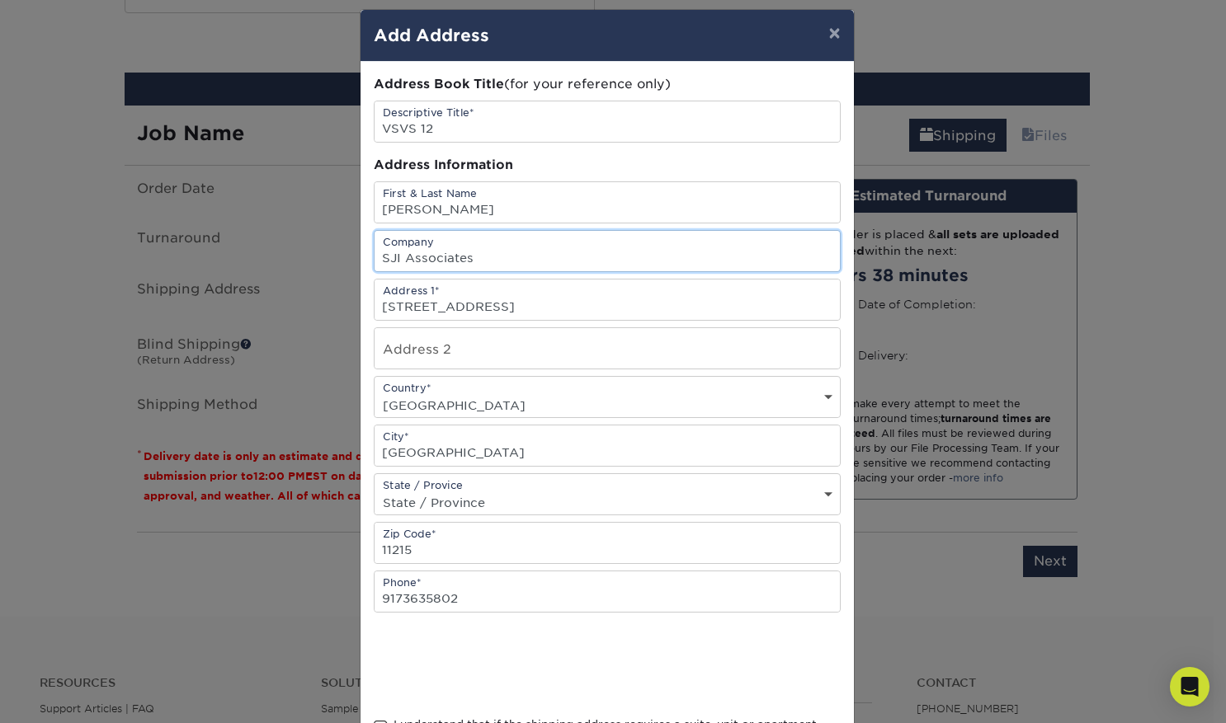
drag, startPoint x: 479, startPoint y: 262, endPoint x: 266, endPoint y: 230, distance: 215.1
click at [375, 231] on input "SJI Associates" at bounding box center [607, 251] width 465 height 40
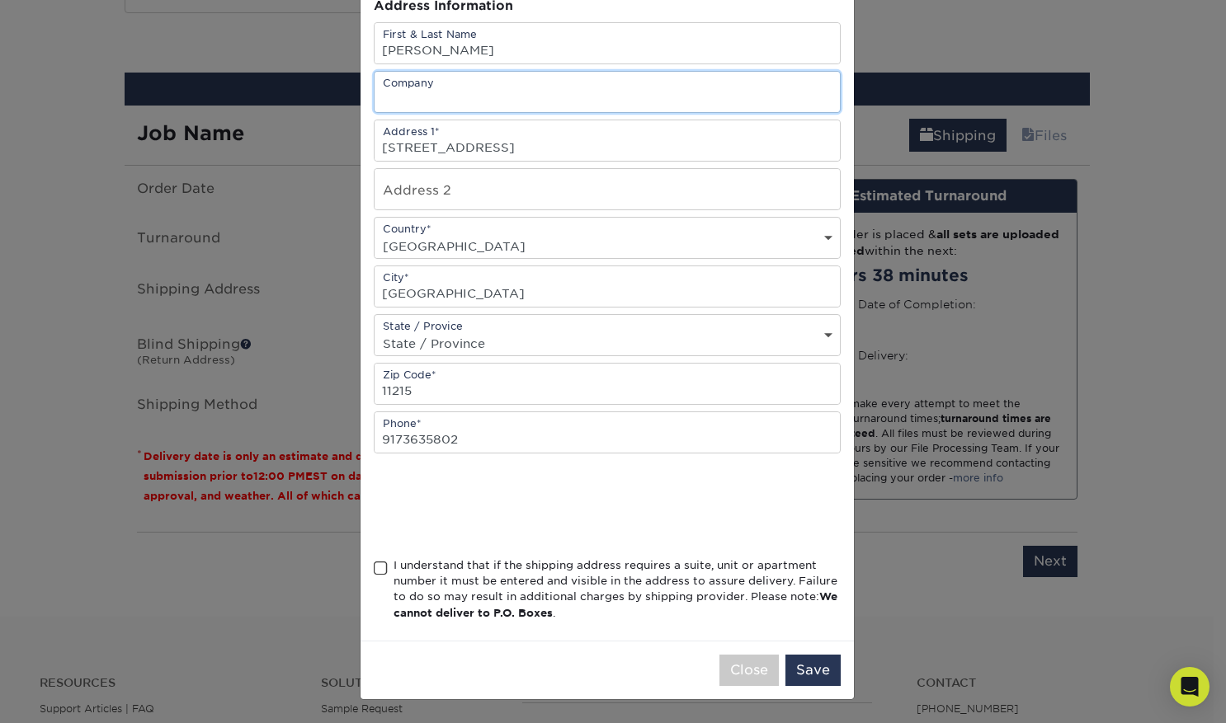
scroll to position [186, 0]
click at [374, 571] on span at bounding box center [381, 569] width 14 height 16
click at [0, 0] on input "I understand that if the shipping address requires a suite, unit or apartment n…" at bounding box center [0, 0] width 0 height 0
click at [815, 671] on button "Save" at bounding box center [812, 670] width 55 height 31
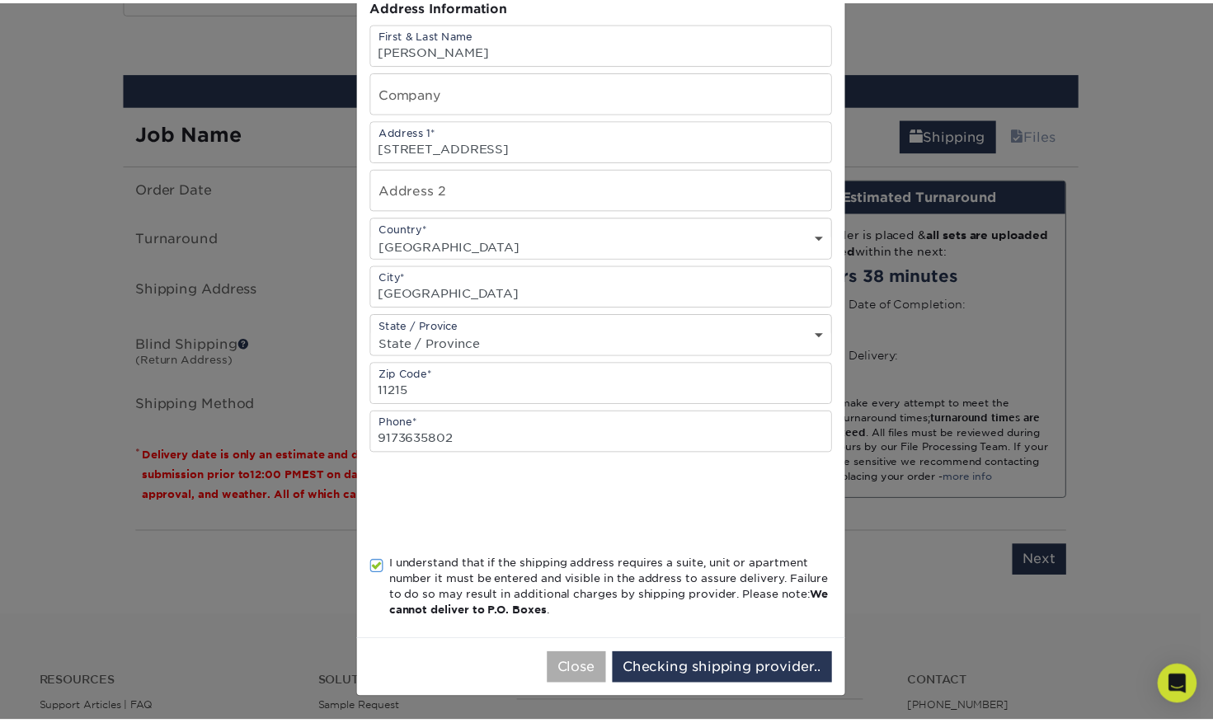
scroll to position [0, 0]
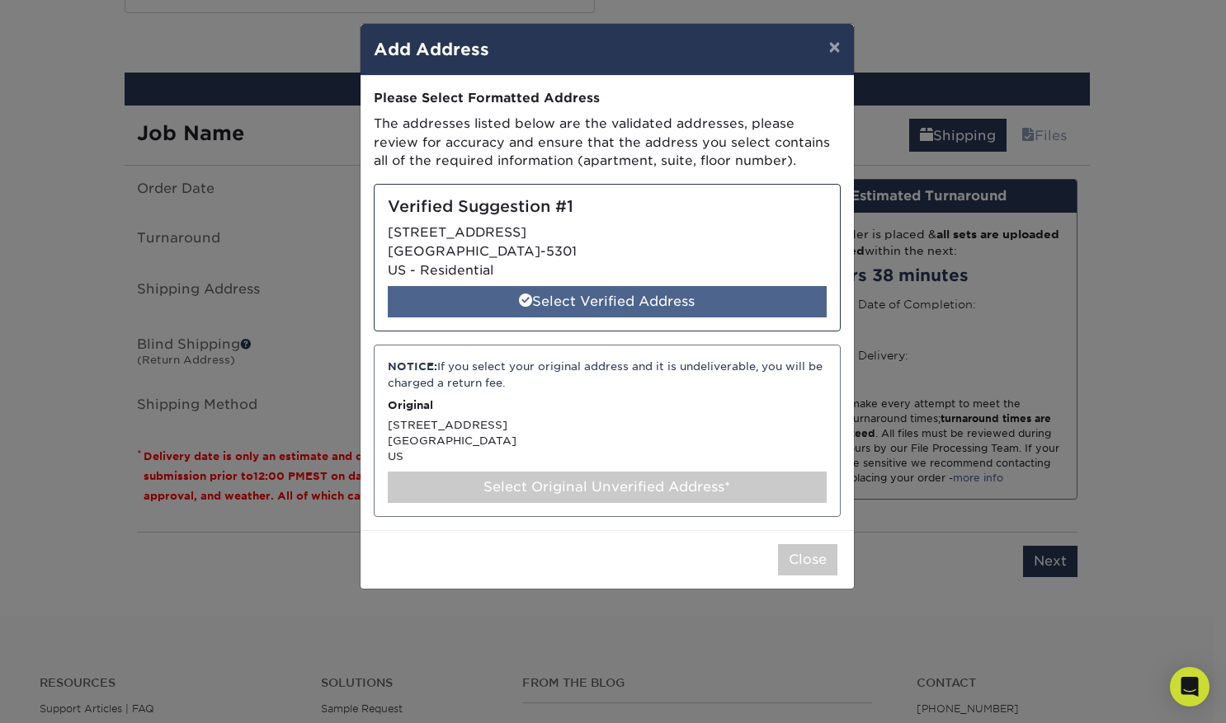
click at [617, 308] on div "Select Verified Address" at bounding box center [607, 301] width 439 height 31
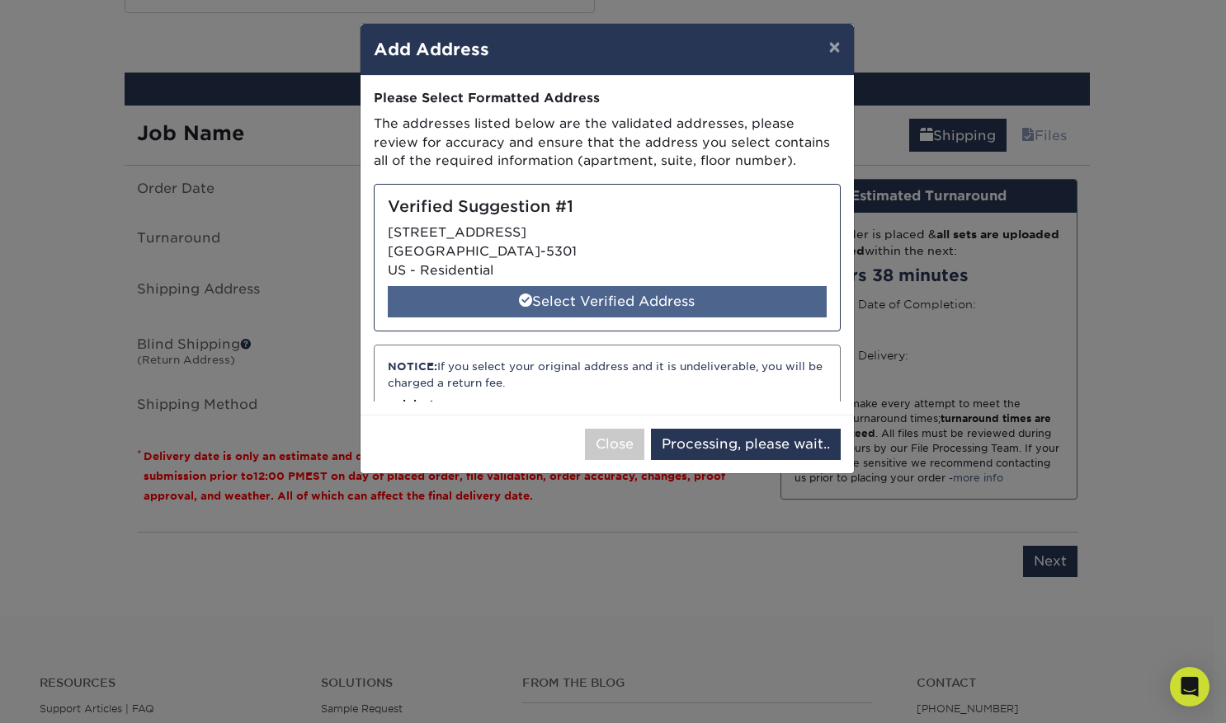
select select "285164"
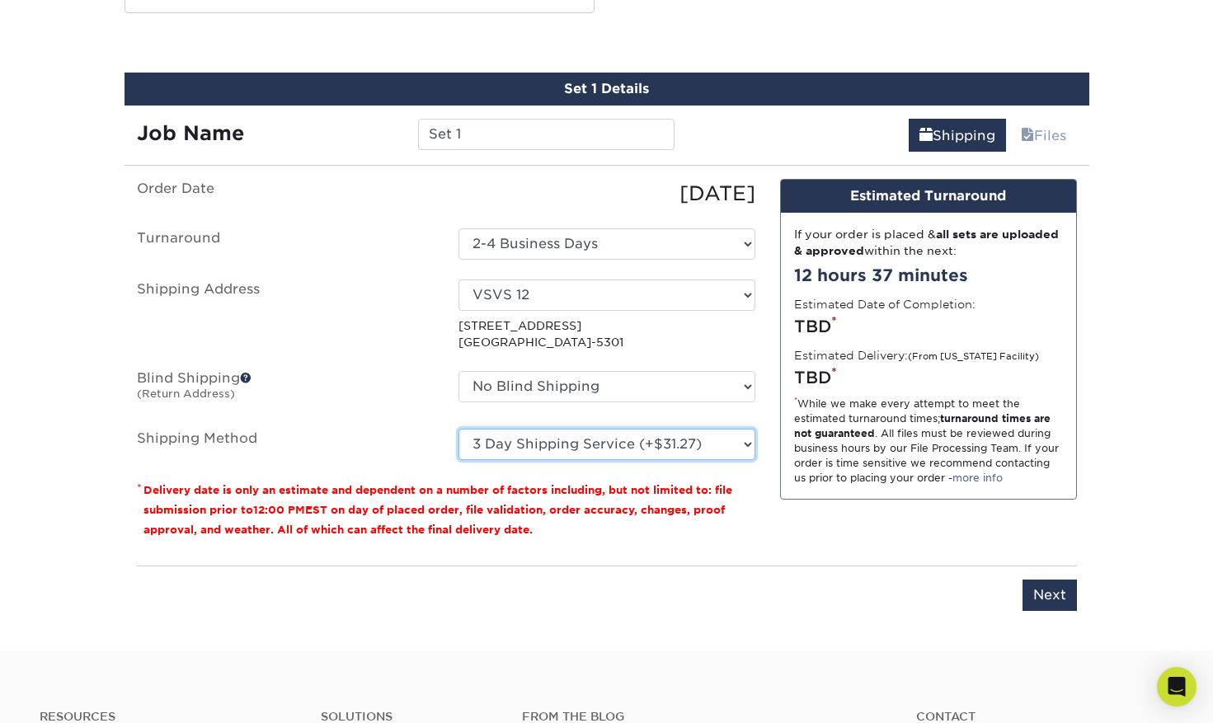
click option "3 Day Shipping Service (+$31.27)" at bounding box center [0, 0] width 0 height 0
click option "Ground Shipping (+$24.40)" at bounding box center [0, 0] width 0 height 0
click option "3 Day Shipping Service (+$31.27)" at bounding box center [0, 0] width 0 height 0
select select "03"
click option "Ground Shipping (+$24.40)" at bounding box center [0, 0] width 0 height 0
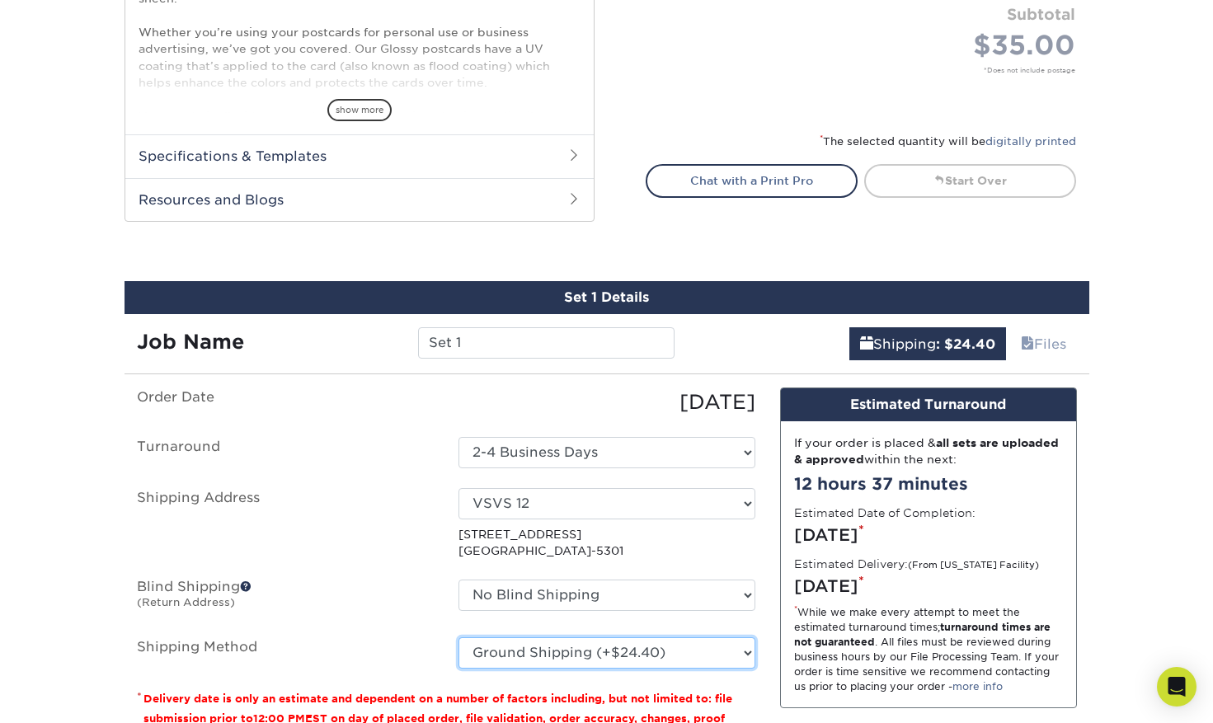
scroll to position [653, 0]
